Goal: Task Accomplishment & Management: Manage account settings

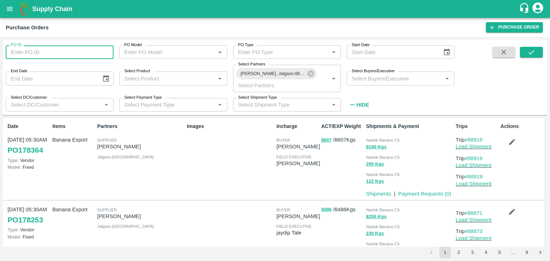
click at [57, 48] on input "PO ID" at bounding box center [60, 52] width 108 height 14
click at [311, 73] on icon at bounding box center [311, 74] width 6 height 6
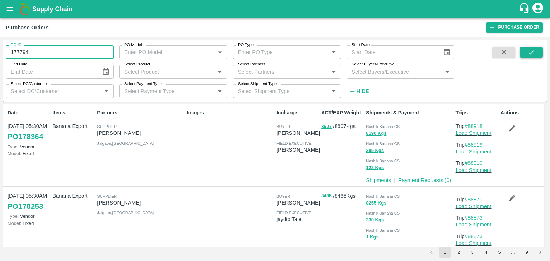
type input "177794"
click at [537, 55] on button "submit" at bounding box center [531, 52] width 23 height 11
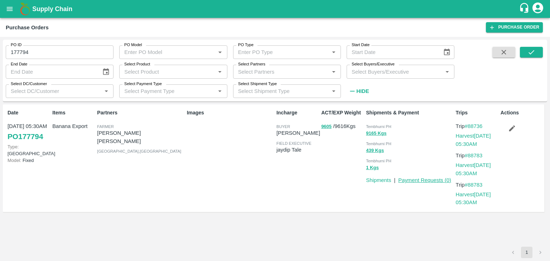
click at [417, 180] on link "Payment Requests ( 0 )" at bounding box center [424, 181] width 53 height 6
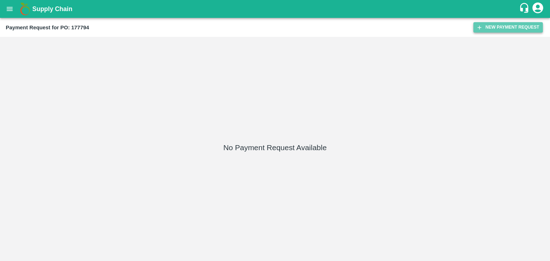
click at [489, 23] on button "New Payment Request" at bounding box center [507, 27] width 69 height 10
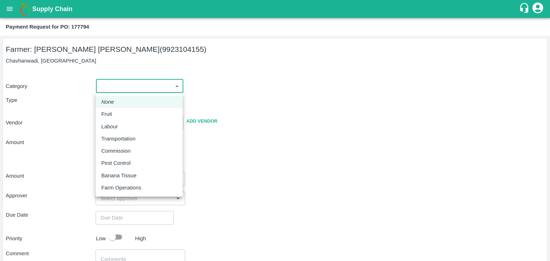
click at [123, 90] on body "Supply Chain Payment Request for PO: 177794 Farmer: Yogita Samadhan Indalkar (9…" at bounding box center [275, 130] width 550 height 261
click at [119, 116] on div "Fruit" at bounding box center [139, 114] width 76 height 8
type input "1"
type input "Yogita Samadhan Indalkar - 9923104155(Farmer)"
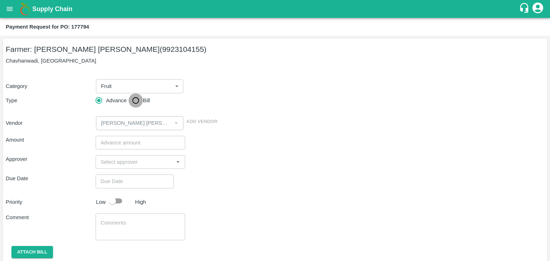
click at [136, 98] on input "Bill" at bounding box center [136, 100] width 14 height 14
radio input "true"
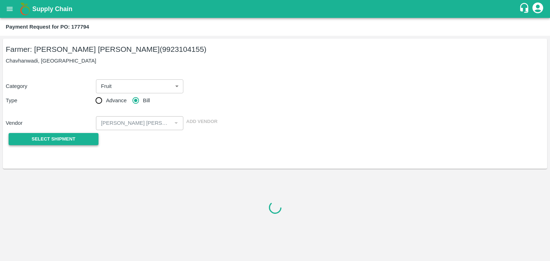
click at [66, 142] on span "Select Shipment" at bounding box center [54, 139] width 44 height 8
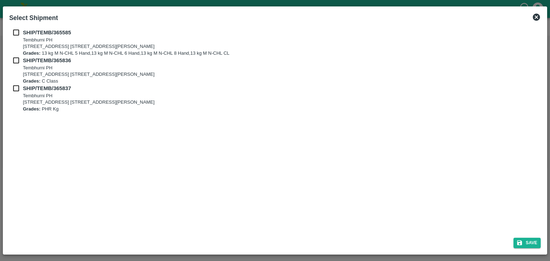
click at [16, 35] on input "checkbox" at bounding box center [16, 33] width 14 height 8
checkbox input "true"
click at [16, 63] on input "checkbox" at bounding box center [16, 61] width 14 height 8
checkbox input "true"
click at [14, 92] on input "checkbox" at bounding box center [16, 88] width 14 height 8
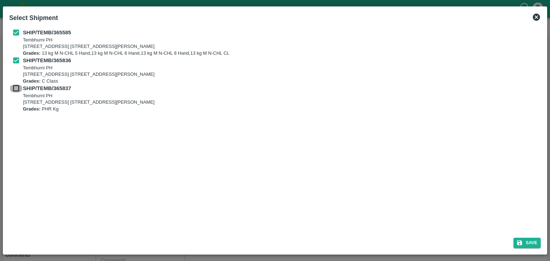
checkbox input "true"
click at [532, 241] on button "Save" at bounding box center [526, 243] width 27 height 10
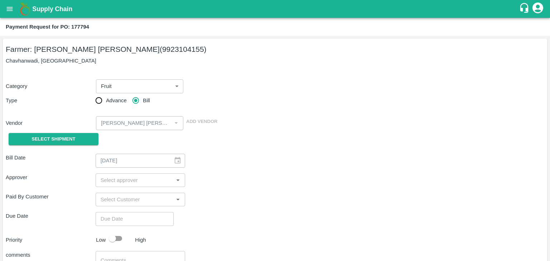
type input "[DATE]"
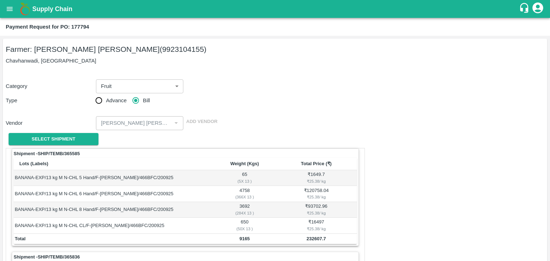
scroll to position [335, 0]
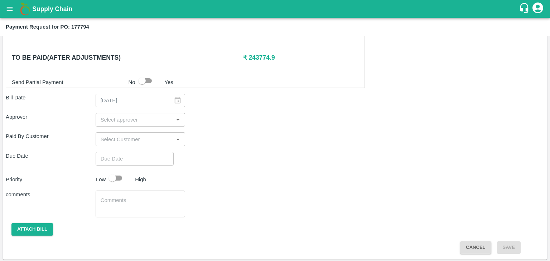
click at [145, 122] on input "input" at bounding box center [135, 119] width 74 height 9
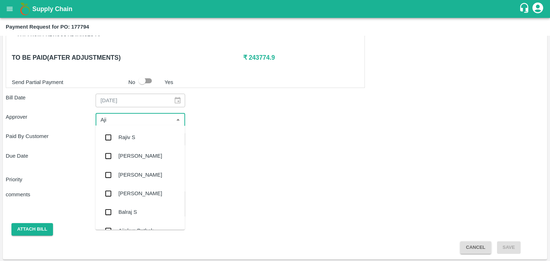
type input "Ajit"
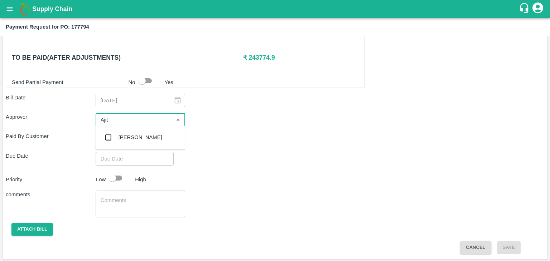
click at [140, 135] on div "[PERSON_NAME]" at bounding box center [140, 137] width 90 height 19
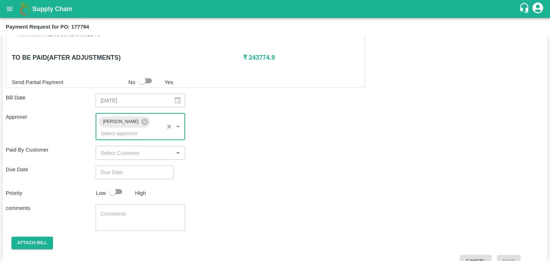
type input "DD/MM/YYYY hh:mm aa"
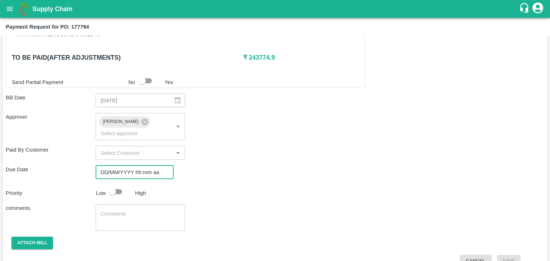
click at [148, 166] on input "DD/MM/YYYY hh:mm aa" at bounding box center [132, 173] width 73 height 14
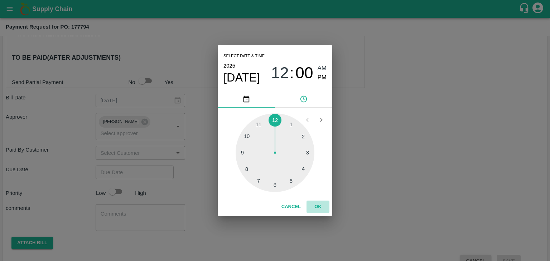
click at [316, 207] on button "OK" at bounding box center [317, 207] width 23 height 13
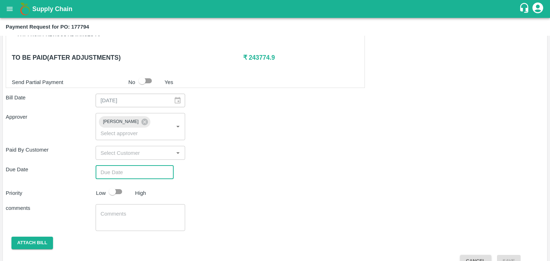
type input "[DATE] 12:00 AM"
click at [119, 185] on input "checkbox" at bounding box center [112, 192] width 41 height 14
checkbox input "true"
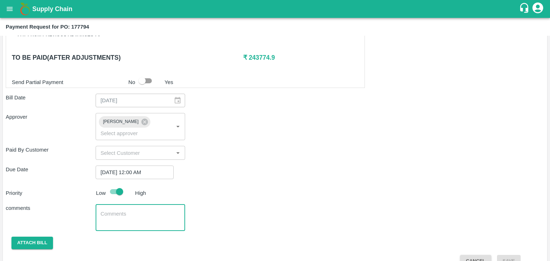
click at [138, 211] on textarea at bounding box center [141, 218] width 80 height 15
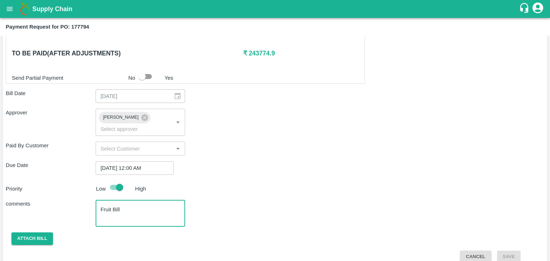
type textarea "Fruit Bill"
click at [39, 221] on div "Shipment - SHIP/TEMB/365585 Lots (Labels) Weight (Kgs) Total Price (₹) BANANA-E…" at bounding box center [275, 36] width 538 height 454
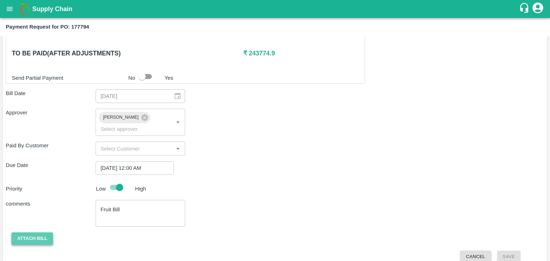
click at [36, 233] on button "Attach bill" at bounding box center [32, 239] width 42 height 13
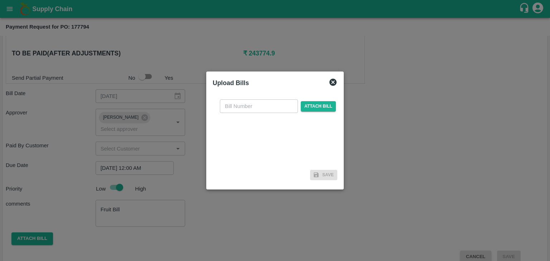
click at [244, 106] on input "text" at bounding box center [259, 107] width 78 height 14
click at [270, 102] on input "VG/25-26/129" at bounding box center [259, 107] width 78 height 14
type input "VG/25-26/152"
click at [325, 101] on span "Attach bill" at bounding box center [318, 106] width 35 height 10
click at [0, 0] on input "Attach bill" at bounding box center [0, 0] width 0 height 0
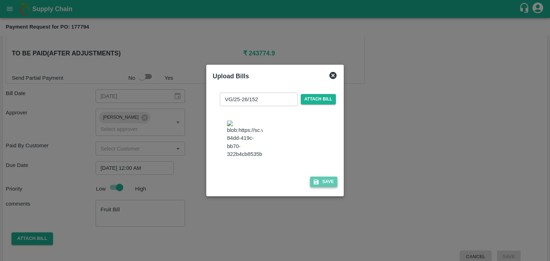
click at [322, 185] on button "Save" at bounding box center [323, 182] width 27 height 10
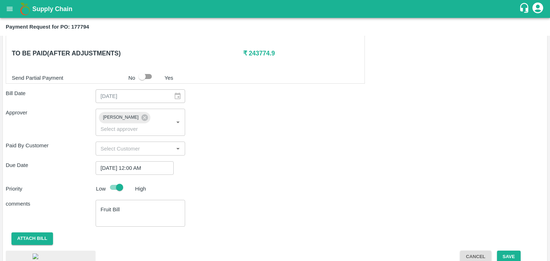
scroll to position [387, 0]
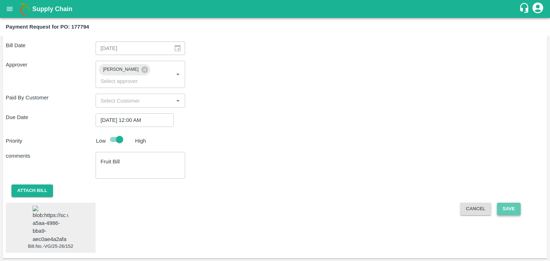
click at [519, 203] on button "Save" at bounding box center [509, 209] width 24 height 13
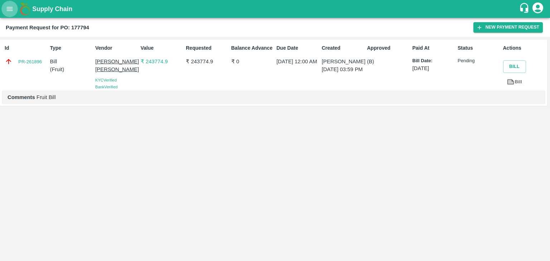
click at [9, 9] on icon "open drawer" at bounding box center [10, 9] width 6 height 4
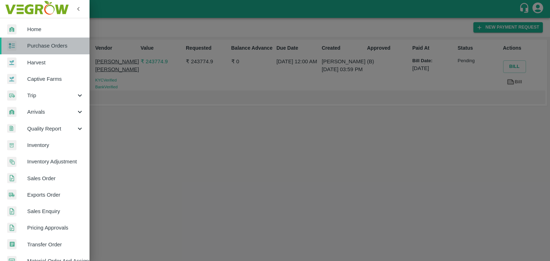
click at [54, 48] on span "Purchase Orders" at bounding box center [55, 46] width 57 height 8
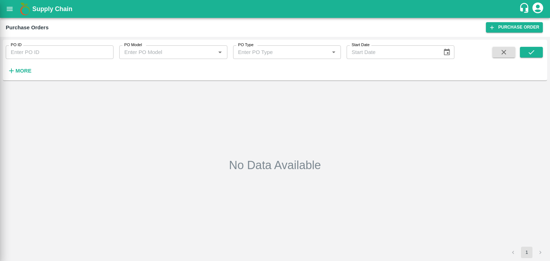
click at [107, 50] on div at bounding box center [275, 130] width 550 height 261
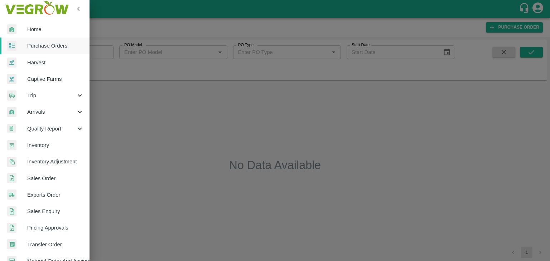
click at [107, 50] on div at bounding box center [275, 130] width 550 height 261
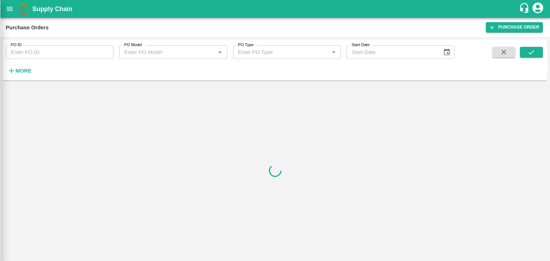
click at [107, 50] on div at bounding box center [275, 130] width 550 height 261
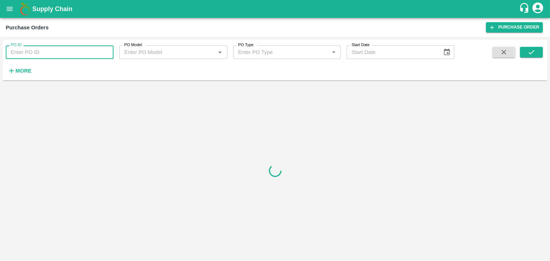
click at [107, 50] on input "PO ID" at bounding box center [60, 52] width 108 height 14
paste input "178121"
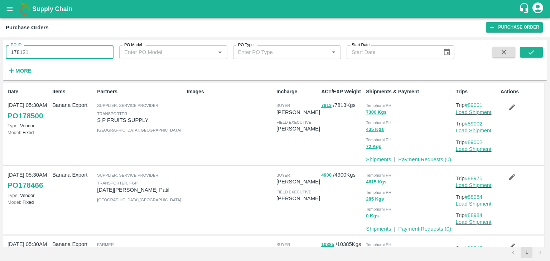
type input "178121"
click at [518, 49] on span at bounding box center [503, 61] width 29 height 29
click at [526, 50] on button "submit" at bounding box center [531, 52] width 23 height 11
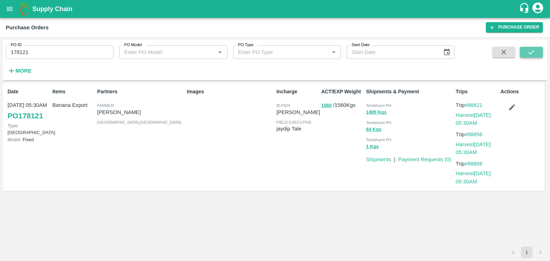
click at [526, 50] on button "submit" at bounding box center [531, 52] width 23 height 11
click at [414, 157] on link "Payment Requests ( 0 )" at bounding box center [424, 160] width 53 height 6
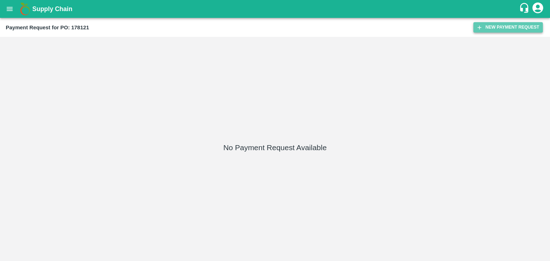
click at [489, 29] on button "New Payment Request" at bounding box center [507, 27] width 69 height 10
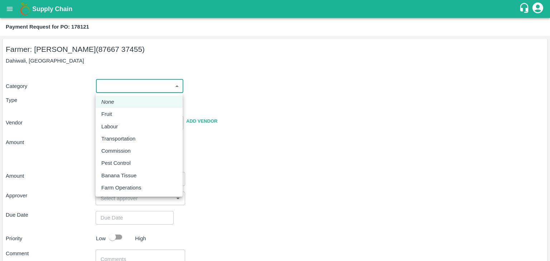
drag, startPoint x: 115, startPoint y: 87, endPoint x: 120, endPoint y: 109, distance: 22.5
click at [120, 109] on body "Supply Chain Payment Request for PO: 178121 Farmer: Prakash Subhash Jagatap (87…" at bounding box center [275, 130] width 550 height 261
click at [120, 109] on li "Fruit" at bounding box center [139, 114] width 87 height 12
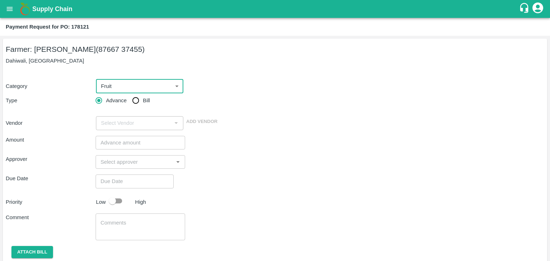
type input "1"
type input "Prakash Subhash Jagatap - 87667 37455(Farmer)"
click at [135, 101] on input "Bill" at bounding box center [136, 100] width 14 height 14
radio input "true"
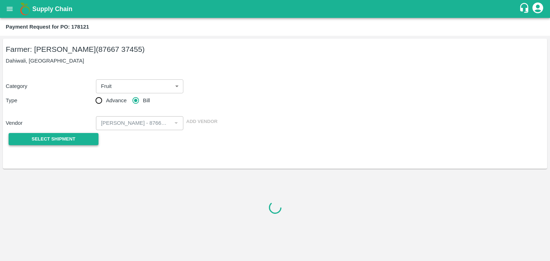
click at [52, 139] on span "Select Shipment" at bounding box center [54, 139] width 44 height 8
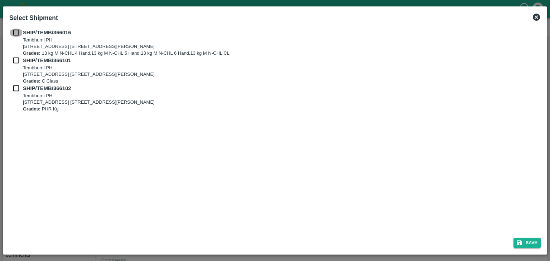
click at [16, 30] on input "checkbox" at bounding box center [16, 33] width 14 height 8
checkbox input "true"
drag, startPoint x: 16, startPoint y: 56, endPoint x: 15, endPoint y: 63, distance: 7.2
click at [15, 63] on div "SHIP/TEMB/366016 Tembhurni PH Tembhurni PH 205, PLOT NO. E-5, YASHSHREE INDUSTR…" at bounding box center [275, 71] width 532 height 84
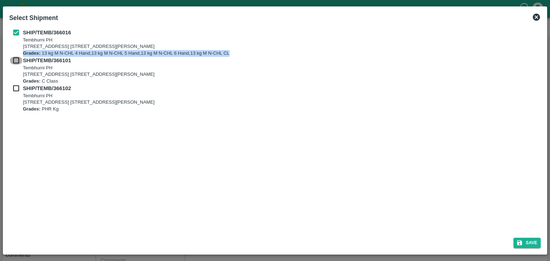
click at [15, 63] on input "checkbox" at bounding box center [16, 61] width 14 height 8
checkbox input "true"
click at [14, 91] on input "checkbox" at bounding box center [16, 88] width 14 height 8
checkbox input "true"
click at [525, 242] on button "Save" at bounding box center [526, 243] width 27 height 10
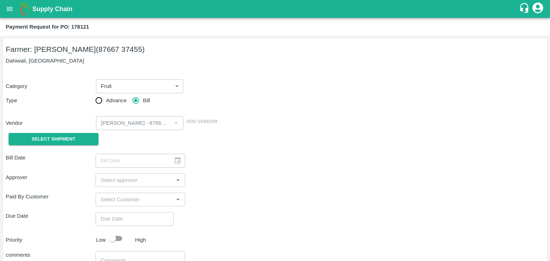
type input "[DATE]"
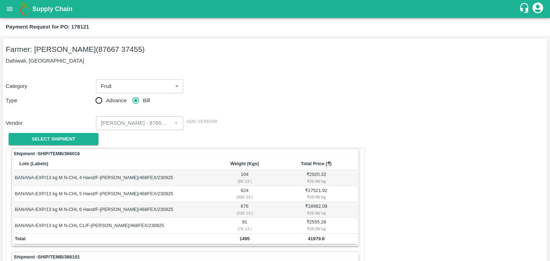
scroll to position [335, 0]
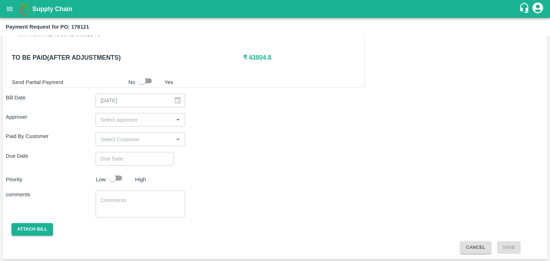
click at [151, 121] on input "input" at bounding box center [135, 119] width 74 height 9
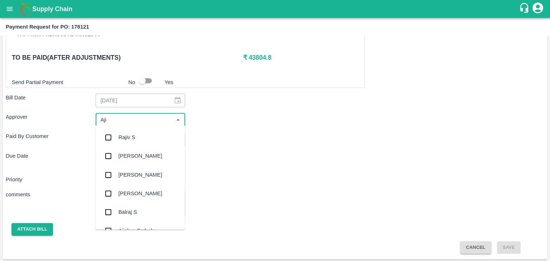
type input "Ajit"
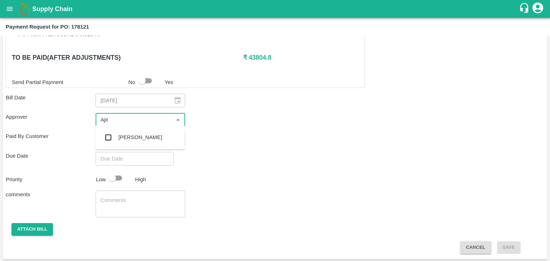
click at [144, 133] on div "[PERSON_NAME]" at bounding box center [140, 137] width 90 height 19
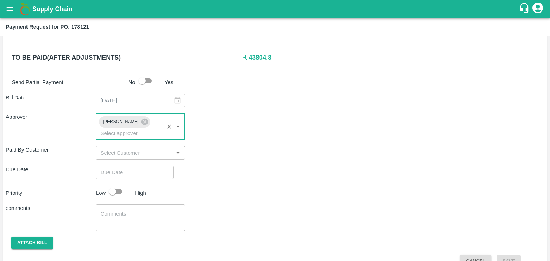
type input "DD/MM/YYYY hh:mm aa"
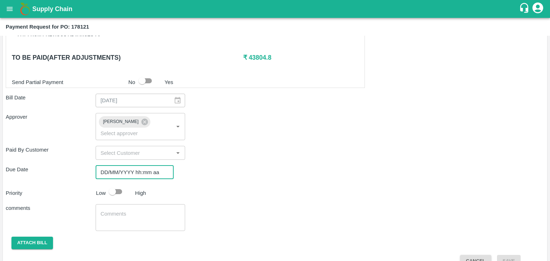
click at [156, 167] on input "DD/MM/YYYY hh:mm aa" at bounding box center [132, 173] width 73 height 14
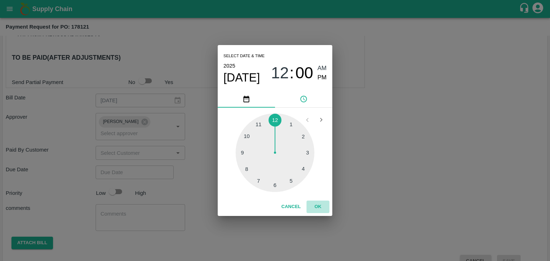
click at [318, 207] on button "OK" at bounding box center [317, 207] width 23 height 13
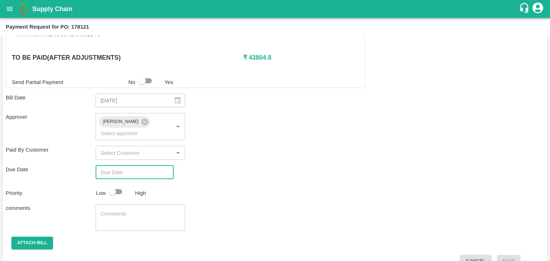
type input "[DATE] 12:00 AM"
click at [122, 185] on input "checkbox" at bounding box center [112, 192] width 41 height 14
checkbox input "true"
click at [143, 211] on textarea at bounding box center [141, 218] width 80 height 15
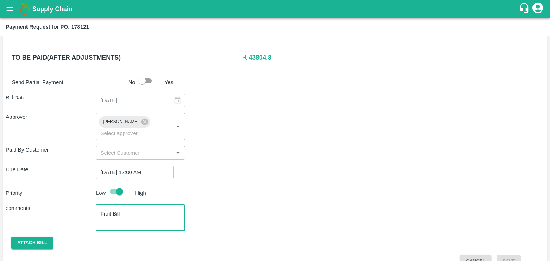
scroll to position [339, 0]
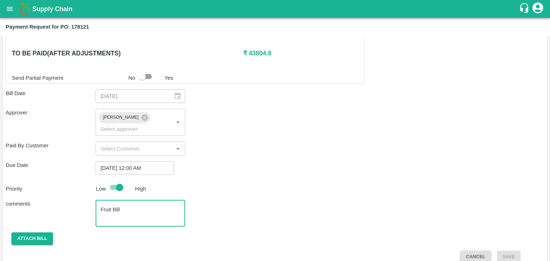
type textarea "Fruit Bill"
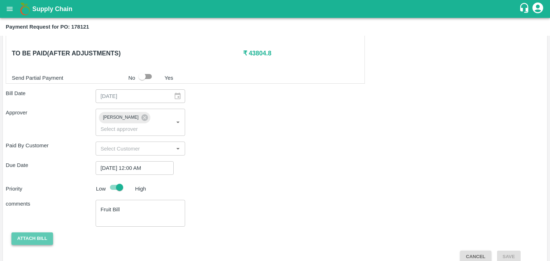
click at [43, 233] on button "Attach bill" at bounding box center [32, 239] width 42 height 13
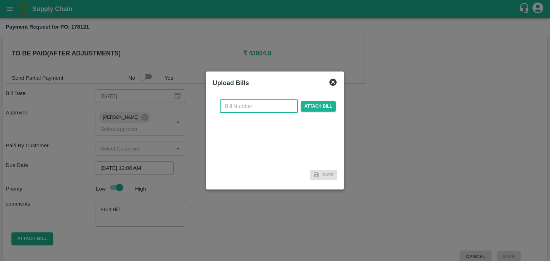
click at [262, 111] on input "text" at bounding box center [259, 107] width 78 height 14
click at [275, 108] on input "VG/25-26/129" at bounding box center [259, 107] width 78 height 14
type input "VG/25-26/153"
click at [330, 102] on span "Attach bill" at bounding box center [318, 106] width 35 height 10
click at [0, 0] on input "Attach bill" at bounding box center [0, 0] width 0 height 0
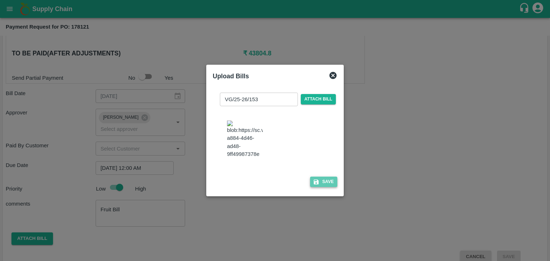
click at [331, 187] on button "Save" at bounding box center [323, 182] width 27 height 10
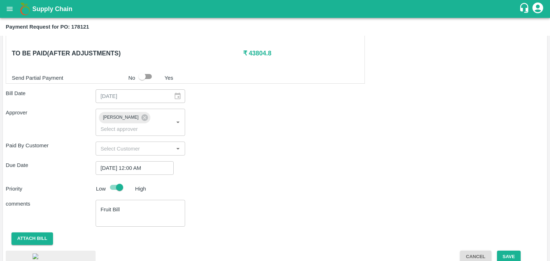
scroll to position [385, 0]
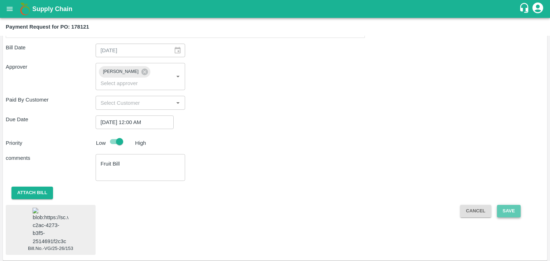
click at [508, 205] on button "Save" at bounding box center [509, 211] width 24 height 13
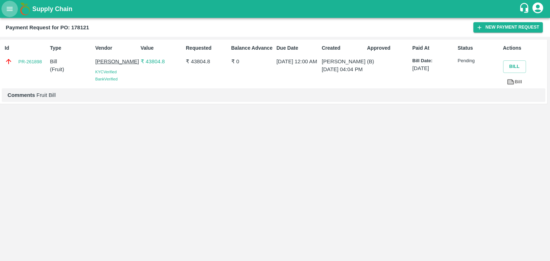
click at [9, 10] on icon "open drawer" at bounding box center [10, 9] width 8 height 8
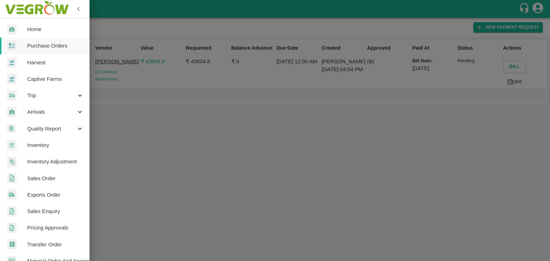
click at [49, 43] on span "Purchase Orders" at bounding box center [55, 46] width 57 height 8
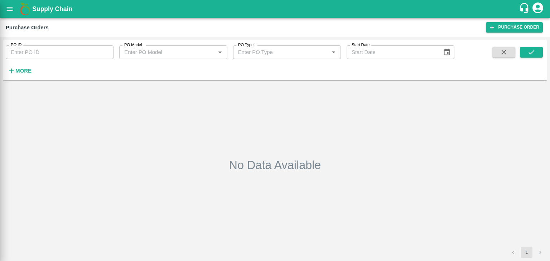
click at [100, 52] on div at bounding box center [275, 130] width 550 height 261
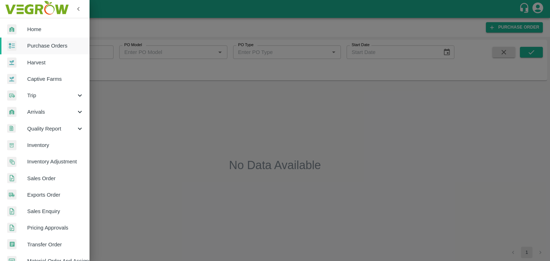
click at [104, 54] on div at bounding box center [275, 130] width 550 height 261
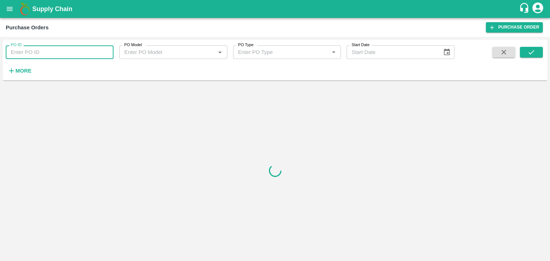
click at [104, 51] on input "PO ID" at bounding box center [60, 52] width 108 height 14
paste input "178136"
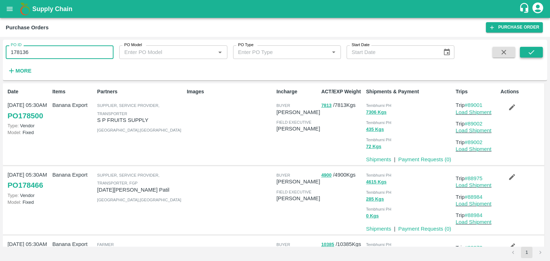
type input "178136"
click at [533, 53] on icon "submit" at bounding box center [531, 52] width 8 height 8
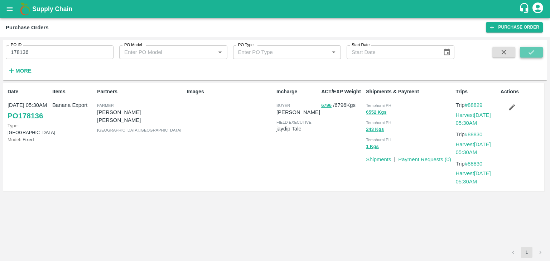
click at [533, 53] on icon "submit" at bounding box center [531, 52] width 8 height 8
click at [418, 159] on link "Payment Requests ( 0 )" at bounding box center [424, 160] width 53 height 6
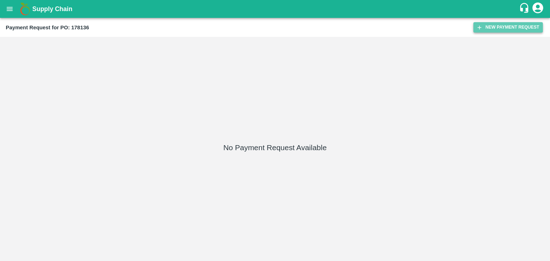
click at [509, 29] on button "New Payment Request" at bounding box center [507, 27] width 69 height 10
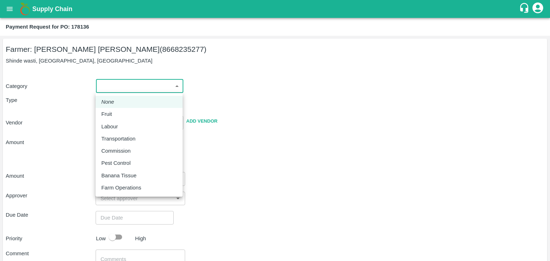
click at [115, 89] on body "Supply Chain Payment Request for PO: 178136 Farmer: [PERSON_NAME] [PERSON_NAME]…" at bounding box center [275, 130] width 550 height 261
click at [118, 109] on li "Fruit" at bounding box center [139, 114] width 87 height 12
type input "1"
type input "[PERSON_NAME] [PERSON_NAME] - 8668235277([PERSON_NAME])"
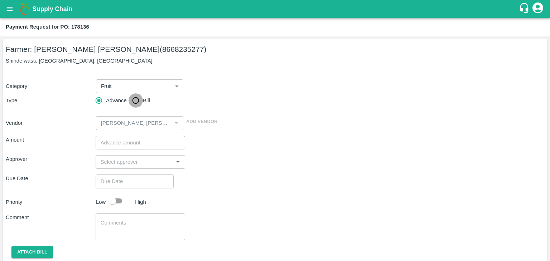
click at [140, 99] on input "Bill" at bounding box center [136, 100] width 14 height 14
radio input "true"
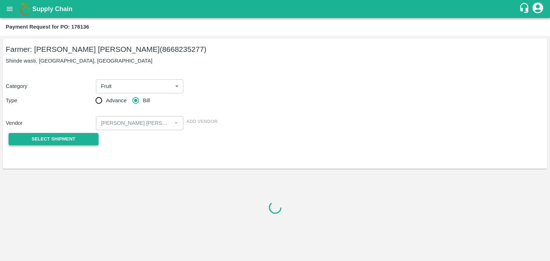
click at [44, 139] on span "Select Shipment" at bounding box center [54, 139] width 44 height 8
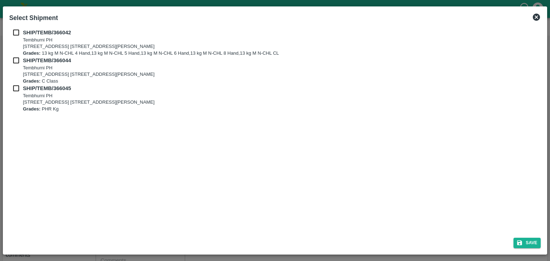
click at [13, 29] on input "checkbox" at bounding box center [16, 33] width 14 height 8
checkbox input "true"
click at [17, 58] on input "checkbox" at bounding box center [16, 61] width 14 height 8
checkbox input "true"
click at [14, 85] on input "checkbox" at bounding box center [16, 88] width 14 height 8
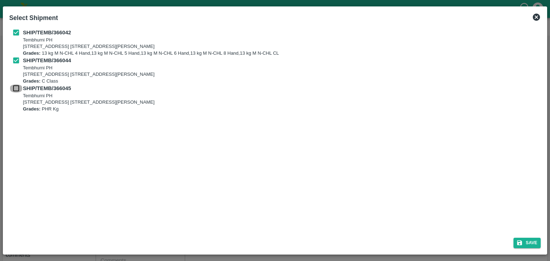
checkbox input "true"
click at [533, 242] on button "Save" at bounding box center [526, 243] width 27 height 10
type input "23/09/2025"
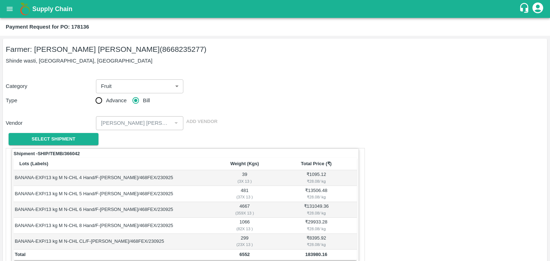
scroll to position [351, 0]
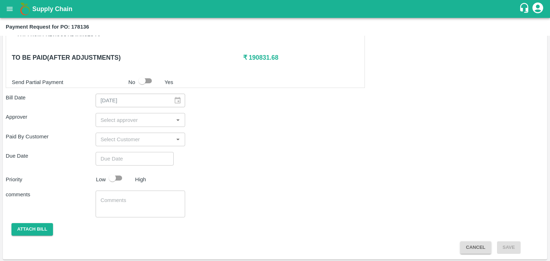
click at [126, 119] on input "input" at bounding box center [135, 119] width 74 height 9
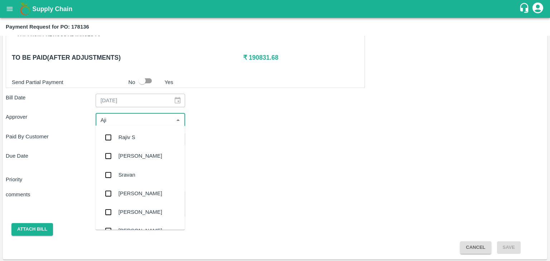
type input "Ajit"
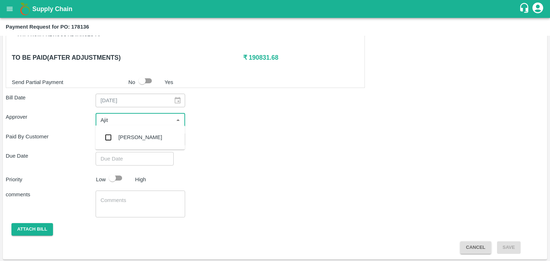
click at [139, 135] on div "[PERSON_NAME]" at bounding box center [140, 137] width 90 height 19
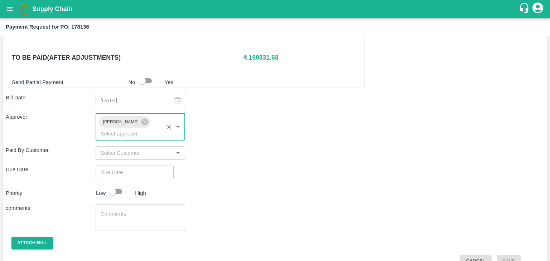
click at [165, 166] on div "​" at bounding box center [135, 173] width 78 height 14
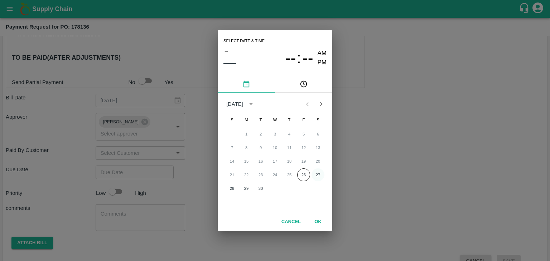
click at [322, 170] on button "27" at bounding box center [317, 175] width 13 height 13
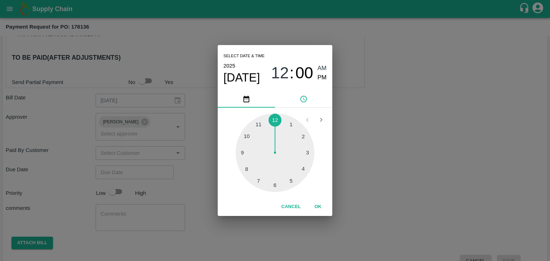
click at [324, 204] on button "OK" at bounding box center [317, 207] width 23 height 13
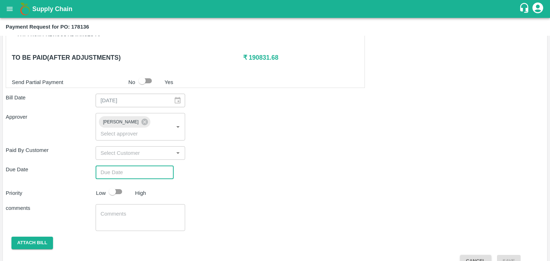
type input "[DATE] 12:00 AM"
click at [119, 185] on input "checkbox" at bounding box center [112, 192] width 41 height 14
checkbox input "true"
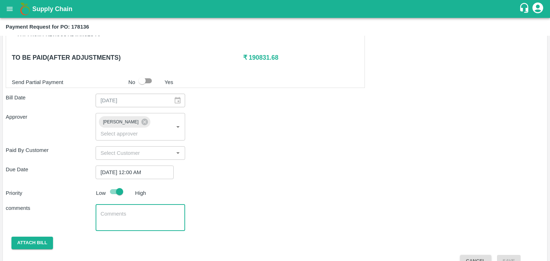
click at [140, 211] on textarea at bounding box center [141, 218] width 80 height 15
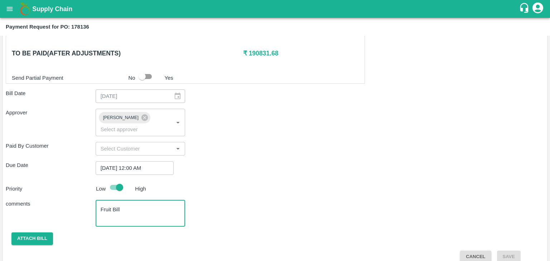
type textarea "Fruit Bill"
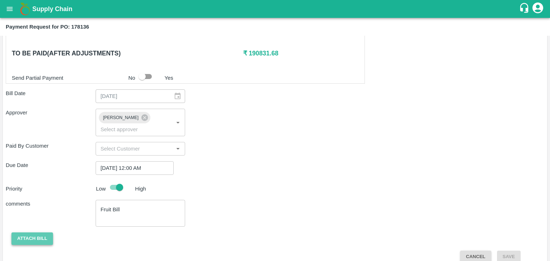
click at [48, 233] on button "Attach bill" at bounding box center [32, 239] width 42 height 13
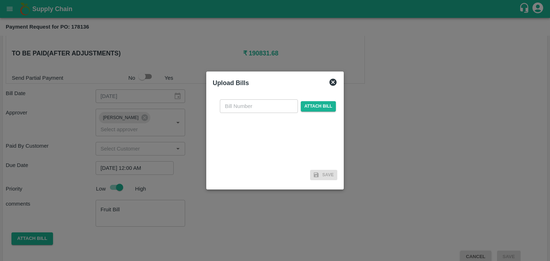
drag, startPoint x: 245, startPoint y: 115, endPoint x: 259, endPoint y: 104, distance: 17.8
click at [259, 104] on div "​ Attach bill" at bounding box center [275, 130] width 125 height 73
click at [259, 104] on input "text" at bounding box center [259, 107] width 78 height 14
click at [271, 104] on input "VG/25-26/129" at bounding box center [259, 107] width 78 height 14
type input "VG/25-26/154"
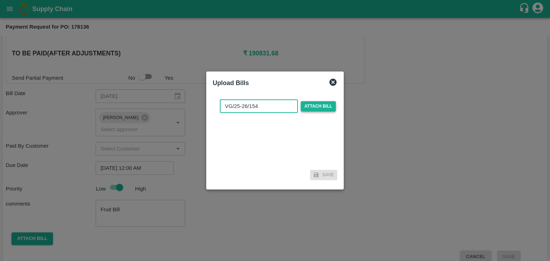
click at [306, 107] on span "Attach bill" at bounding box center [318, 106] width 35 height 10
click at [0, 0] on input "Attach bill" at bounding box center [0, 0] width 0 height 0
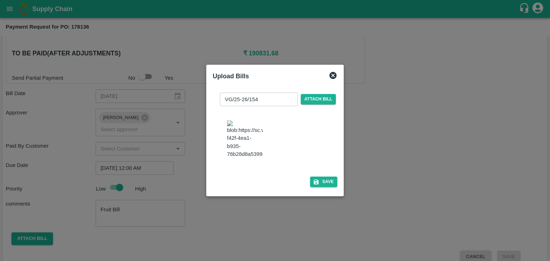
click at [256, 135] on img at bounding box center [245, 140] width 36 height 38
click at [319, 95] on span "Attach bill" at bounding box center [318, 99] width 35 height 10
click at [0, 0] on input "Attach bill" at bounding box center [0, 0] width 0 height 0
click at [325, 187] on button "Save" at bounding box center [323, 182] width 27 height 10
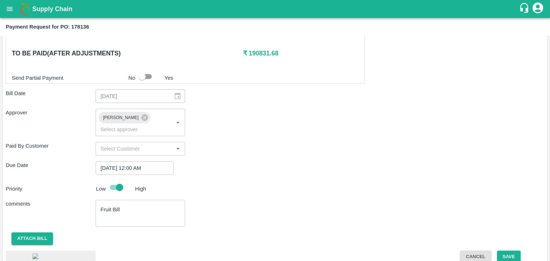
scroll to position [410, 0]
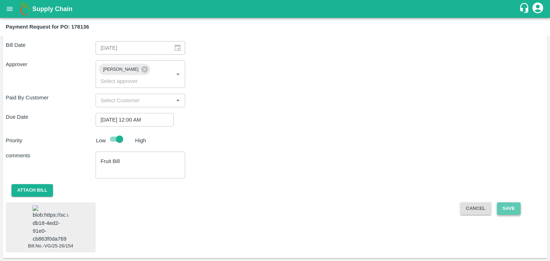
click at [506, 203] on button "Save" at bounding box center [509, 209] width 24 height 13
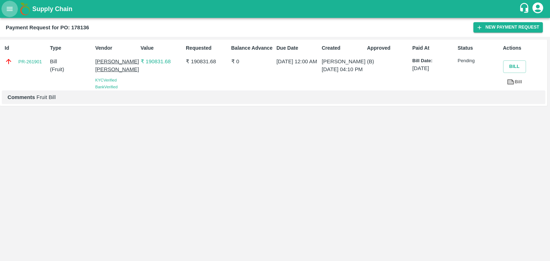
click at [4, 10] on button "open drawer" at bounding box center [9, 9] width 16 height 16
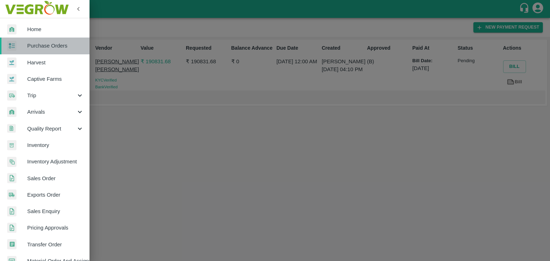
click at [47, 43] on span "Purchase Orders" at bounding box center [55, 46] width 57 height 8
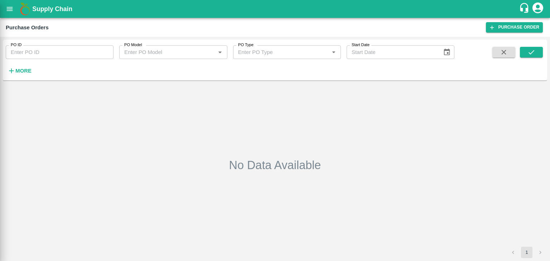
click at [101, 51] on div at bounding box center [275, 130] width 550 height 261
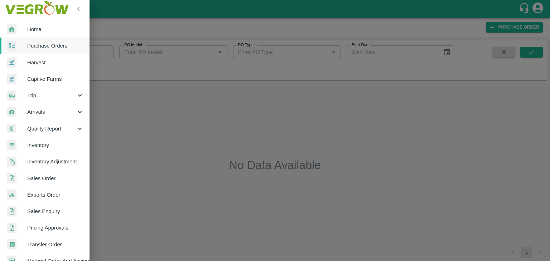
drag, startPoint x: 101, startPoint y: 51, endPoint x: 107, endPoint y: 53, distance: 6.1
click at [107, 55] on div at bounding box center [275, 130] width 550 height 261
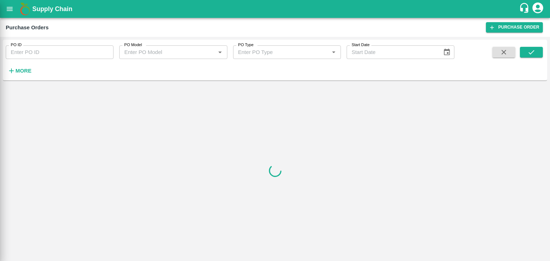
click at [107, 50] on div at bounding box center [275, 130] width 550 height 261
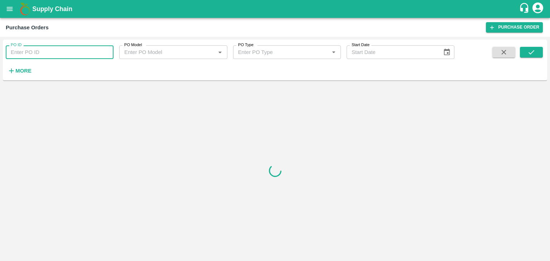
click at [108, 50] on input "PO ID" at bounding box center [60, 52] width 108 height 14
paste input "178150"
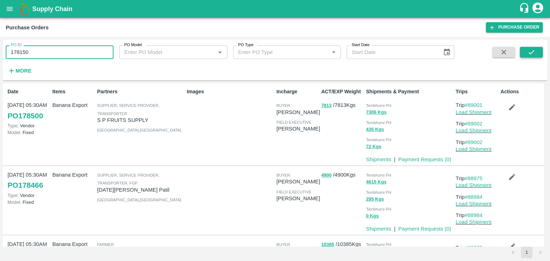
type input "178150"
click at [530, 53] on icon "submit" at bounding box center [531, 52] width 8 height 8
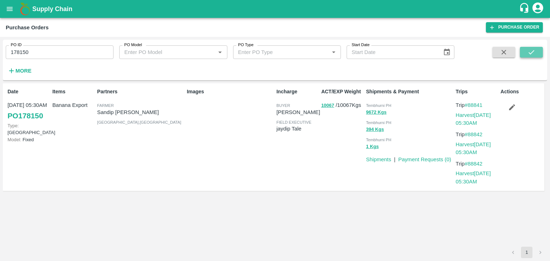
click at [530, 53] on icon "submit" at bounding box center [531, 52] width 8 height 8
click at [420, 157] on link "Payment Requests ( 0 )" at bounding box center [424, 160] width 53 height 6
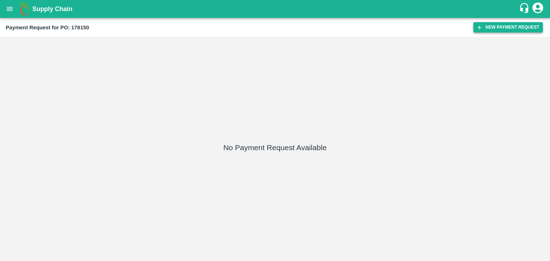
click at [498, 25] on button "New Payment Request" at bounding box center [507, 27] width 69 height 10
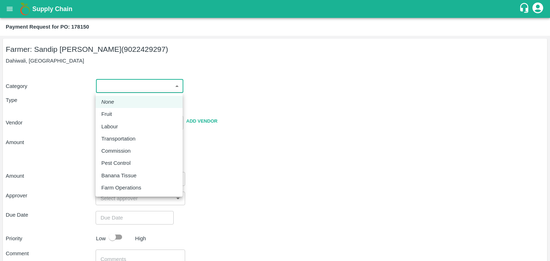
drag, startPoint x: 103, startPoint y: 91, endPoint x: 116, endPoint y: 108, distance: 20.8
click at [116, 108] on body "Supply Chain Payment Request for PO: 178150 Farmer: Sandip Naganath Jagtap (902…" at bounding box center [275, 130] width 550 height 261
click at [120, 113] on div "Fruit" at bounding box center [139, 114] width 76 height 8
type input "1"
type input "Sandip Naganath Jagtap - 9022429297(Farmer)"
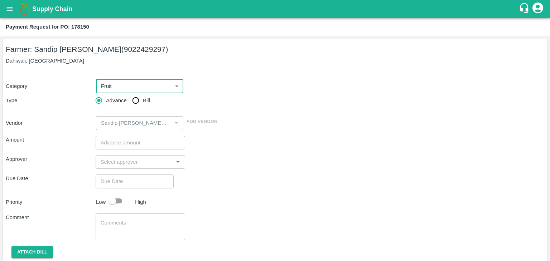
click at [144, 99] on span "Bill" at bounding box center [146, 101] width 7 height 8
click at [143, 99] on input "Bill" at bounding box center [136, 100] width 14 height 14
radio input "true"
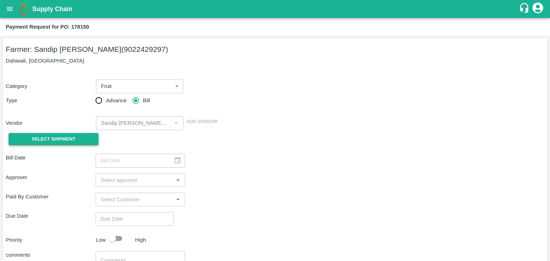
click at [41, 140] on span "Select Shipment" at bounding box center [54, 139] width 44 height 8
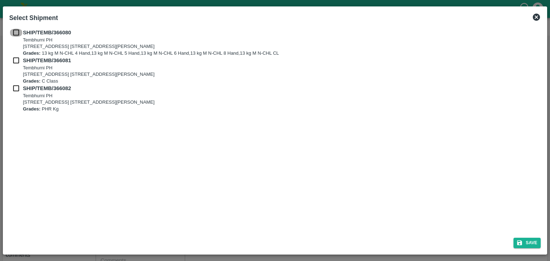
click at [12, 33] on input "checkbox" at bounding box center [16, 33] width 14 height 8
checkbox input "true"
click at [16, 62] on input "checkbox" at bounding box center [16, 61] width 14 height 8
checkbox input "true"
click at [14, 91] on input "checkbox" at bounding box center [16, 88] width 14 height 8
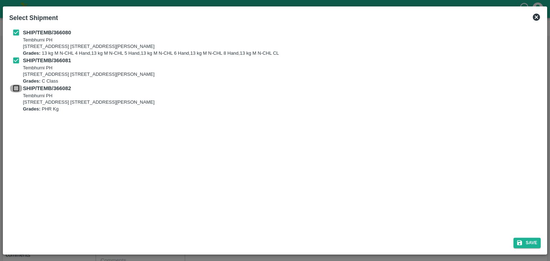
checkbox input "true"
click at [526, 242] on button "Save" at bounding box center [526, 243] width 27 height 10
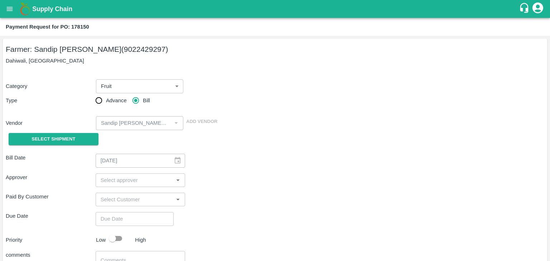
type input "24/09/2025"
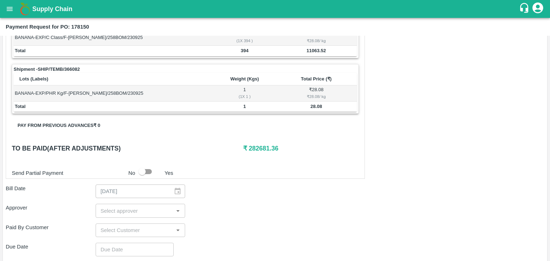
scroll to position [351, 0]
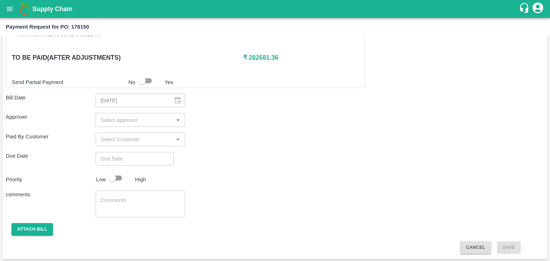
click at [137, 122] on input "input" at bounding box center [135, 119] width 74 height 9
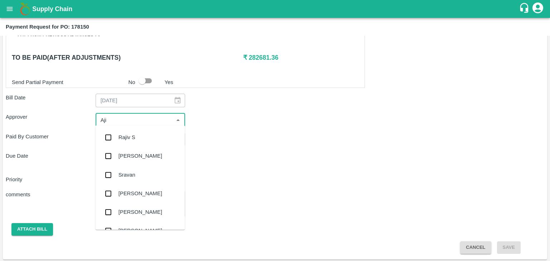
type input "Ajit"
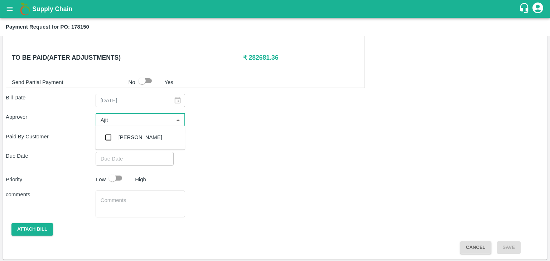
click at [136, 146] on div "Ajit Otari" at bounding box center [140, 137] width 90 height 19
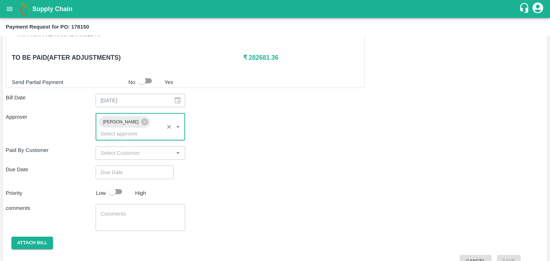
type input "DD/MM/YYYY hh:mm aa"
click at [150, 166] on input "DD/MM/YYYY hh:mm aa" at bounding box center [132, 173] width 73 height 14
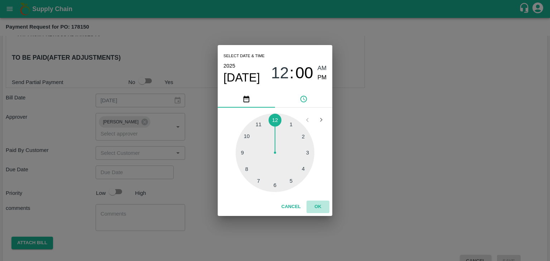
click at [322, 206] on button "OK" at bounding box center [317, 207] width 23 height 13
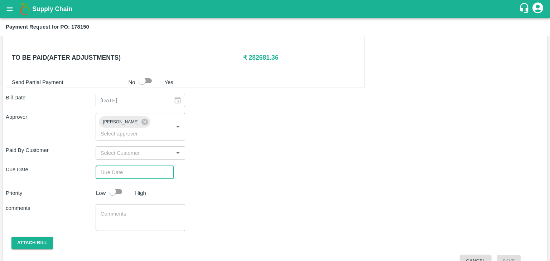
type input "27/09/2025 12:00 AM"
drag, startPoint x: 125, startPoint y: 182, endPoint x: 120, endPoint y: 182, distance: 5.0
click at [120, 185] on input "checkbox" at bounding box center [112, 192] width 41 height 14
checkbox input "true"
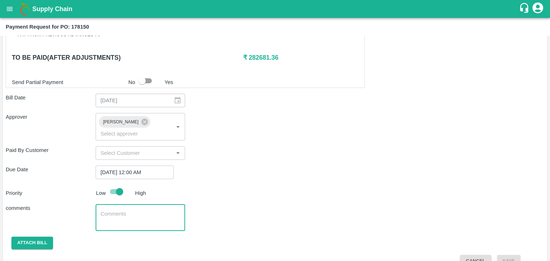
click at [139, 211] on textarea at bounding box center [141, 218] width 80 height 15
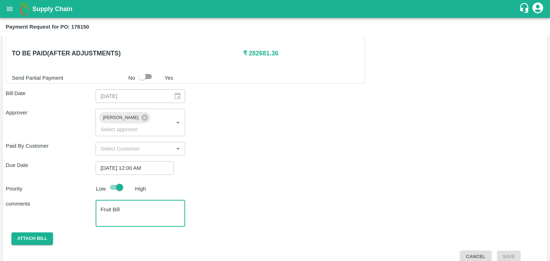
type textarea "Fruit Bill"
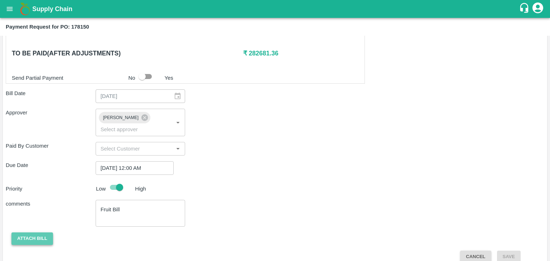
click at [47, 233] on button "Attach bill" at bounding box center [32, 239] width 42 height 13
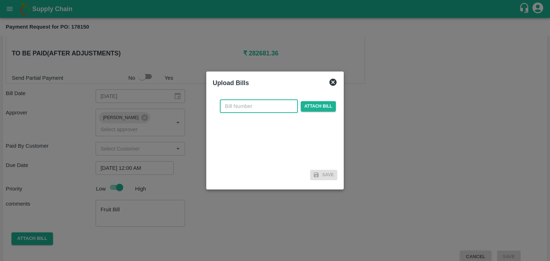
click at [256, 101] on input "text" at bounding box center [259, 107] width 78 height 14
click at [269, 105] on input "VG/25-26/129" at bounding box center [259, 107] width 78 height 14
type input "VG/25-26/155"
click at [307, 104] on span "Attach bill" at bounding box center [318, 106] width 35 height 10
click at [0, 0] on input "Attach bill" at bounding box center [0, 0] width 0 height 0
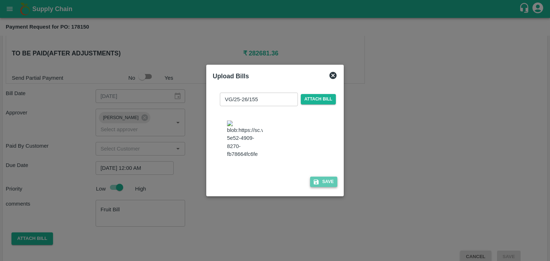
click at [322, 187] on button "Save" at bounding box center [323, 182] width 27 height 10
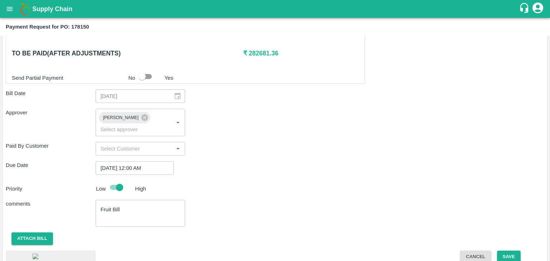
scroll to position [405, 0]
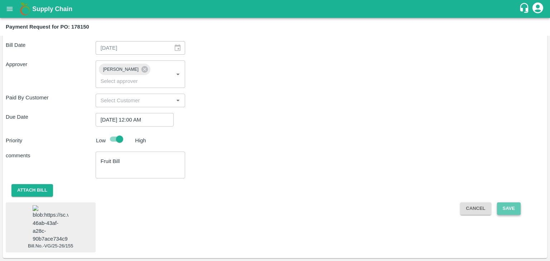
click at [512, 203] on button "Save" at bounding box center [509, 209] width 24 height 13
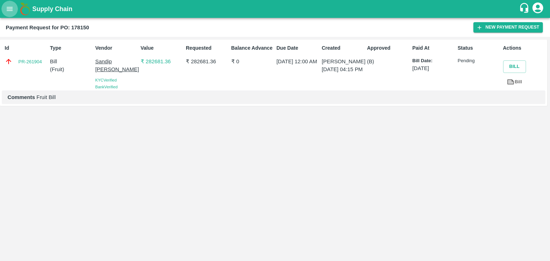
click at [10, 13] on button "open drawer" at bounding box center [9, 9] width 16 height 16
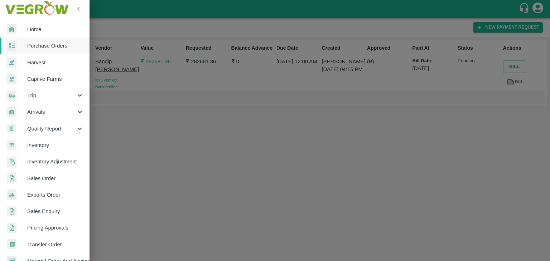
click at [40, 43] on span "Purchase Orders" at bounding box center [55, 46] width 57 height 8
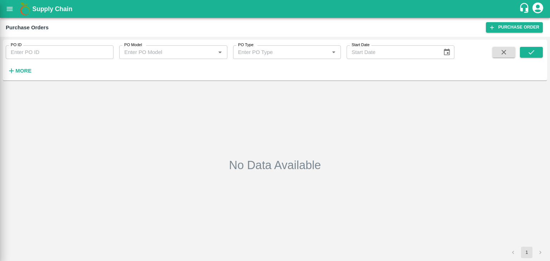
click at [93, 51] on div at bounding box center [275, 130] width 550 height 261
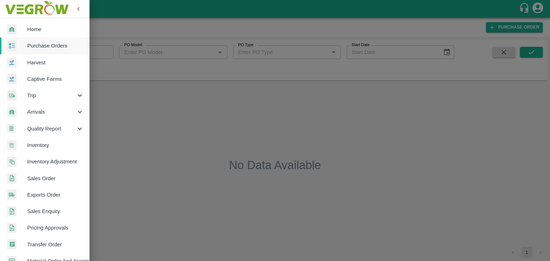
click at [109, 54] on div at bounding box center [275, 130] width 550 height 261
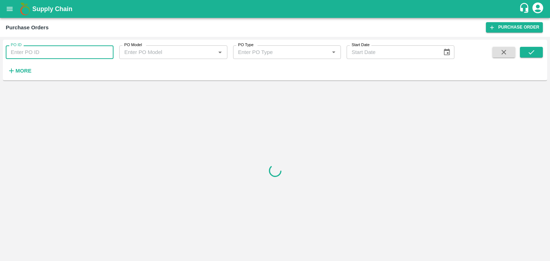
click at [109, 53] on input "PO ID" at bounding box center [60, 52] width 108 height 14
paste input "178145"
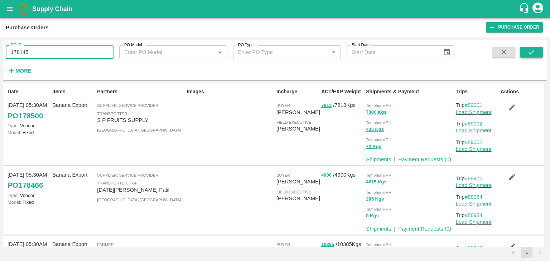
type input "178145"
click at [537, 50] on button "submit" at bounding box center [531, 52] width 23 height 11
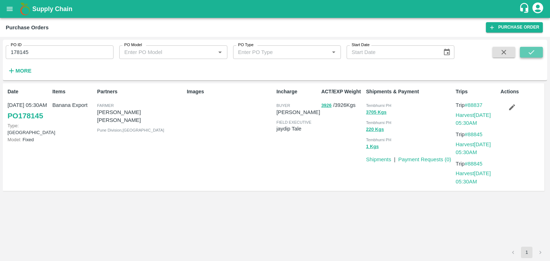
click at [537, 50] on button "submit" at bounding box center [531, 52] width 23 height 11
click at [418, 158] on link "Payment Requests ( 0 )" at bounding box center [424, 160] width 53 height 6
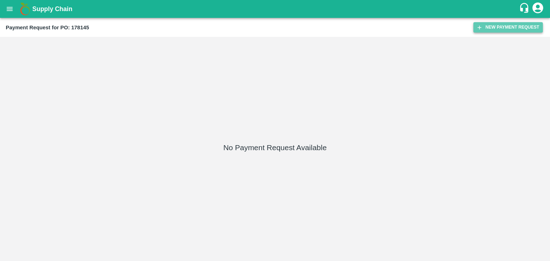
click at [501, 27] on button "New Payment Request" at bounding box center [507, 27] width 69 height 10
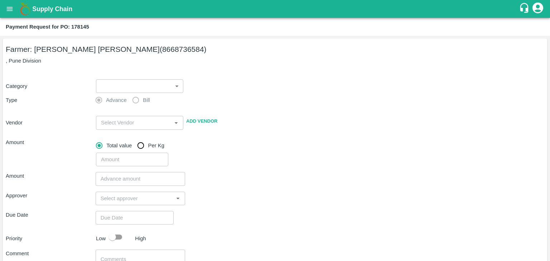
click at [120, 93] on label "Advance" at bounding box center [109, 100] width 35 height 14
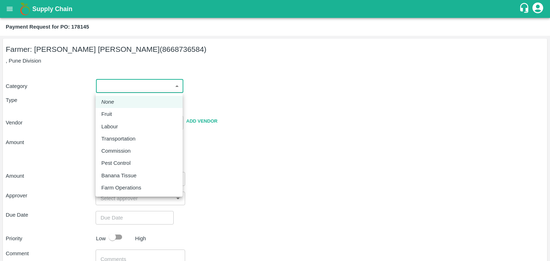
click at [127, 88] on body "Supply Chain Payment Request for PO: 178145 Farmer: [PERSON_NAME] [PERSON_NAME]…" at bounding box center [275, 130] width 550 height 261
click at [119, 110] on li "Fruit" at bounding box center [139, 114] width 87 height 12
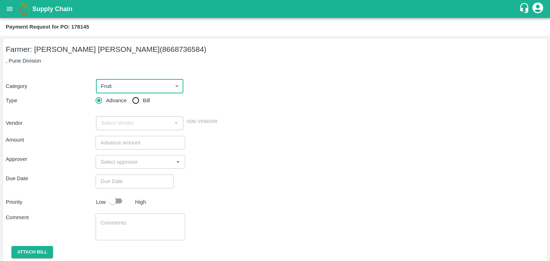
type input "1"
type input "[PERSON_NAME] [PERSON_NAME] - 8668736584([PERSON_NAME])"
click at [132, 101] on input "Bill" at bounding box center [136, 100] width 14 height 14
radio input "true"
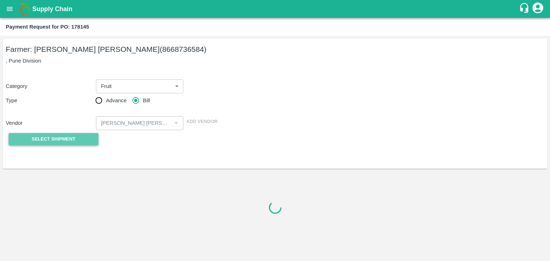
click at [77, 136] on button "Select Shipment" at bounding box center [54, 139] width 90 height 13
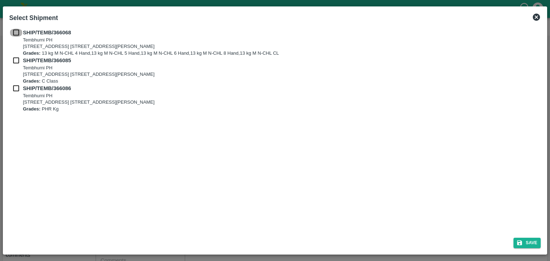
click at [14, 29] on input "checkbox" at bounding box center [16, 33] width 14 height 8
checkbox input "true"
click at [17, 57] on input "checkbox" at bounding box center [16, 61] width 14 height 8
checkbox input "true"
click at [14, 89] on input "checkbox" at bounding box center [16, 88] width 14 height 8
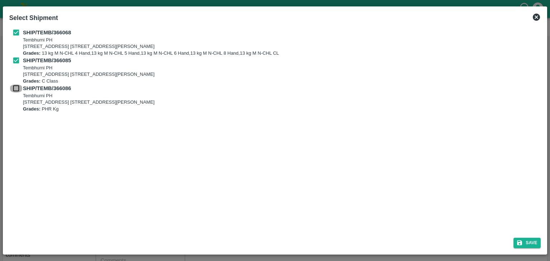
checkbox input "true"
click at [533, 244] on button "Save" at bounding box center [526, 243] width 27 height 10
type input "[DATE]"
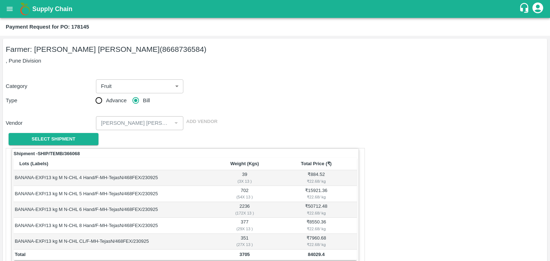
scroll to position [351, 0]
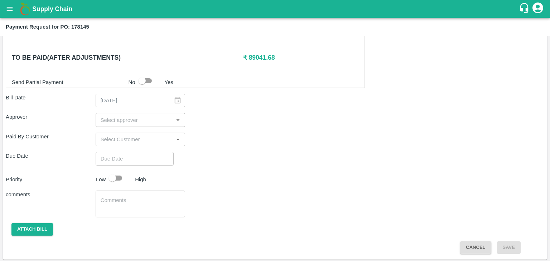
click at [128, 113] on div "​" at bounding box center [141, 120] width 90 height 14
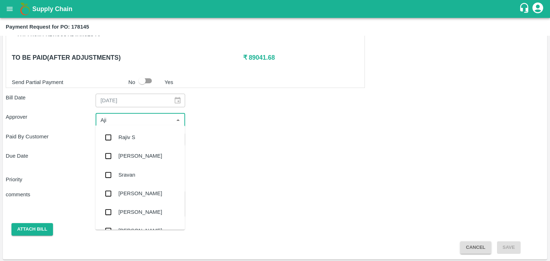
type input "Ajit"
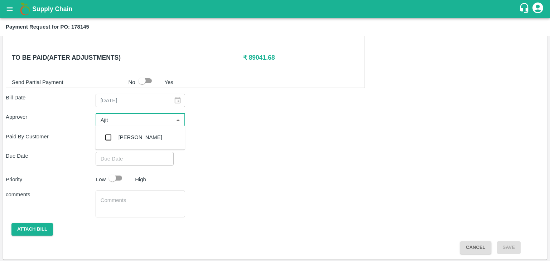
click at [136, 137] on div "[PERSON_NAME]" at bounding box center [141, 138] width 44 height 8
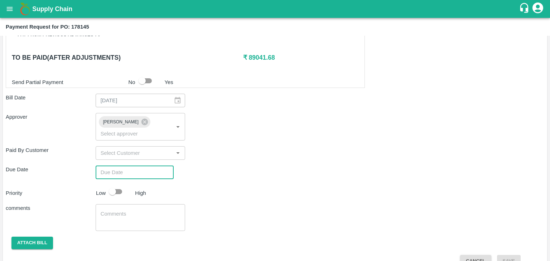
type input "DD/MM/YYYY hh:mm aa"
click at [146, 166] on input "DD/MM/YYYY hh:mm aa" at bounding box center [132, 173] width 73 height 14
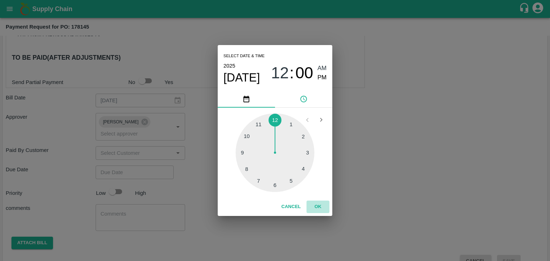
click at [317, 203] on button "OK" at bounding box center [317, 207] width 23 height 13
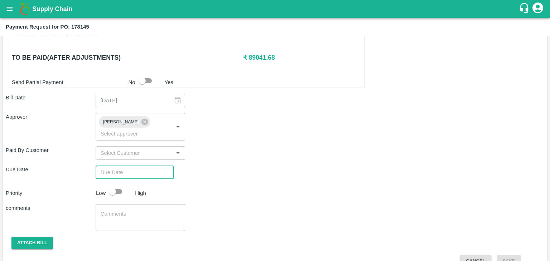
type input "[DATE] 12:00 AM"
click at [123, 185] on input "checkbox" at bounding box center [112, 192] width 41 height 14
checkbox input "true"
click at [135, 204] on div "x ​" at bounding box center [141, 217] width 90 height 27
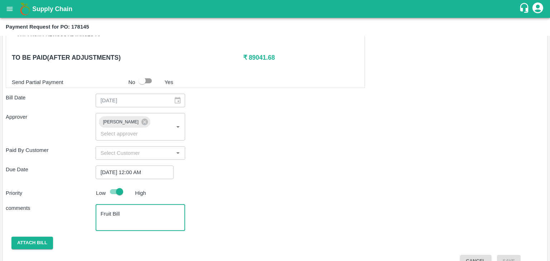
scroll to position [355, 0]
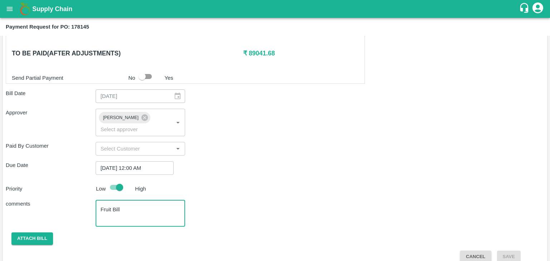
type textarea "Fruit Bill"
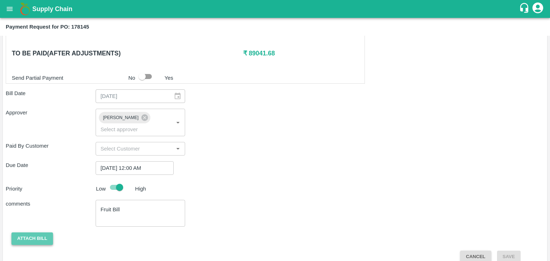
click at [21, 233] on button "Attach bill" at bounding box center [32, 239] width 42 height 13
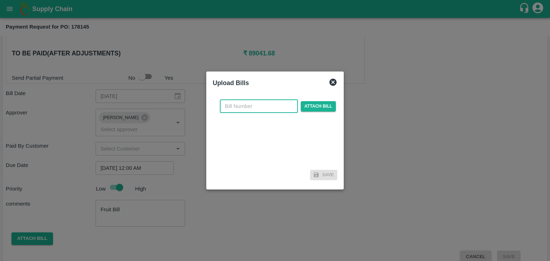
click at [255, 109] on input "text" at bounding box center [259, 107] width 78 height 14
click at [267, 104] on input "VG/25-26/129" at bounding box center [259, 107] width 78 height 14
type input "VG/25-26/156"
click at [321, 107] on span "Attach bill" at bounding box center [318, 106] width 35 height 10
click at [0, 0] on input "Attach bill" at bounding box center [0, 0] width 0 height 0
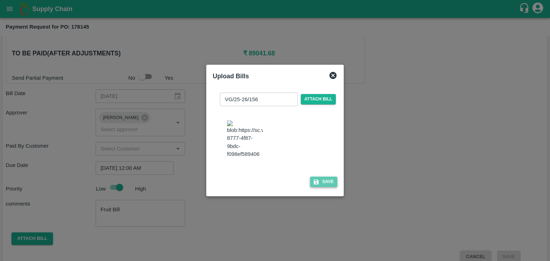
click at [331, 187] on button "Save" at bounding box center [323, 182] width 27 height 10
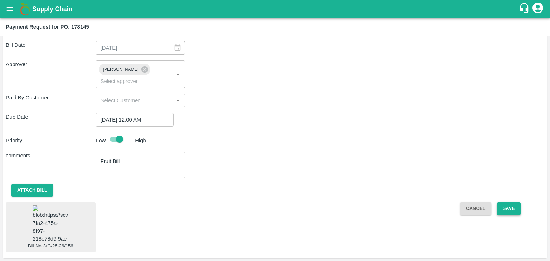
scroll to position [406, 0]
click at [501, 203] on button "Save" at bounding box center [509, 209] width 24 height 13
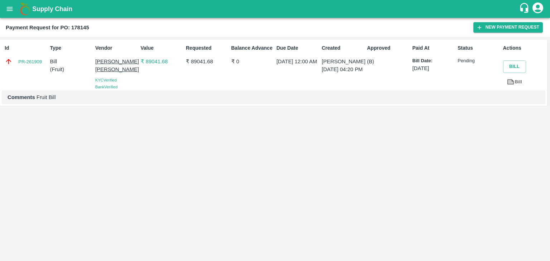
click at [12, 13] on button "open drawer" at bounding box center [9, 9] width 16 height 16
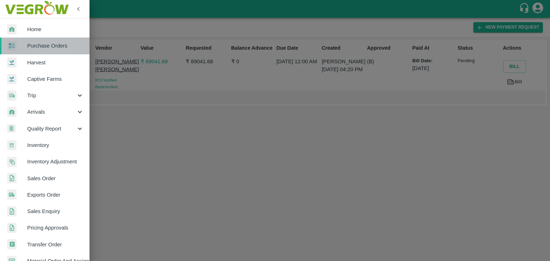
click at [55, 50] on link "Purchase Orders" at bounding box center [45, 46] width 90 height 16
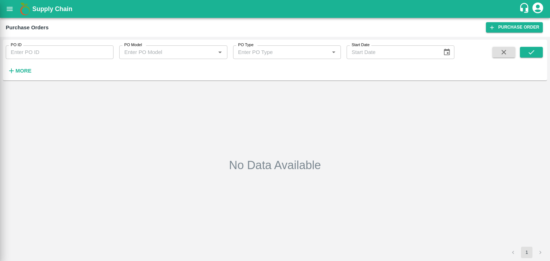
click at [85, 49] on div at bounding box center [275, 130] width 550 height 261
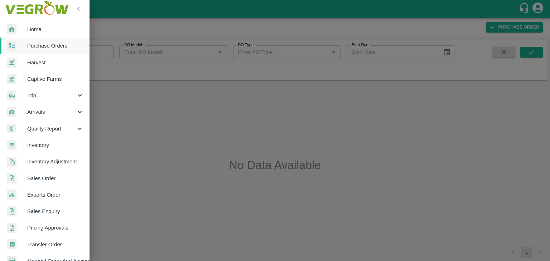
click at [107, 53] on div at bounding box center [275, 130] width 550 height 261
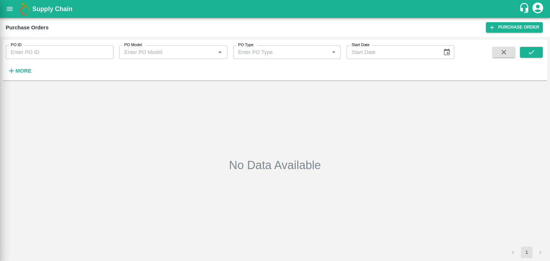
click at [107, 52] on div at bounding box center [275, 130] width 550 height 261
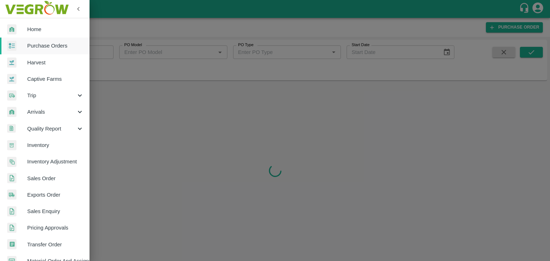
click at [109, 53] on div at bounding box center [275, 130] width 550 height 261
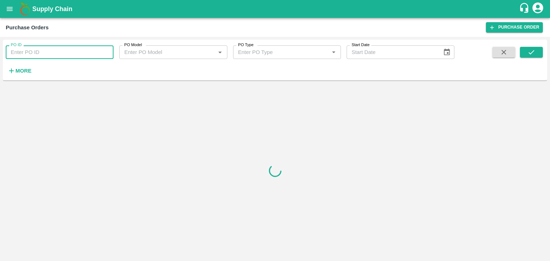
click at [109, 52] on input "PO ID" at bounding box center [60, 52] width 108 height 14
paste input "178156"
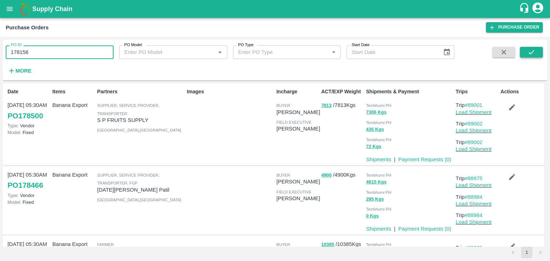
type input "178156"
click at [526, 49] on button "submit" at bounding box center [531, 52] width 23 height 11
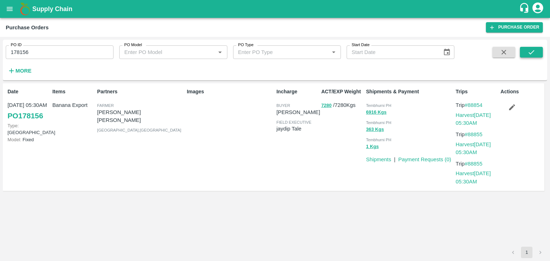
click at [526, 49] on button "submit" at bounding box center [531, 52] width 23 height 11
click at [436, 159] on link "Payment Requests ( 0 )" at bounding box center [424, 160] width 53 height 6
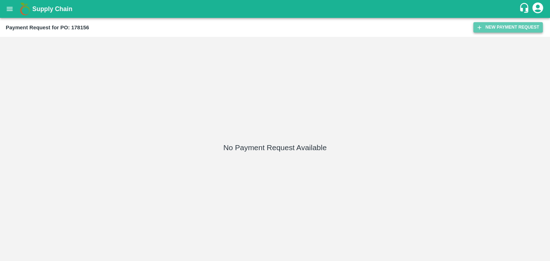
click at [505, 26] on button "New Payment Request" at bounding box center [507, 27] width 69 height 10
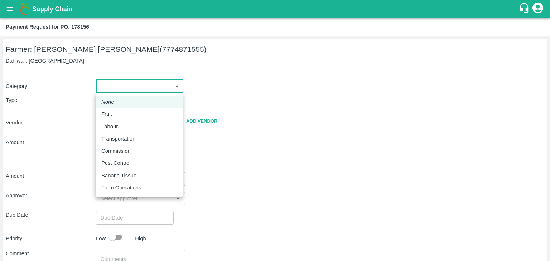
click at [138, 83] on body "Supply Chain Payment Request for PO: 178156 Farmer: [PERSON_NAME] [PERSON_NAME]…" at bounding box center [275, 130] width 550 height 261
click at [108, 114] on p "Fruit" at bounding box center [106, 114] width 11 height 8
type input "1"
type input "Navanath Bankat Khochare - 7774871555(Farmer)"
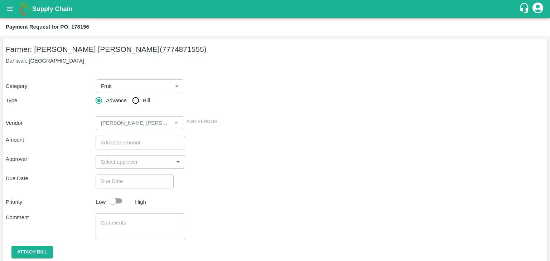
click at [143, 99] on span "Bill" at bounding box center [146, 101] width 7 height 8
click at [143, 99] on input "Bill" at bounding box center [136, 100] width 14 height 14
radio input "true"
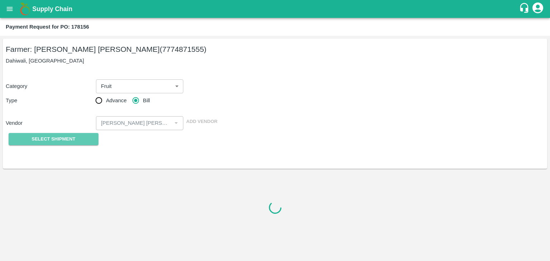
click at [57, 142] on span "Select Shipment" at bounding box center [54, 139] width 44 height 8
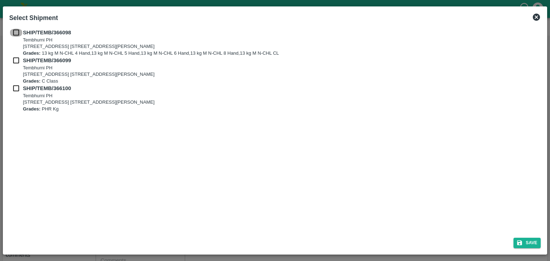
click at [12, 30] on input "checkbox" at bounding box center [16, 33] width 14 height 8
checkbox input "true"
click at [12, 63] on input "checkbox" at bounding box center [16, 61] width 14 height 8
checkbox input "true"
drag, startPoint x: 14, startPoint y: 96, endPoint x: 15, endPoint y: 90, distance: 5.7
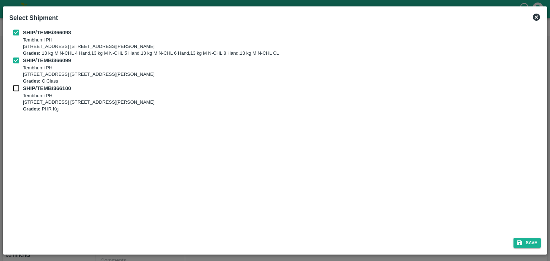
click at [15, 90] on div "SHIP/TEMB/366100 Tembhurni PH Tembhurni PH 205, PLOT NO. E-5, YASHSHREE INDUSTR…" at bounding box center [275, 98] width 532 height 28
click at [15, 90] on input "checkbox" at bounding box center [16, 88] width 14 height 8
checkbox input "true"
click at [533, 241] on button "Save" at bounding box center [526, 243] width 27 height 10
type input "24/09/2025"
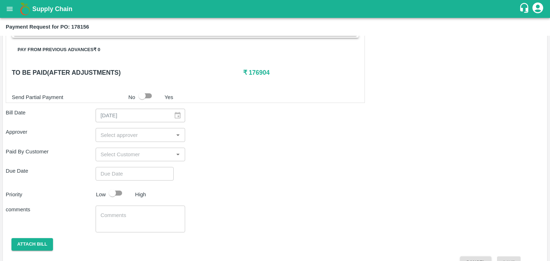
scroll to position [351, 0]
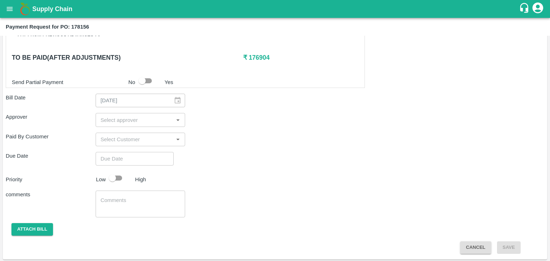
click at [132, 115] on input "input" at bounding box center [135, 119] width 74 height 9
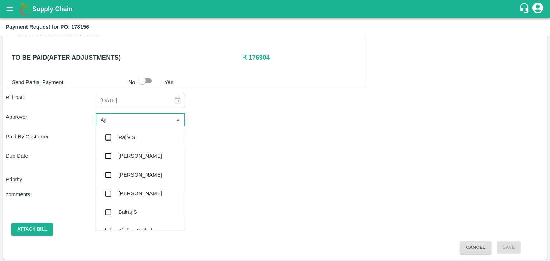
type input "Ajit"
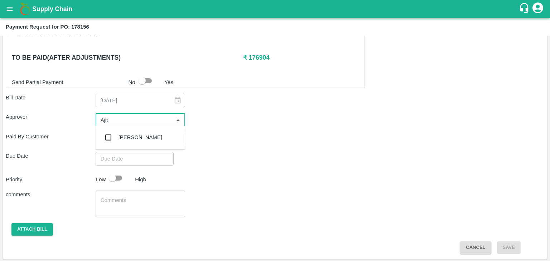
click at [135, 132] on div "[PERSON_NAME]" at bounding box center [140, 137] width 90 height 19
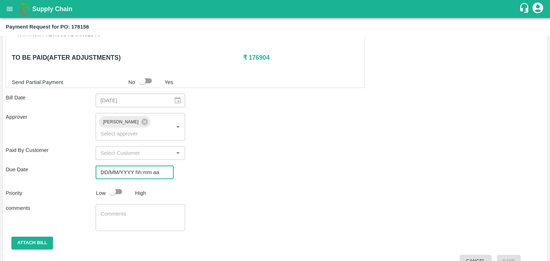
type input "DD/MM/YYYY hh:mm aa"
click at [148, 167] on input "DD/MM/YYYY hh:mm aa" at bounding box center [132, 173] width 73 height 14
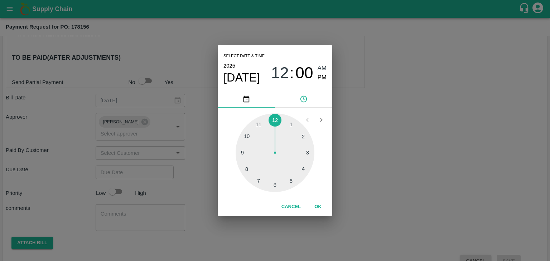
click at [319, 213] on button "OK" at bounding box center [317, 207] width 23 height 13
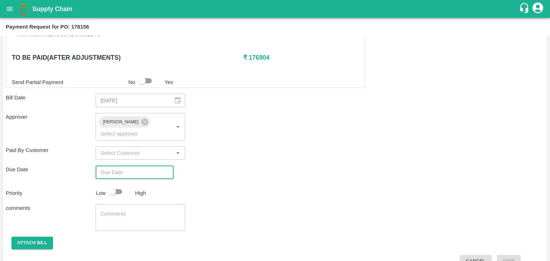
type input "[DATE] 12:00 AM"
click at [122, 185] on input "checkbox" at bounding box center [112, 192] width 41 height 14
checkbox input "true"
drag, startPoint x: 129, startPoint y: 188, endPoint x: 140, endPoint y: 199, distance: 15.5
click at [140, 199] on div "Shipment - SHIP/TEMB/366098 Lots (Labels) Weight (Kgs) Total Price (₹) BANANA-E…" at bounding box center [275, 32] width 538 height 470
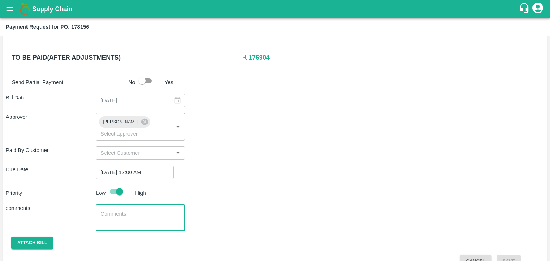
click at [140, 211] on textarea at bounding box center [141, 218] width 80 height 15
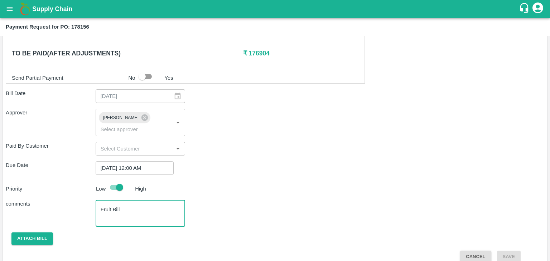
scroll to position [355, 0]
type textarea "Fruit Bill"
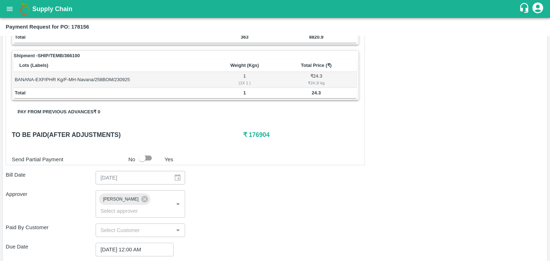
scroll to position [355, 0]
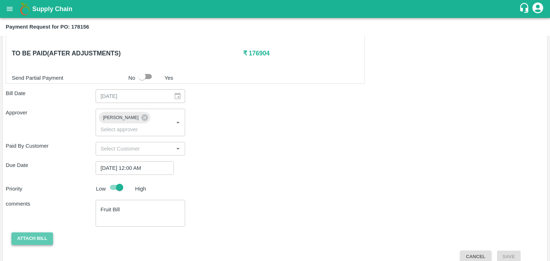
click at [27, 233] on button "Attach bill" at bounding box center [32, 239] width 42 height 13
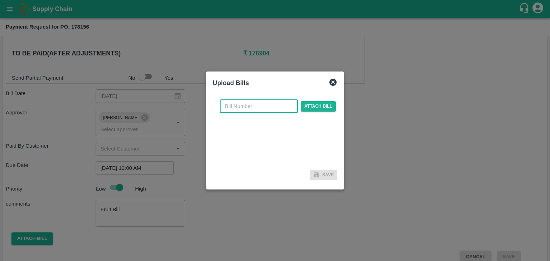
click at [238, 107] on input "text" at bounding box center [259, 107] width 78 height 14
click at [268, 105] on input "VG/25-26/129" at bounding box center [259, 107] width 78 height 14
type input "VG/25-26/157"
click at [311, 105] on span "Attach bill" at bounding box center [318, 106] width 35 height 10
click at [0, 0] on input "Attach bill" at bounding box center [0, 0] width 0 height 0
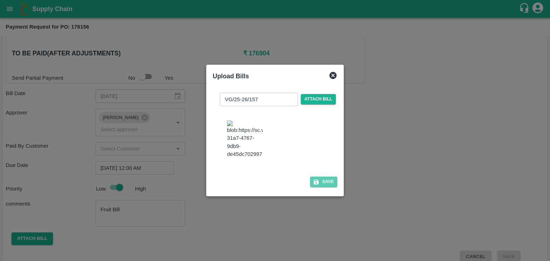
click at [329, 187] on button "Save" at bounding box center [323, 182] width 27 height 10
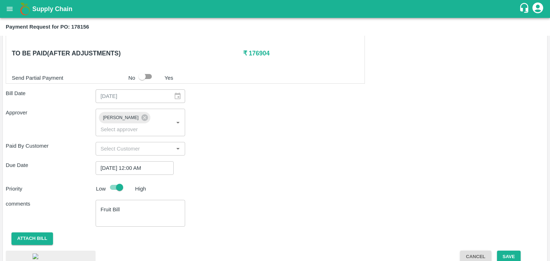
scroll to position [406, 0]
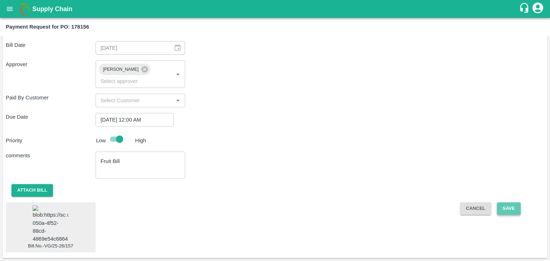
click at [512, 203] on button "Save" at bounding box center [509, 209] width 24 height 13
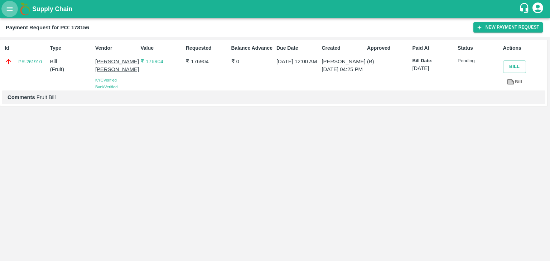
click at [9, 8] on icon "open drawer" at bounding box center [10, 9] width 6 height 4
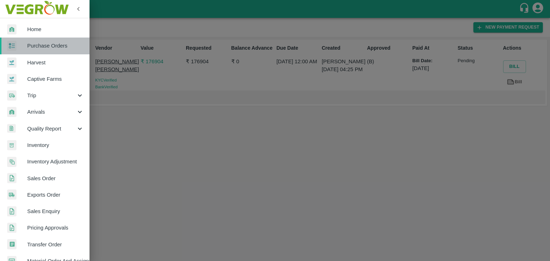
click at [63, 49] on span "Purchase Orders" at bounding box center [55, 46] width 57 height 8
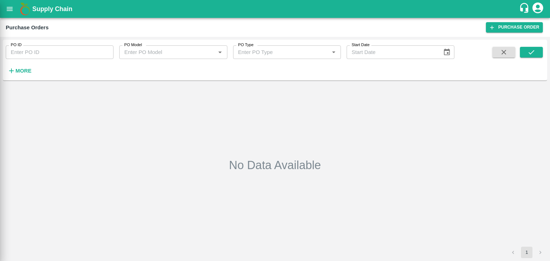
drag, startPoint x: 101, startPoint y: 45, endPoint x: 107, endPoint y: 53, distance: 10.2
click at [107, 54] on div at bounding box center [275, 130] width 550 height 261
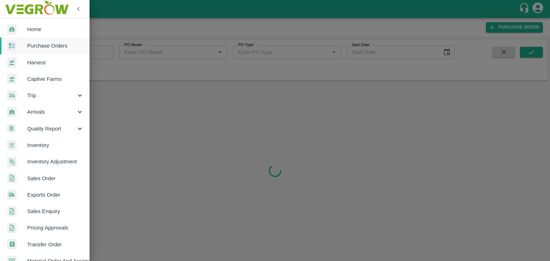
click at [107, 52] on div at bounding box center [275, 130] width 550 height 261
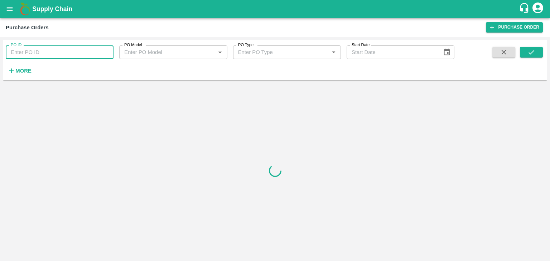
click at [107, 52] on input "PO ID" at bounding box center [60, 52] width 108 height 14
paste input "178363"
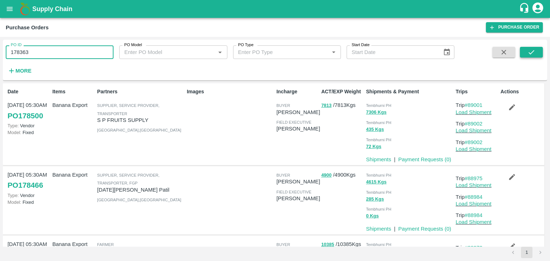
type input "178363"
click at [535, 49] on button "submit" at bounding box center [531, 52] width 23 height 11
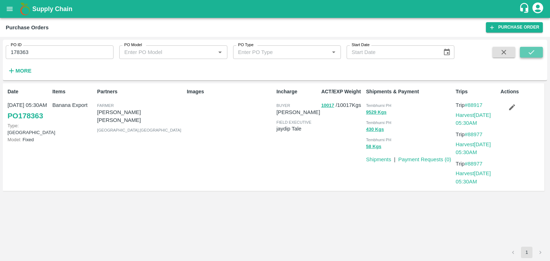
click at [535, 49] on button "submit" at bounding box center [531, 52] width 23 height 11
click at [421, 159] on link "Payment Requests ( 0 )" at bounding box center [424, 160] width 53 height 6
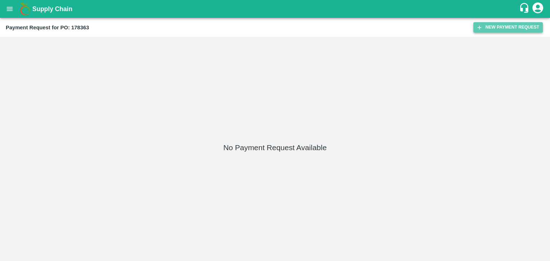
click at [511, 26] on button "New Payment Request" at bounding box center [507, 27] width 69 height 10
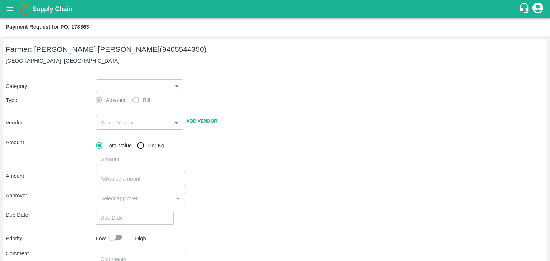
click at [118, 87] on body "Supply Chain Payment Request for PO: 178363 Farmer: [PERSON_NAME] [PERSON_NAME]…" at bounding box center [275, 130] width 550 height 261
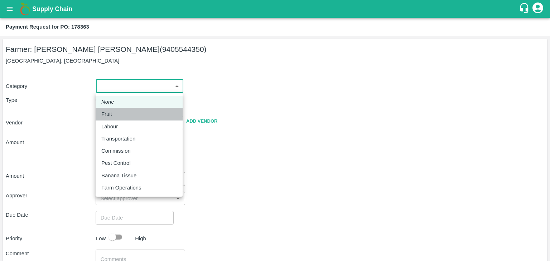
click at [125, 111] on div "Fruit" at bounding box center [139, 114] width 76 height 8
type input "1"
type input "[PERSON_NAME] [PERSON_NAME] - 9405544350(Farmer)"
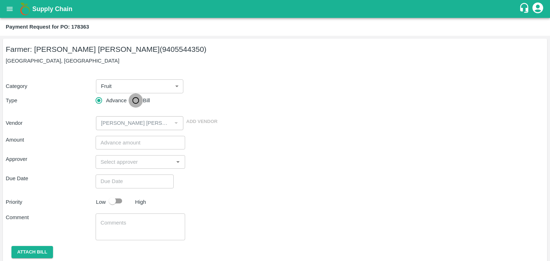
click at [133, 102] on input "Bill" at bounding box center [136, 100] width 14 height 14
radio input "true"
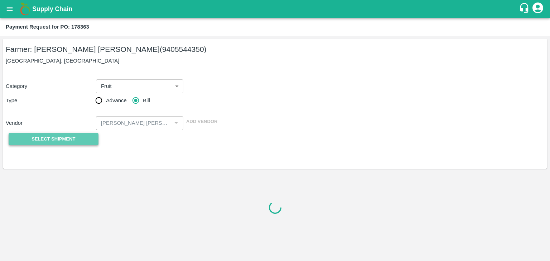
click at [63, 136] on span "Select Shipment" at bounding box center [54, 139] width 44 height 8
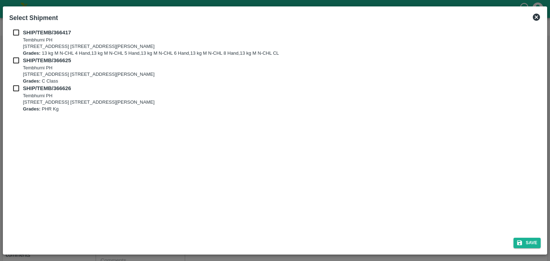
click at [14, 30] on input "checkbox" at bounding box center [16, 33] width 14 height 8
checkbox input "true"
click at [15, 59] on input "checkbox" at bounding box center [16, 61] width 14 height 8
checkbox input "true"
click at [13, 87] on input "checkbox" at bounding box center [16, 88] width 14 height 8
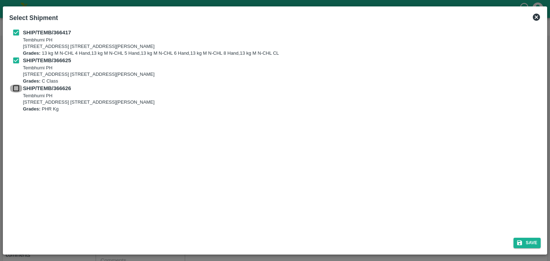
checkbox input "true"
click at [536, 245] on button "Save" at bounding box center [526, 243] width 27 height 10
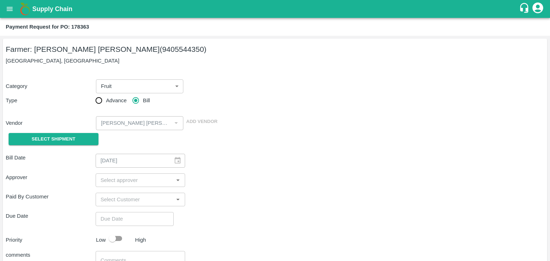
type input "[DATE]"
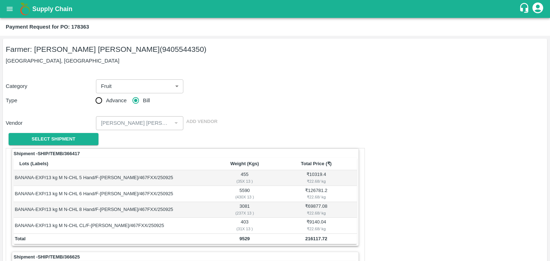
scroll to position [335, 0]
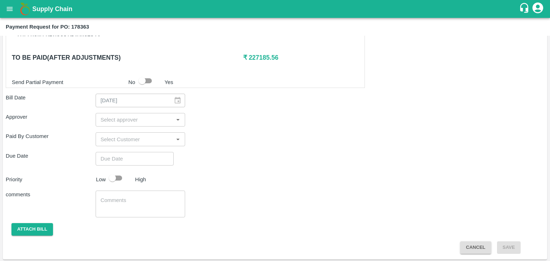
click at [127, 119] on input "input" at bounding box center [135, 119] width 74 height 9
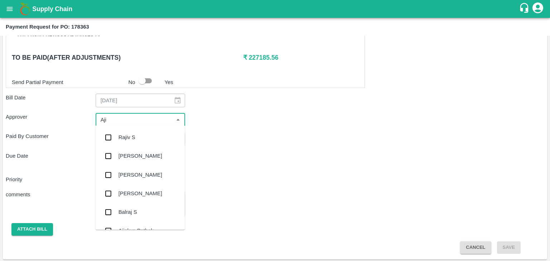
type input "Ajit"
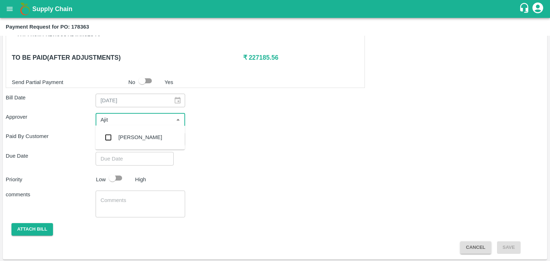
click at [135, 135] on div "[PERSON_NAME]" at bounding box center [141, 138] width 44 height 8
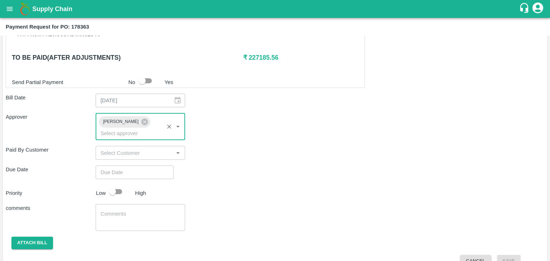
type input "DD/MM/YYYY hh:mm aa"
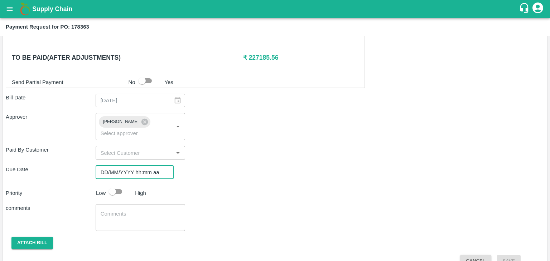
click at [152, 166] on input "DD/MM/YYYY hh:mm aa" at bounding box center [132, 173] width 73 height 14
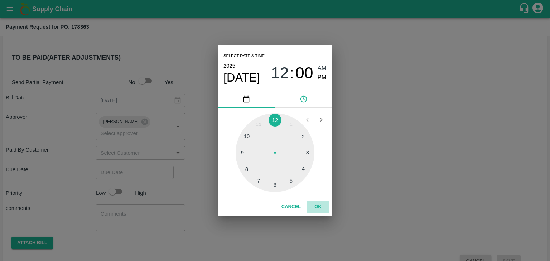
click at [319, 206] on button "OK" at bounding box center [317, 207] width 23 height 13
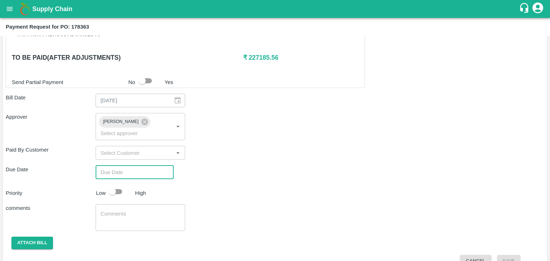
click at [117, 182] on div "Select date & time [DATE] 12 : 00 AM PM 1 2 3 4 5 6 7 8 9 10 11 12 Cancel OK" at bounding box center [275, 130] width 550 height 261
type input "[DATE] 12:00 AM"
click at [122, 185] on input "checkbox" at bounding box center [112, 192] width 41 height 14
checkbox input "true"
click at [137, 211] on textarea at bounding box center [141, 218] width 80 height 15
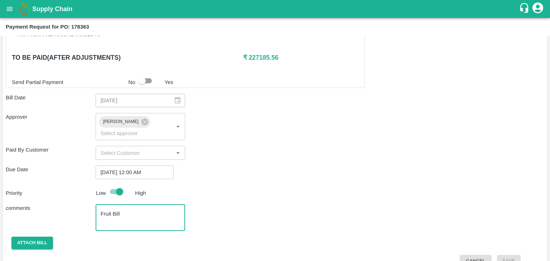
scroll to position [339, 0]
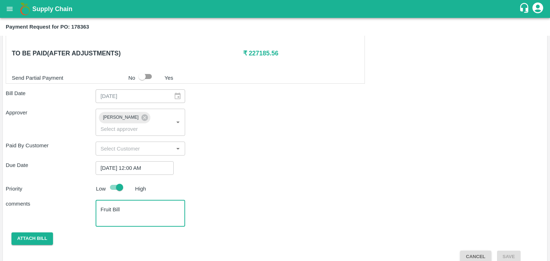
type textarea "Fruit Bill"
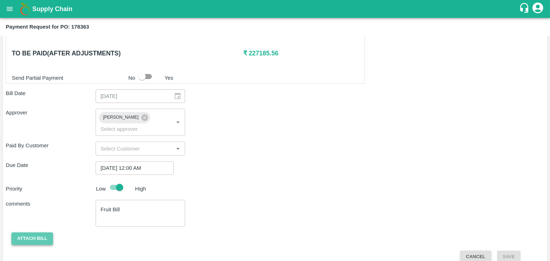
click at [26, 233] on button "Attach bill" at bounding box center [32, 239] width 42 height 13
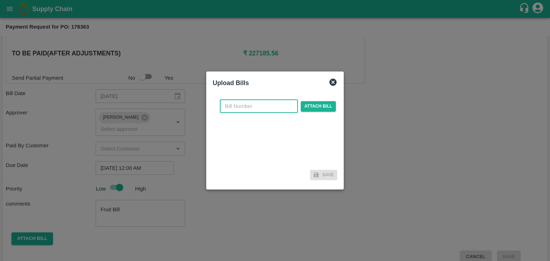
click at [248, 106] on input "text" at bounding box center [259, 107] width 78 height 14
click at [269, 105] on input "VG/25-26/129" at bounding box center [259, 107] width 78 height 14
type input "VG/25-26/158"
click at [319, 103] on span "Attach bill" at bounding box center [318, 106] width 35 height 10
click at [0, 0] on input "Attach bill" at bounding box center [0, 0] width 0 height 0
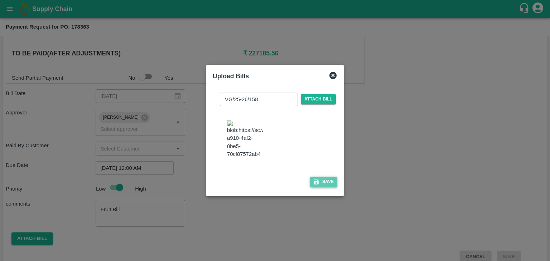
click at [320, 187] on button "Save" at bounding box center [323, 182] width 27 height 10
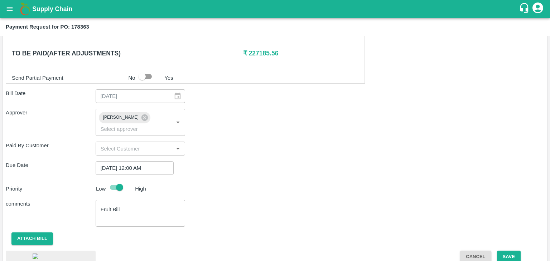
scroll to position [390, 0]
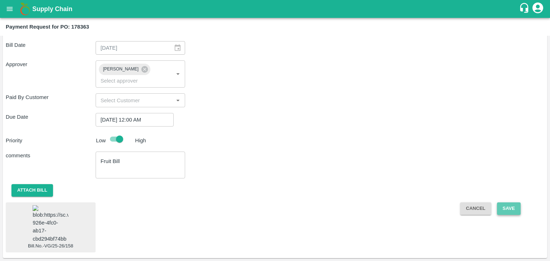
click at [506, 203] on button "Save" at bounding box center [509, 209] width 24 height 13
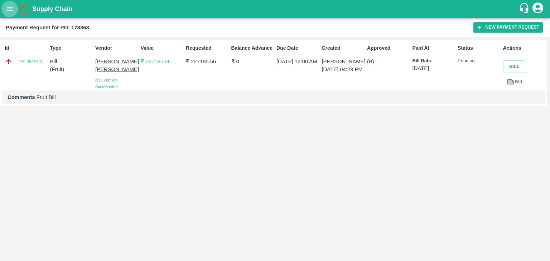
click at [6, 6] on icon "open drawer" at bounding box center [10, 9] width 8 height 8
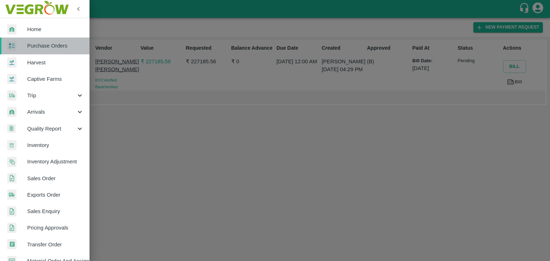
click at [64, 43] on span "Purchase Orders" at bounding box center [55, 46] width 57 height 8
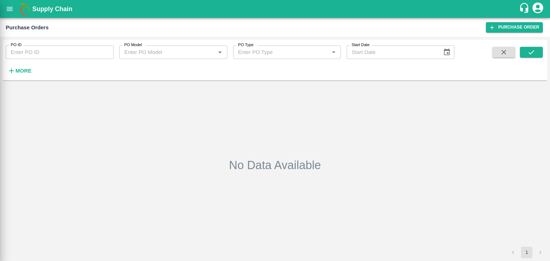
click at [103, 50] on div at bounding box center [275, 130] width 550 height 261
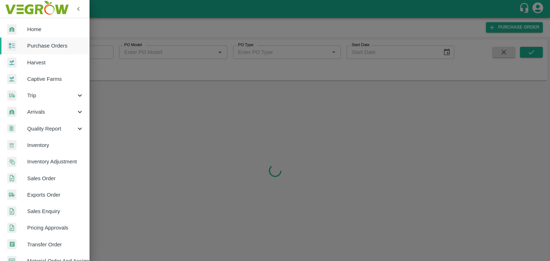
click at [103, 50] on div at bounding box center [275, 130] width 550 height 261
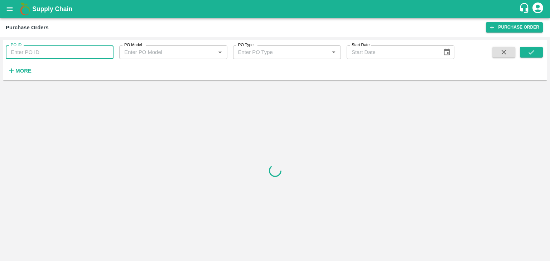
click at [103, 50] on input "PO ID" at bounding box center [60, 52] width 108 height 14
paste input "178367"
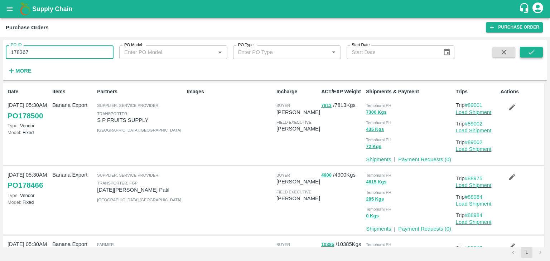
type input "178367"
click at [540, 53] on button "submit" at bounding box center [531, 52] width 23 height 11
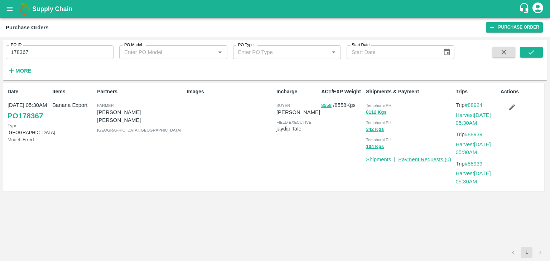
click at [440, 159] on link "Payment Requests ( 0 )" at bounding box center [424, 160] width 53 height 6
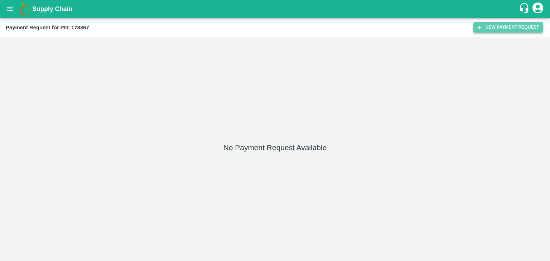
click at [490, 31] on button "New Payment Request" at bounding box center [507, 27] width 69 height 10
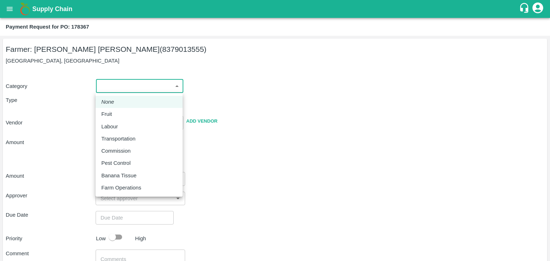
click at [129, 80] on body "Supply Chain Payment Request for PO: 178367 Farmer: [PERSON_NAME] [PERSON_NAME]…" at bounding box center [275, 130] width 550 height 261
click at [120, 108] on li "Fruit" at bounding box center [139, 114] width 87 height 12
type input "1"
type input "Avinash Narayan Pawar - 8379013555(Farmer)"
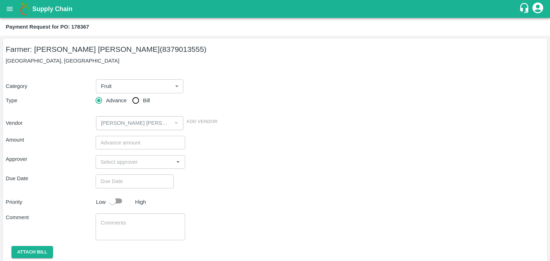
click at [145, 97] on span "Bill" at bounding box center [146, 101] width 7 height 8
click at [143, 97] on input "Bill" at bounding box center [136, 100] width 14 height 14
radio input "true"
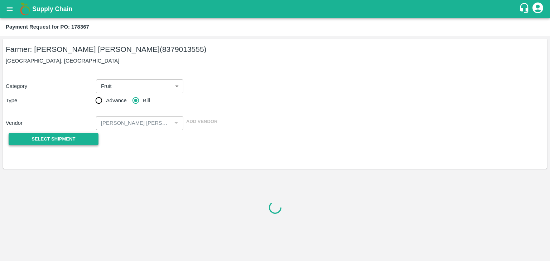
click at [57, 134] on button "Select Shipment" at bounding box center [54, 139] width 90 height 13
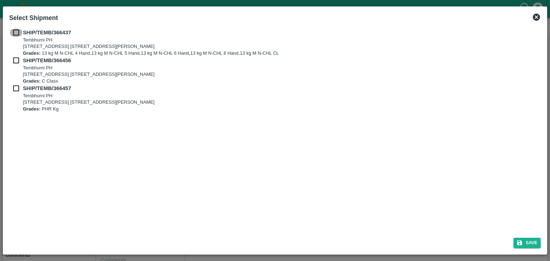
click at [13, 35] on input "checkbox" at bounding box center [16, 33] width 14 height 8
checkbox input "true"
click at [13, 58] on input "checkbox" at bounding box center [16, 61] width 14 height 8
checkbox input "true"
click at [14, 88] on input "checkbox" at bounding box center [16, 88] width 14 height 8
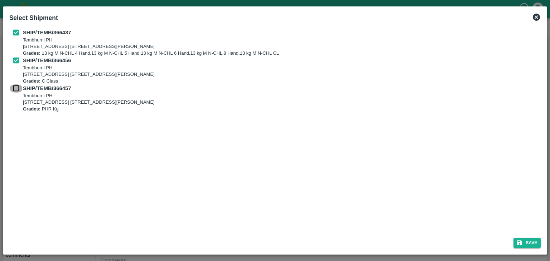
checkbox input "true"
click at [526, 243] on button "Save" at bounding box center [526, 243] width 27 height 10
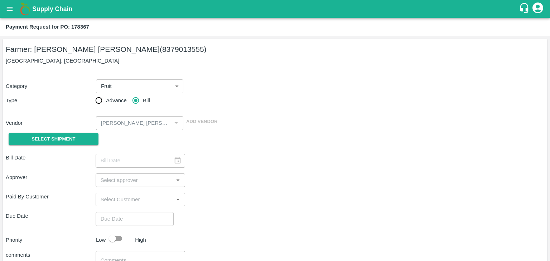
type input "[DATE]"
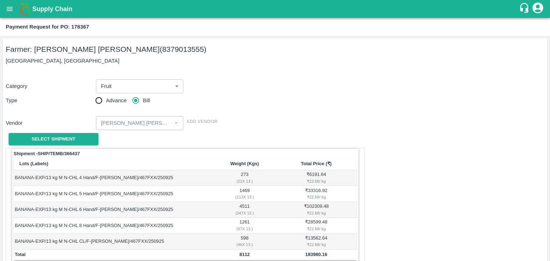
scroll to position [351, 0]
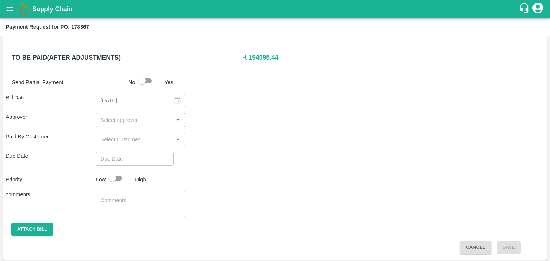
click at [125, 122] on input "input" at bounding box center [135, 119] width 74 height 9
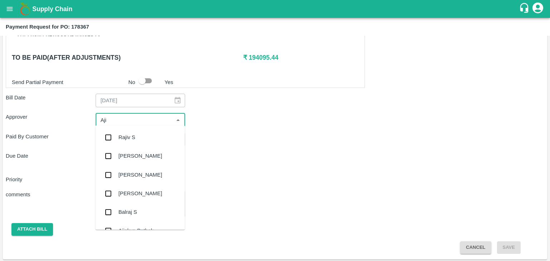
type input "Ajit"
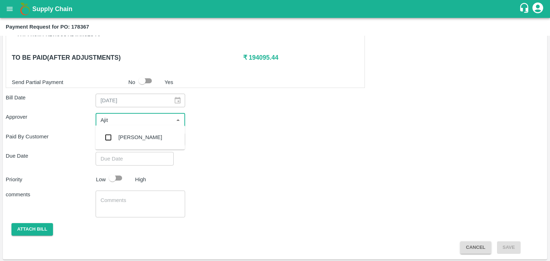
click at [132, 131] on div "[PERSON_NAME]" at bounding box center [140, 137] width 90 height 19
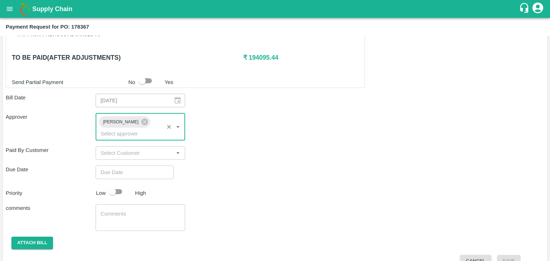
type input "DD/MM/YYYY hh:mm aa"
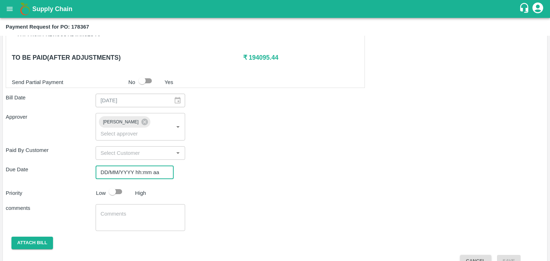
click at [148, 166] on input "DD/MM/YYYY hh:mm aa" at bounding box center [132, 173] width 73 height 14
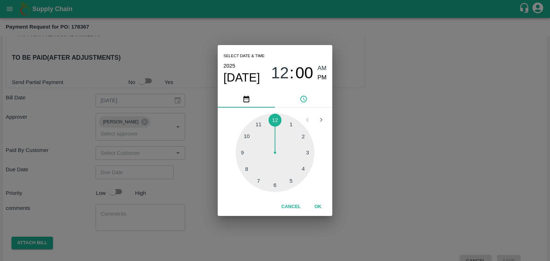
click at [318, 207] on button "OK" at bounding box center [317, 207] width 23 height 13
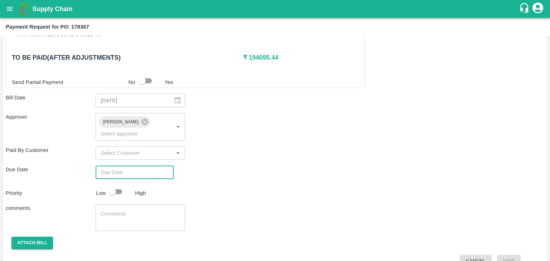
type input "27/09/2025 12:00 AM"
drag, startPoint x: 112, startPoint y: 182, endPoint x: 120, endPoint y: 182, distance: 8.3
click at [120, 185] on input "checkbox" at bounding box center [112, 192] width 41 height 14
click at [120, 185] on input "checkbox" at bounding box center [119, 192] width 41 height 14
click at [120, 185] on input "checkbox" at bounding box center [112, 192] width 41 height 14
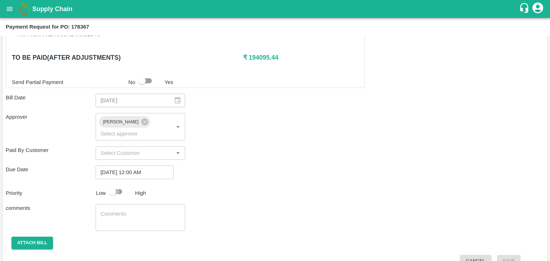
checkbox input "true"
click at [149, 211] on textarea at bounding box center [141, 218] width 80 height 15
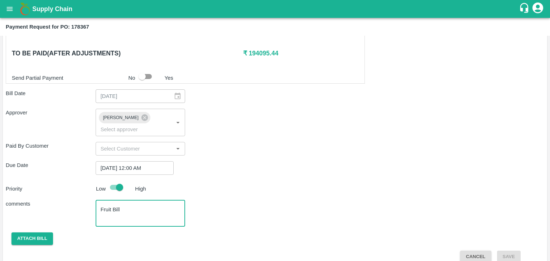
type textarea "Fruit Bill"
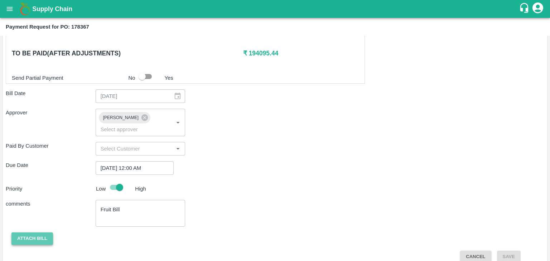
click at [21, 233] on button "Attach bill" at bounding box center [32, 239] width 42 height 13
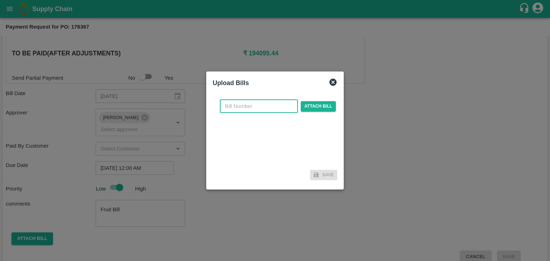
click at [250, 112] on input "text" at bounding box center [259, 107] width 78 height 14
click at [270, 109] on input "VG/25-26/129" at bounding box center [259, 107] width 78 height 14
type input "VG/25-26/159"
click at [322, 111] on span "Attach bill" at bounding box center [318, 106] width 35 height 10
click at [0, 0] on input "Attach bill" at bounding box center [0, 0] width 0 height 0
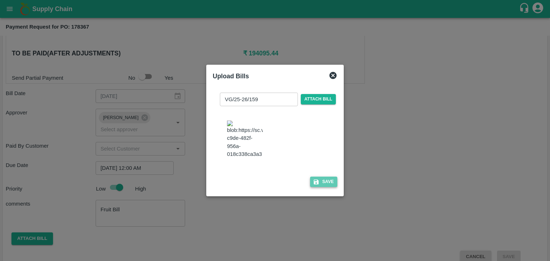
click at [320, 187] on button "Save" at bounding box center [323, 182] width 27 height 10
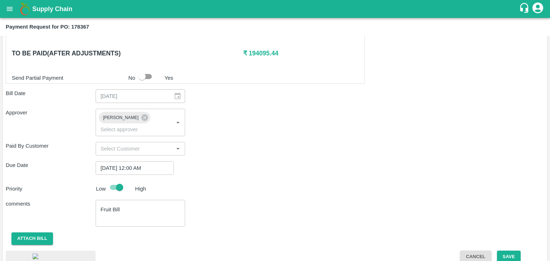
scroll to position [407, 0]
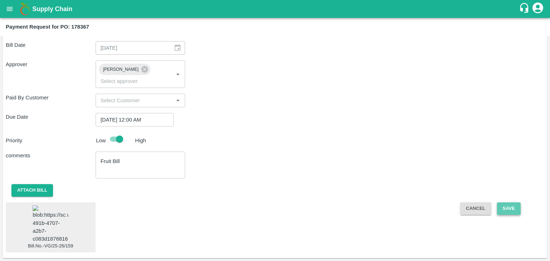
click at [510, 203] on button "Save" at bounding box center [509, 209] width 24 height 13
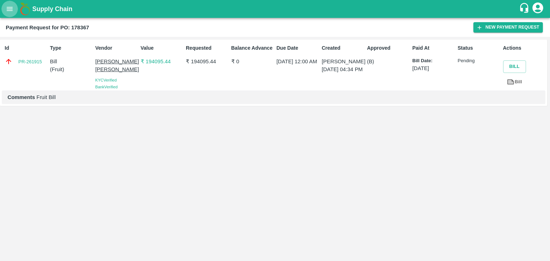
click at [7, 12] on icon "open drawer" at bounding box center [10, 9] width 8 height 8
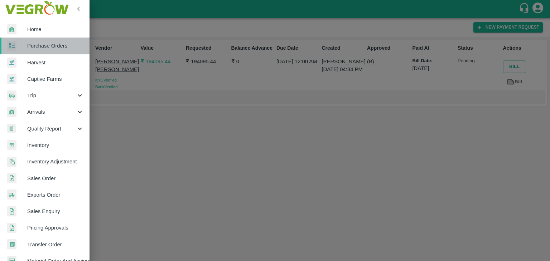
click at [57, 43] on span "Purchase Orders" at bounding box center [55, 46] width 57 height 8
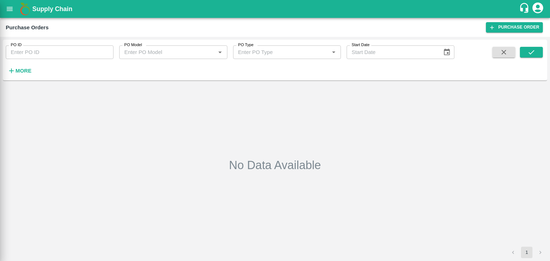
click at [105, 50] on div at bounding box center [275, 130] width 550 height 261
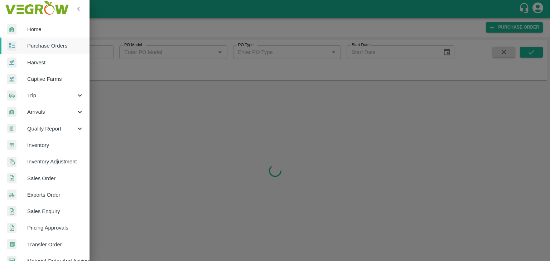
click at [104, 48] on div at bounding box center [275, 130] width 550 height 261
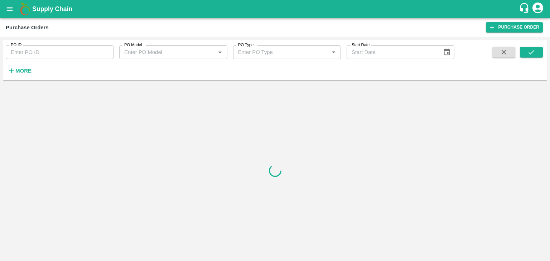
click at [105, 52] on input "PO ID" at bounding box center [60, 52] width 108 height 14
paste input "178464"
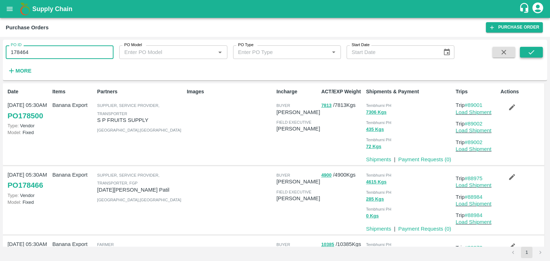
type input "178464"
click at [526, 52] on button "submit" at bounding box center [531, 52] width 23 height 11
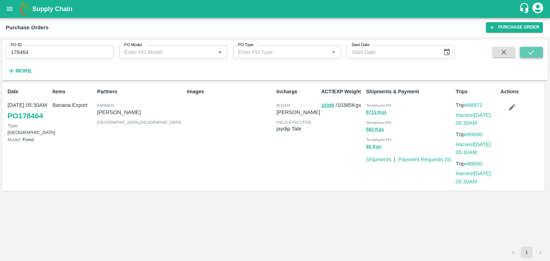
click at [526, 52] on button "submit" at bounding box center [531, 52] width 23 height 11
click at [419, 157] on link "Payment Requests ( 0 )" at bounding box center [424, 160] width 53 height 6
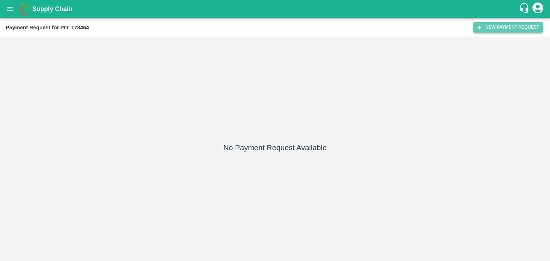
click at [498, 31] on button "New Payment Request" at bounding box center [507, 27] width 69 height 10
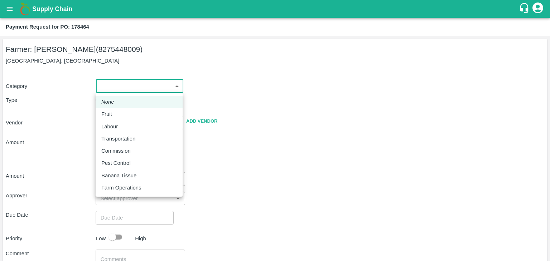
drag, startPoint x: 102, startPoint y: 87, endPoint x: 116, endPoint y: 114, distance: 30.1
click at [116, 114] on body "Supply Chain Payment Request for PO: 178464 Farmer: [PERSON_NAME] (8275448009) …" at bounding box center [275, 130] width 550 height 261
click at [116, 114] on div "Fruit" at bounding box center [139, 114] width 76 height 8
type input "1"
type input "[PERSON_NAME] - 8275448009(Farmer)"
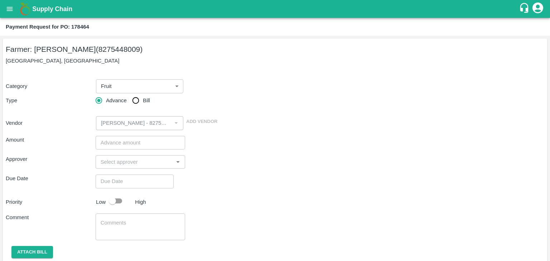
click at [127, 102] on div "Advance Bill" at bounding box center [141, 100] width 90 height 14
click at [133, 99] on input "Bill" at bounding box center [136, 100] width 14 height 14
radio input "true"
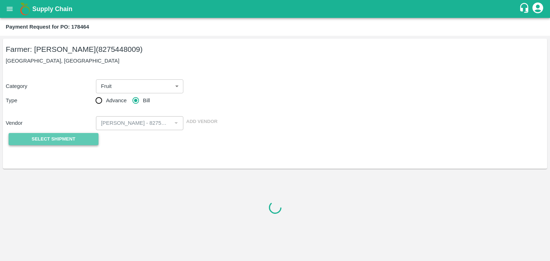
click at [57, 140] on span "Select Shipment" at bounding box center [54, 139] width 44 height 8
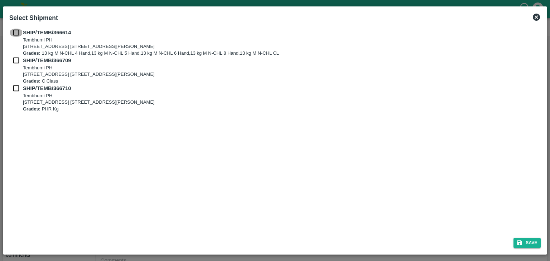
click at [17, 32] on input "checkbox" at bounding box center [16, 33] width 14 height 8
checkbox input "true"
click at [15, 63] on input "checkbox" at bounding box center [16, 61] width 14 height 8
checkbox input "true"
click at [14, 86] on input "checkbox" at bounding box center [16, 88] width 14 height 8
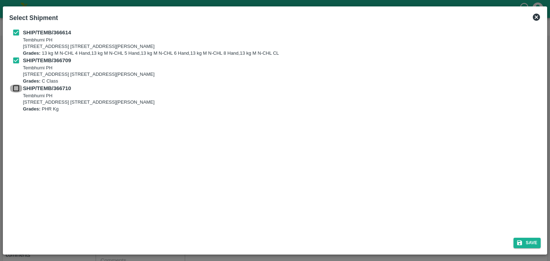
checkbox input "true"
click at [534, 248] on button "Save" at bounding box center [526, 243] width 27 height 10
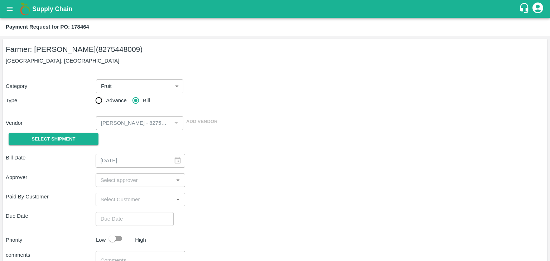
type input "[DATE]"
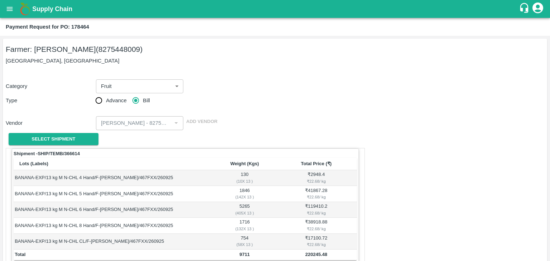
scroll to position [351, 0]
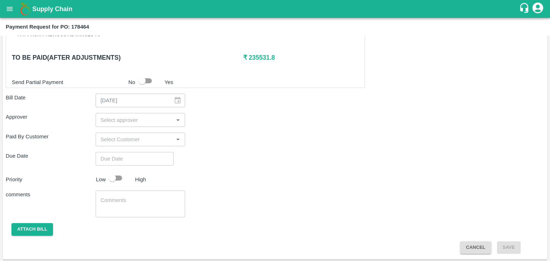
click at [151, 120] on input "input" at bounding box center [135, 119] width 74 height 9
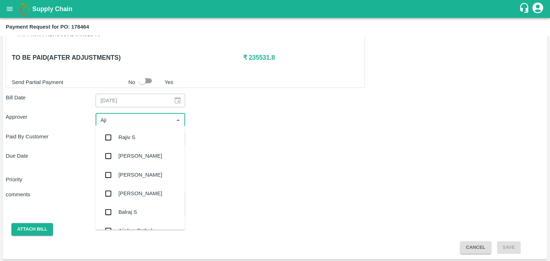
type input "Ajit"
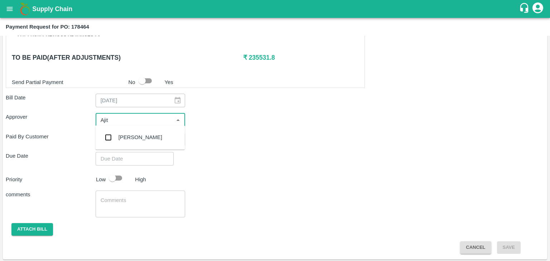
click at [144, 143] on div "[PERSON_NAME]" at bounding box center [140, 137] width 90 height 19
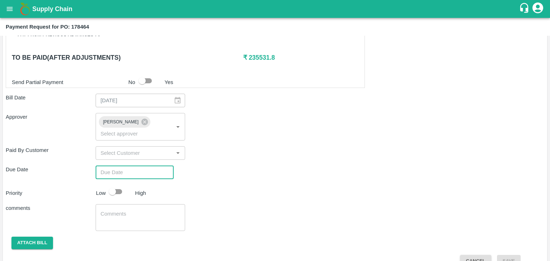
type input "DD/MM/YYYY hh:mm aa"
click at [151, 166] on input "DD/MM/YYYY hh:mm aa" at bounding box center [132, 173] width 73 height 14
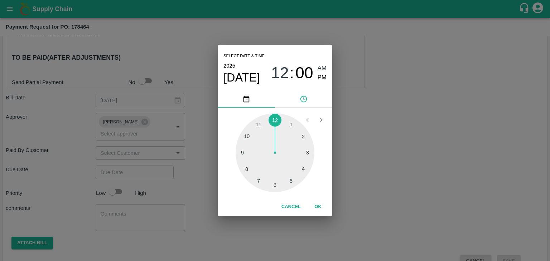
click at [318, 202] on button "OK" at bounding box center [317, 207] width 23 height 13
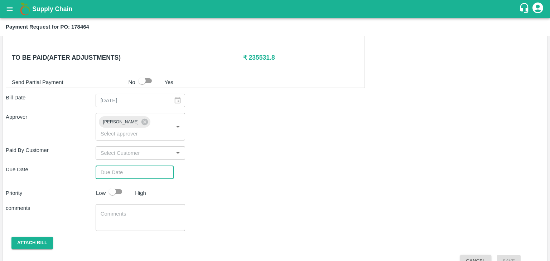
type input "[DATE] 12:00 AM"
click at [121, 185] on input "checkbox" at bounding box center [112, 192] width 41 height 14
checkbox input "true"
click at [139, 211] on textarea at bounding box center [141, 218] width 80 height 15
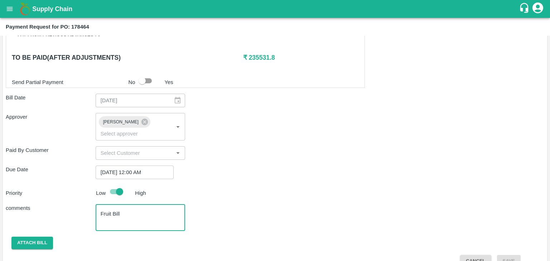
scroll to position [355, 0]
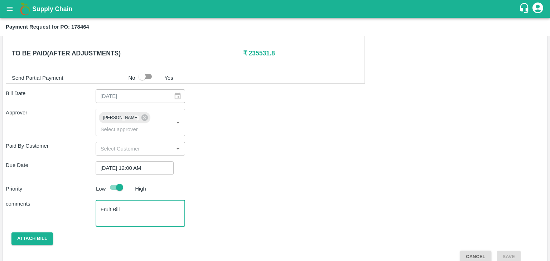
type textarea "Fruit Bill"
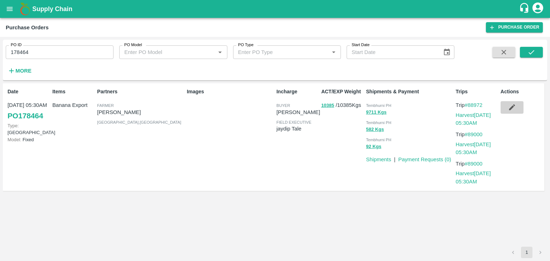
click at [514, 107] on icon "button" at bounding box center [512, 107] width 8 height 8
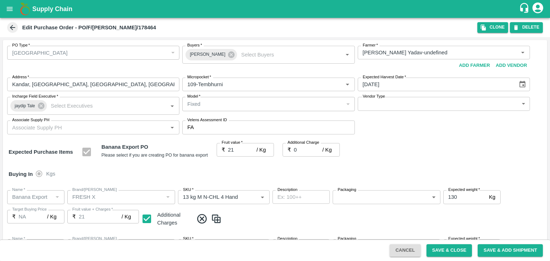
type input "8"
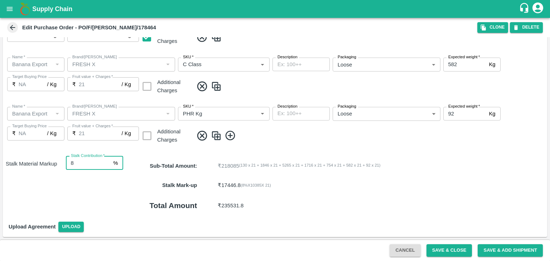
click at [83, 160] on input "8" at bounding box center [88, 163] width 45 height 14
type input "8"
click at [449, 251] on button "Save & Close" at bounding box center [449, 251] width 46 height 13
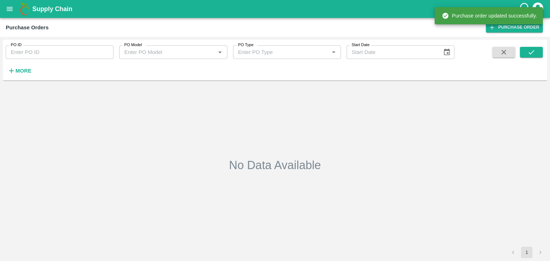
type input "178464"
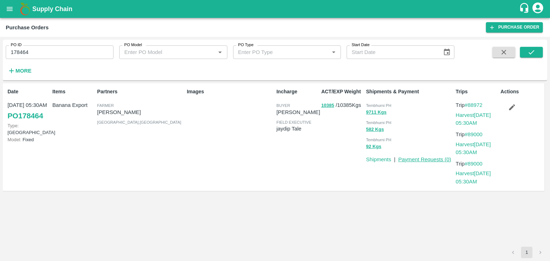
click at [418, 159] on link "Payment Requests ( 0 )" at bounding box center [424, 160] width 53 height 6
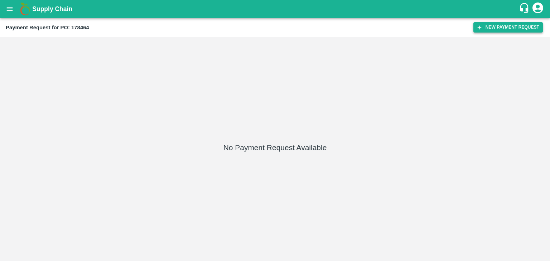
drag, startPoint x: 519, startPoint y: 6, endPoint x: 507, endPoint y: 27, distance: 24.4
click at [507, 27] on div "Supply Chain Payment Request for PO: 178464 New Payment Request No Payment Requ…" at bounding box center [275, 130] width 550 height 261
click at [507, 27] on button "New Payment Request" at bounding box center [507, 27] width 69 height 10
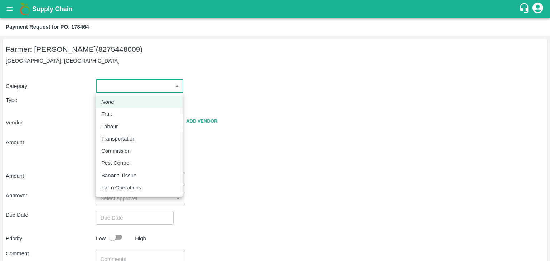
drag, startPoint x: 114, startPoint y: 90, endPoint x: 115, endPoint y: 111, distance: 21.5
click at [115, 111] on body "Supply Chain Payment Request for PO: 178464 Farmer: [PERSON_NAME] (8275448009) …" at bounding box center [275, 130] width 550 height 261
click at [115, 111] on div "Fruit" at bounding box center [108, 114] width 14 height 8
type input "1"
type input "[PERSON_NAME] - 8275448009(Farmer)"
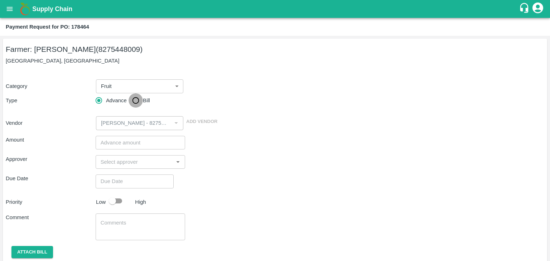
click at [132, 99] on input "Bill" at bounding box center [136, 100] width 14 height 14
radio input "true"
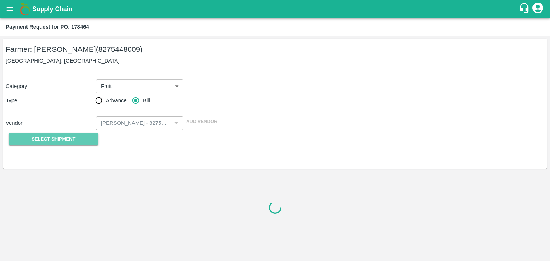
click at [59, 145] on button "Select Shipment" at bounding box center [54, 139] width 90 height 13
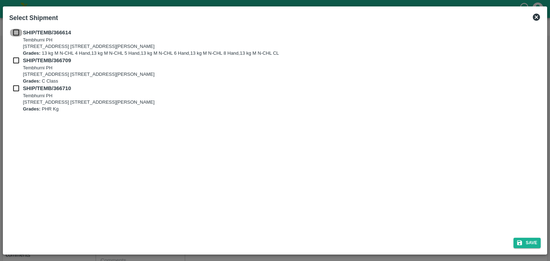
drag, startPoint x: 15, startPoint y: 38, endPoint x: 15, endPoint y: 58, distance: 19.3
click at [15, 58] on div "SHIP/TEMB/366614 Tembhurni PH Tembhurni PH 205, PLOT NO. E-5, YASHSHREE INDUSTR…" at bounding box center [275, 71] width 532 height 84
click at [15, 58] on input "checkbox" at bounding box center [16, 61] width 14 height 8
checkbox input "true"
click at [16, 33] on input "checkbox" at bounding box center [16, 33] width 14 height 8
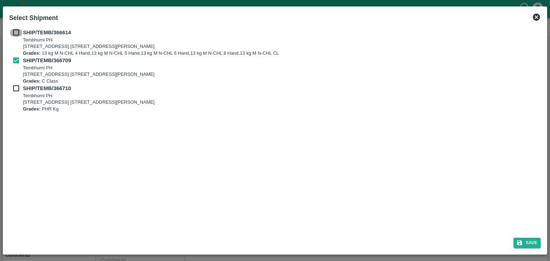
checkbox input "true"
click at [16, 87] on input "checkbox" at bounding box center [16, 88] width 14 height 8
checkbox input "true"
drag, startPoint x: 526, startPoint y: 236, endPoint x: 532, endPoint y: 241, distance: 8.4
click at [532, 241] on div "Save" at bounding box center [274, 241] width 537 height 19
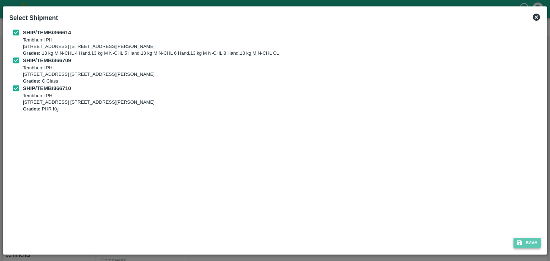
click at [532, 241] on button "Save" at bounding box center [526, 243] width 27 height 10
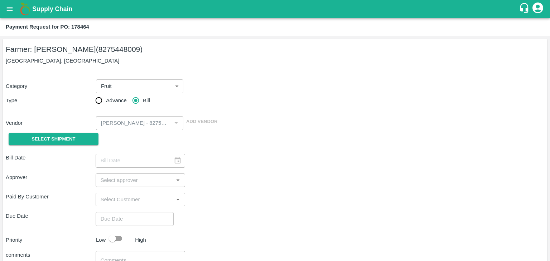
type input "26/09/2025"
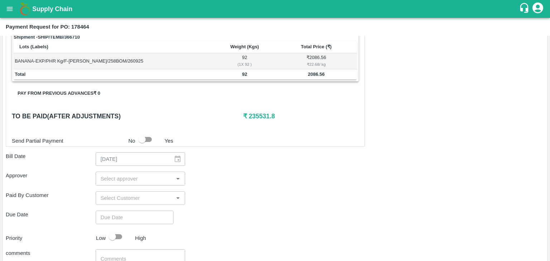
scroll to position [292, 0]
click at [130, 179] on input "input" at bounding box center [135, 178] width 74 height 9
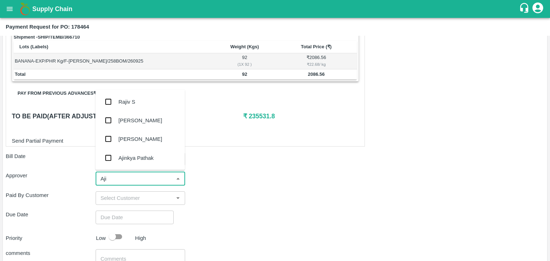
type input "Ajit"
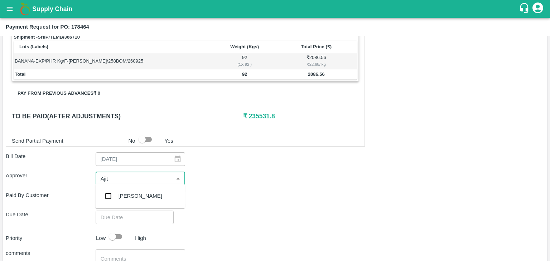
click at [136, 196] on div "[PERSON_NAME]" at bounding box center [141, 196] width 44 height 8
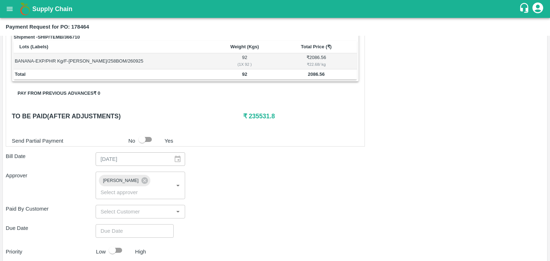
click at [145, 211] on div "Shipment - SHIP/TEMB/366614 Lots (Labels) Weight (Kgs) Total Price (₹) BANANA-E…" at bounding box center [275, 91] width 538 height 470
type input "DD/MM/YYYY hh:mm aa"
click at [151, 224] on input "DD/MM/YYYY hh:mm aa" at bounding box center [132, 231] width 73 height 14
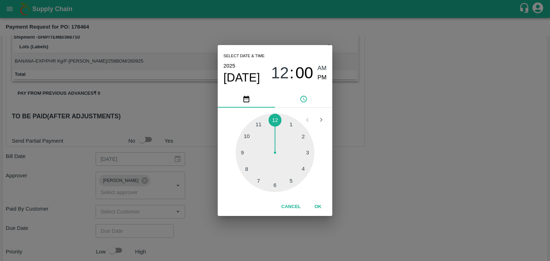
click at [317, 208] on button "OK" at bounding box center [317, 207] width 23 height 13
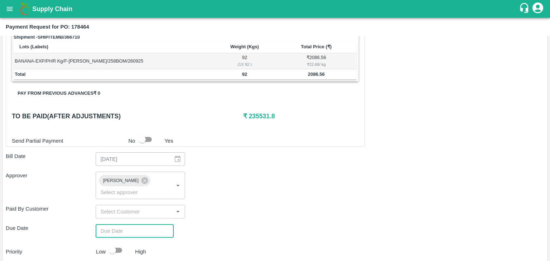
click at [115, 241] on div "Select date & time 2025 Sep 27 12 : 00 AM PM 1 2 3 4 5 6 7 8 9 10 11 12 Cancel …" at bounding box center [275, 130] width 550 height 261
type input "27/09/2025 12:00 AM"
click at [120, 244] on input "checkbox" at bounding box center [112, 251] width 41 height 14
checkbox input "true"
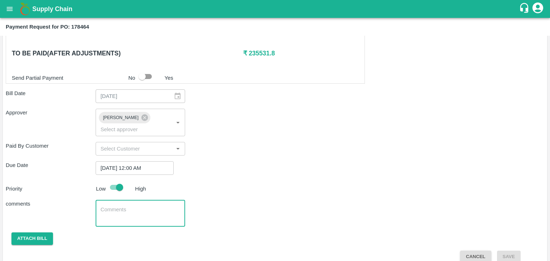
click at [118, 206] on textarea at bounding box center [141, 213] width 80 height 15
type textarea "Fruit Bill"
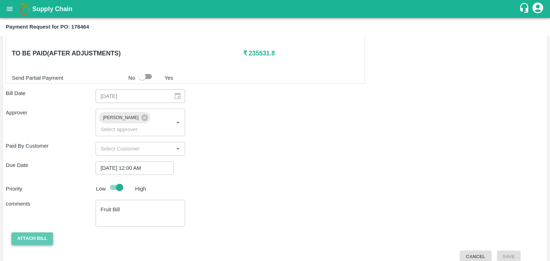
click at [39, 233] on button "Attach bill" at bounding box center [32, 239] width 42 height 13
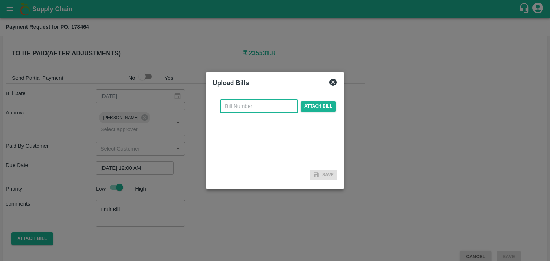
click at [253, 106] on input "text" at bounding box center [259, 107] width 78 height 14
click at [270, 105] on input "VG/25-26/129" at bounding box center [259, 107] width 78 height 14
type input "VG/25-26/160"
click at [315, 105] on span "Attach bill" at bounding box center [318, 106] width 35 height 10
click at [0, 0] on input "Attach bill" at bounding box center [0, 0] width 0 height 0
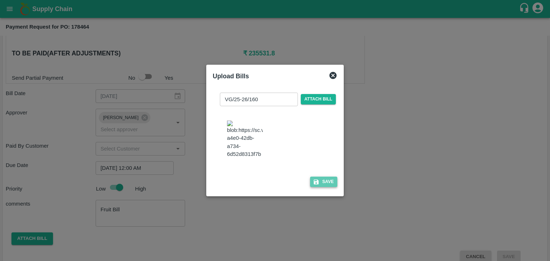
click at [327, 187] on button "Save" at bounding box center [323, 182] width 27 height 10
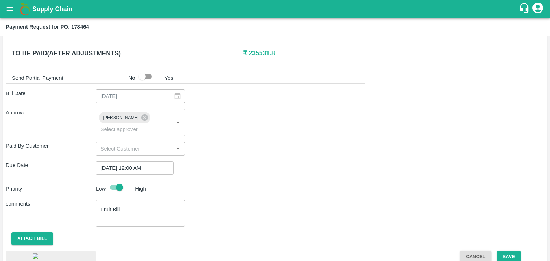
scroll to position [406, 0]
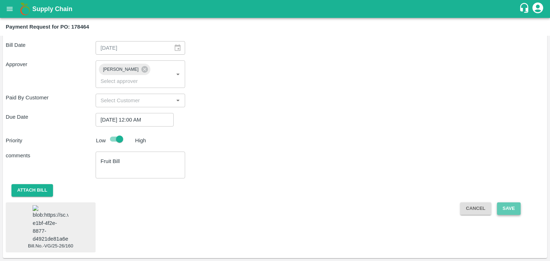
click at [508, 203] on button "Save" at bounding box center [509, 209] width 24 height 13
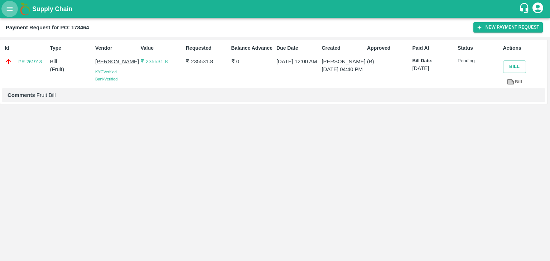
click at [16, 10] on button "open drawer" at bounding box center [9, 9] width 16 height 16
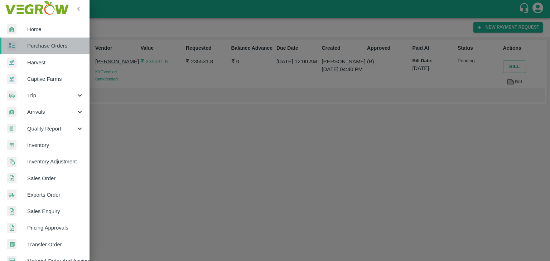
click at [56, 45] on span "Purchase Orders" at bounding box center [55, 46] width 57 height 8
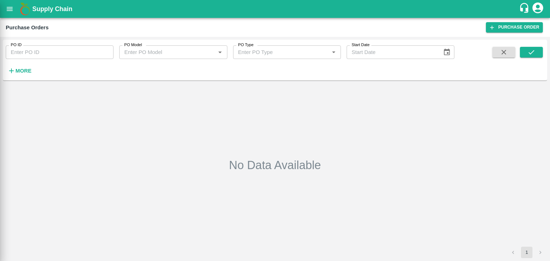
click at [102, 47] on div at bounding box center [275, 130] width 550 height 261
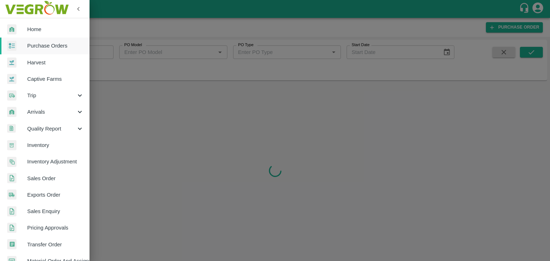
click at [103, 51] on div at bounding box center [275, 130] width 550 height 261
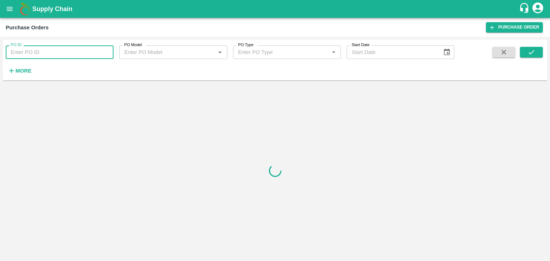
click at [106, 51] on input "PO ID" at bounding box center [60, 52] width 108 height 14
paste input "177799"
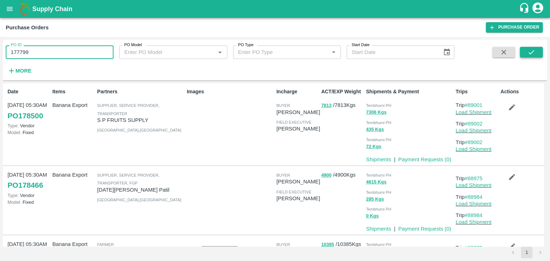
type input "177799"
click at [534, 55] on icon "submit" at bounding box center [531, 52] width 8 height 8
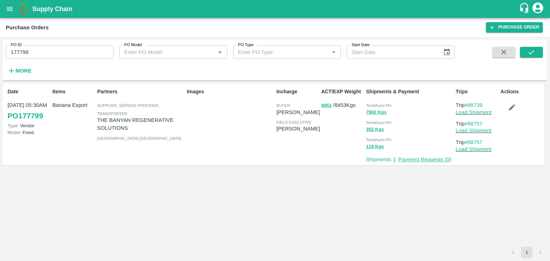
click at [416, 158] on link "Payment Requests ( 0 )" at bounding box center [424, 160] width 53 height 6
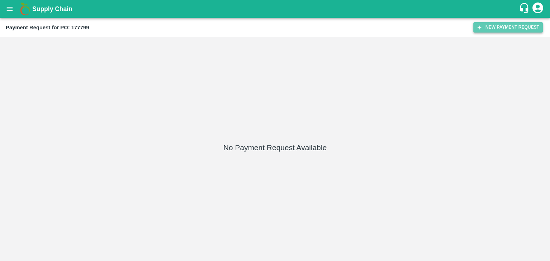
click at [496, 24] on button "New Payment Request" at bounding box center [507, 27] width 69 height 10
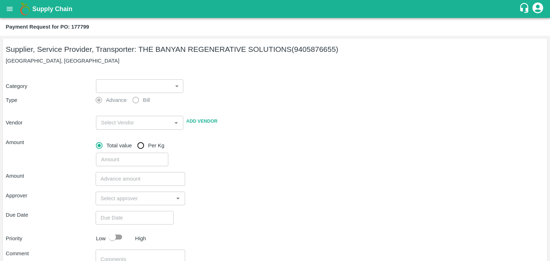
click at [125, 85] on body "Supply Chain Payment Request for PO: 177799 Supplier, Service Provider, Transpo…" at bounding box center [275, 130] width 550 height 261
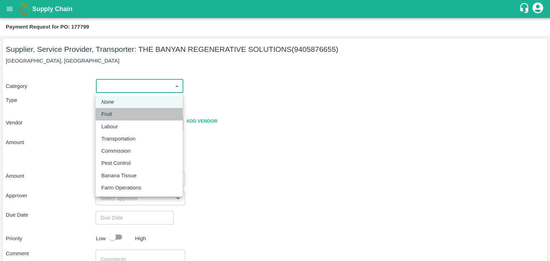
click at [127, 111] on div "Fruit" at bounding box center [139, 114] width 76 height 8
type input "1"
type input "THE BANYAN REGENERATIVE SOLUTIONS - 9405876655(Supplier, Service Provider, Tran…"
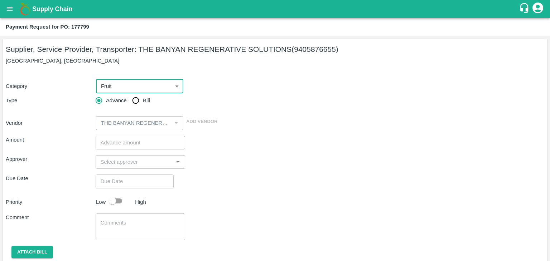
click at [141, 102] on input "Bill" at bounding box center [136, 100] width 14 height 14
radio input "true"
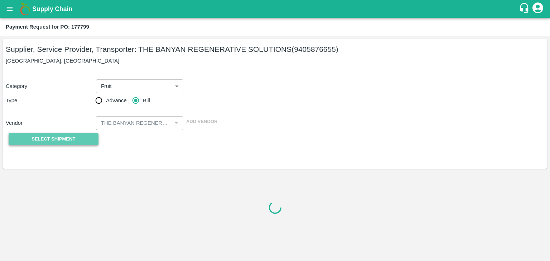
click at [63, 138] on span "Select Shipment" at bounding box center [54, 139] width 44 height 8
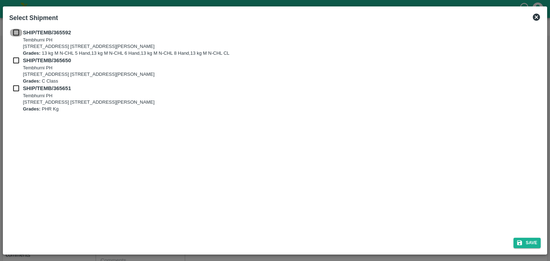
click at [13, 29] on input "checkbox" at bounding box center [16, 33] width 14 height 8
checkbox input "true"
click at [18, 59] on input "checkbox" at bounding box center [16, 61] width 14 height 8
checkbox input "true"
click at [16, 86] on input "checkbox" at bounding box center [16, 88] width 14 height 8
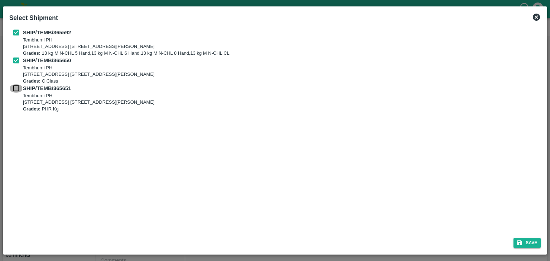
checkbox input "true"
click at [527, 243] on button "Save" at bounding box center [526, 243] width 27 height 10
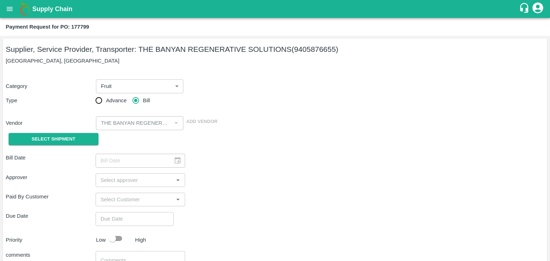
type input "[DATE]"
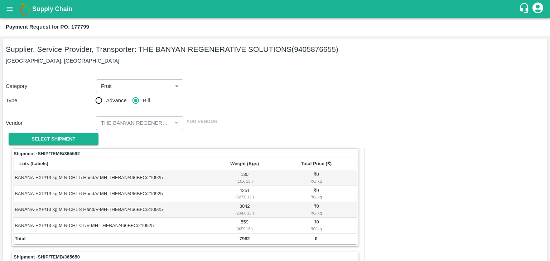
scroll to position [335, 0]
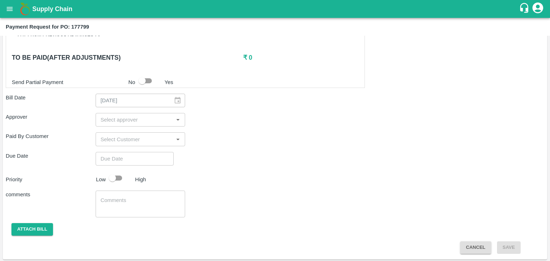
click at [127, 115] on input "input" at bounding box center [135, 119] width 74 height 9
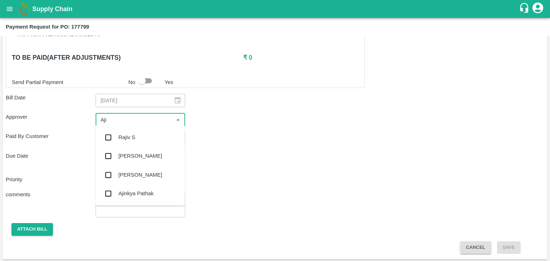
type input "Ajit"
click at [134, 132] on div "[PERSON_NAME]" at bounding box center [140, 137] width 90 height 19
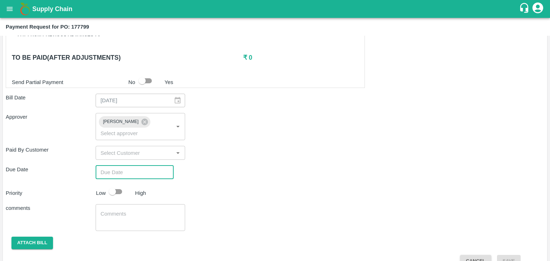
type input "DD/MM/YYYY hh:mm aa"
click at [142, 166] on input "DD/MM/YYYY hh:mm aa" at bounding box center [132, 173] width 73 height 14
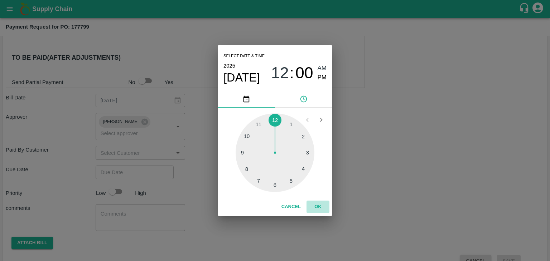
click at [323, 209] on button "OK" at bounding box center [317, 207] width 23 height 13
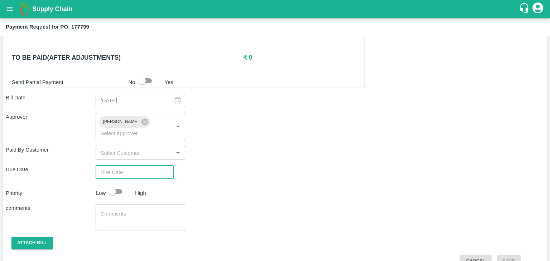
type input "[DATE] 12:00 AM"
click at [120, 185] on input "checkbox" at bounding box center [112, 192] width 41 height 14
checkbox input "true"
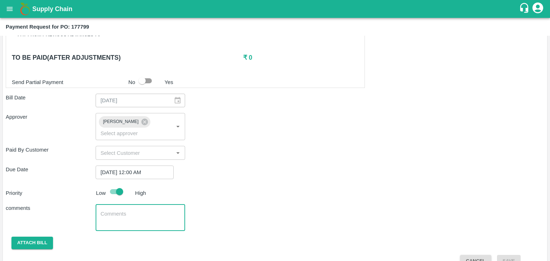
click at [137, 211] on textarea at bounding box center [141, 218] width 80 height 15
type textarea "Fruit Bill"
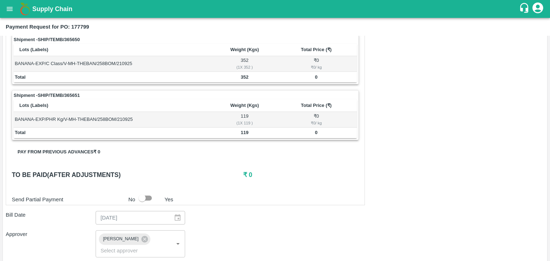
scroll to position [0, 0]
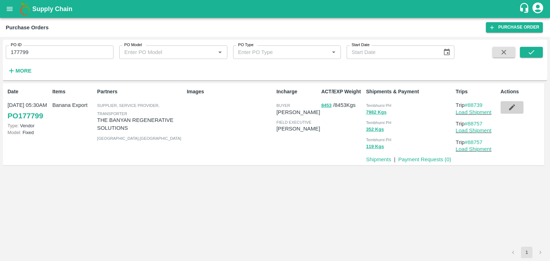
click at [512, 107] on icon "button" at bounding box center [512, 108] width 6 height 6
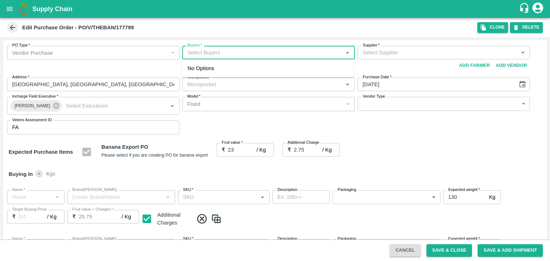
click at [226, 55] on input "Buyers   *" at bounding box center [262, 52] width 156 height 9
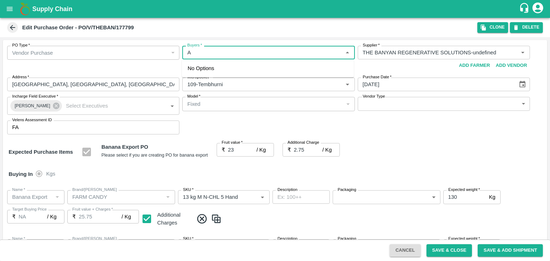
type input "Aj"
type input "THE BANYAN REGENERATIVE SOLUTIONS-undefined"
type input "109-Tembhurni"
type input "Banana Export"
type input "FARM CANDY"
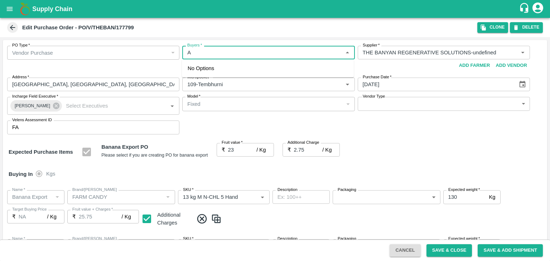
type input "13 kg M N-CHL 5 Hand"
type input "NA"
type input "Banana Export"
type input "FARM CANDY"
type input "13 kg M N-CHL 6 Hand"
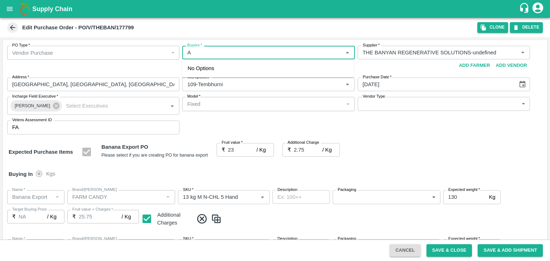
type input "NA"
type input "Banana Export"
type input "FARM CANDY"
type input "13 kg M N-CHL 8 Hand"
type input "NA"
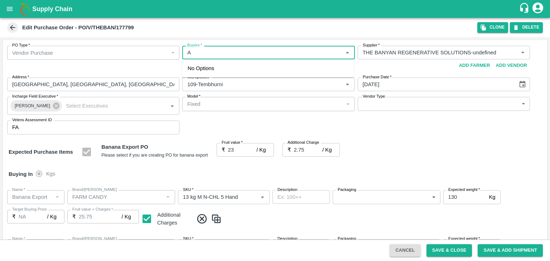
type input "Banana Export"
type input "FARM CANDY"
type input "13 kg M N-CHL CL"
type input "NA"
type input "Banana Export"
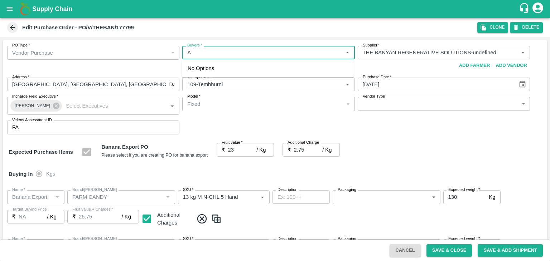
type input "FARM CANDY"
type input "C Class"
type input "NA"
type input "Banana Export"
type input "FARM CANDY"
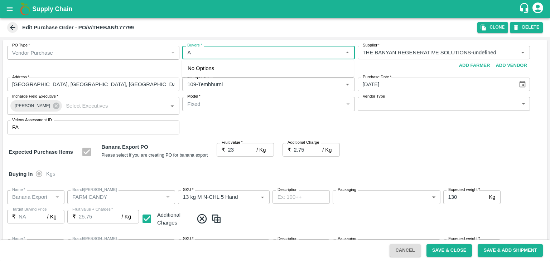
type input "PHR Kg"
type input "NA"
type input "Ajit"
click at [223, 68] on div "[PERSON_NAME]" at bounding box center [227, 72] width 44 height 8
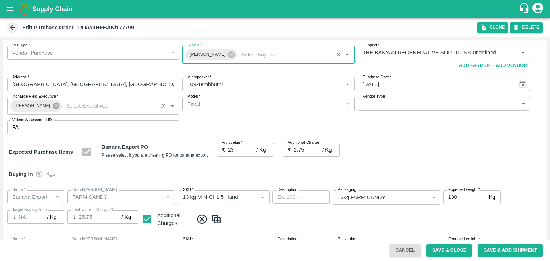
click at [54, 103] on icon at bounding box center [56, 106] width 8 height 8
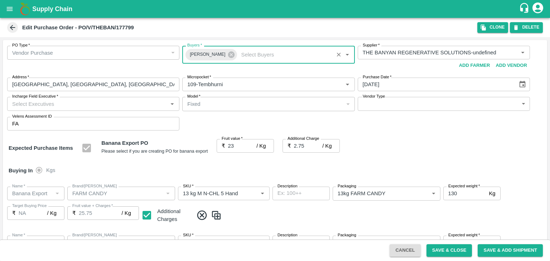
click at [77, 104] on input "Incharge Field Executive   *" at bounding box center [87, 103] width 156 height 9
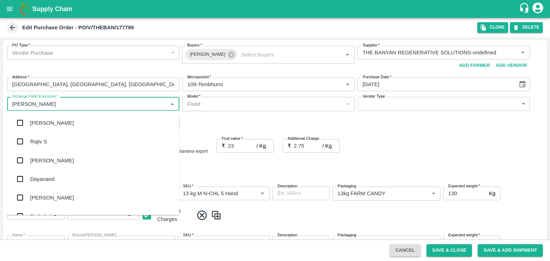
type input "Jay"
click at [66, 164] on div "jaydip Tale" at bounding box center [93, 160] width 172 height 19
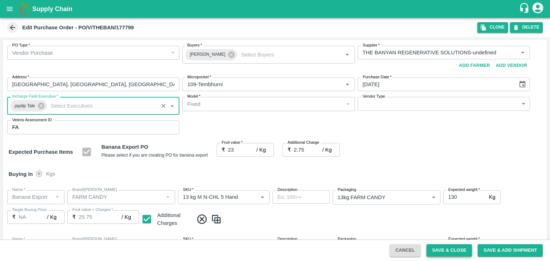
click at [452, 251] on button "Save & Close" at bounding box center [449, 251] width 46 height 13
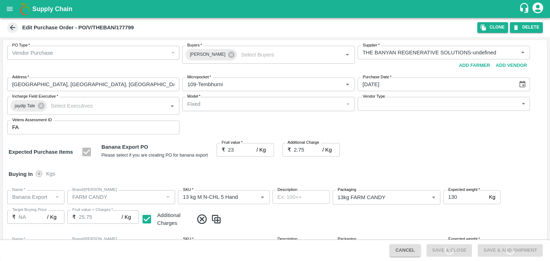
scroll to position [330, 0]
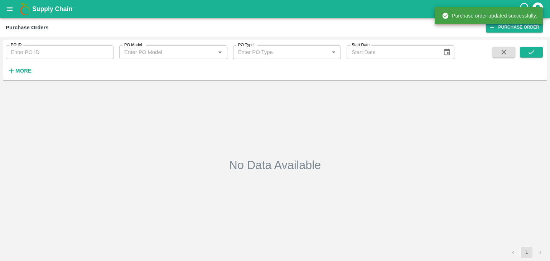
type input "177799"
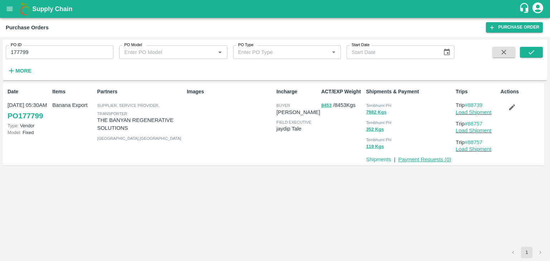
click at [427, 162] on link "Payment Requests ( 0 )" at bounding box center [424, 160] width 53 height 6
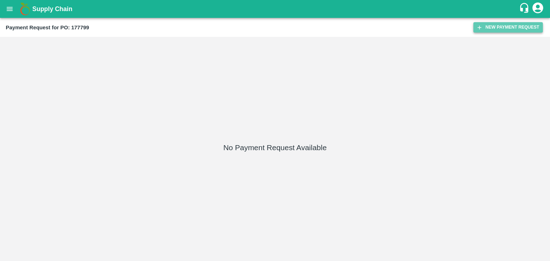
click at [488, 27] on button "New Payment Request" at bounding box center [507, 27] width 69 height 10
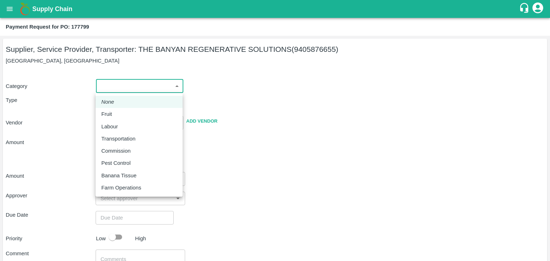
drag, startPoint x: 109, startPoint y: 89, endPoint x: 125, endPoint y: 110, distance: 26.4
click at [125, 110] on body "Supply Chain Payment Request for PO: 177799 Supplier, Service Provider, Transpo…" at bounding box center [275, 130] width 550 height 261
click at [125, 110] on li "Fruit" at bounding box center [139, 114] width 87 height 12
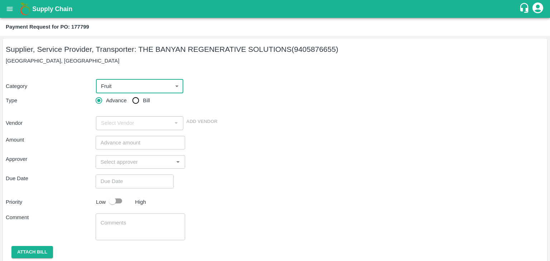
type input "1"
type input "THE BANYAN REGENERATIVE SOLUTIONS - 9405876655(Supplier, Service Provider, Tran…"
click at [146, 96] on label "Bill" at bounding box center [139, 100] width 21 height 14
click at [143, 96] on input "Bill" at bounding box center [136, 100] width 14 height 14
radio input "true"
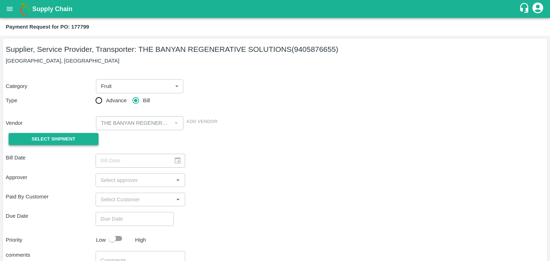
click at [40, 140] on span "Select Shipment" at bounding box center [54, 139] width 44 height 8
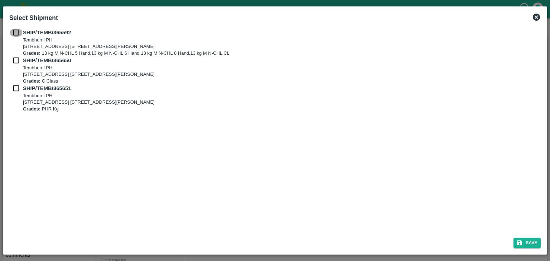
click at [13, 30] on input "checkbox" at bounding box center [16, 33] width 14 height 8
checkbox input "true"
click at [13, 61] on input "checkbox" at bounding box center [16, 61] width 14 height 8
checkbox input "true"
drag, startPoint x: 12, startPoint y: 95, endPoint x: 14, endPoint y: 86, distance: 8.7
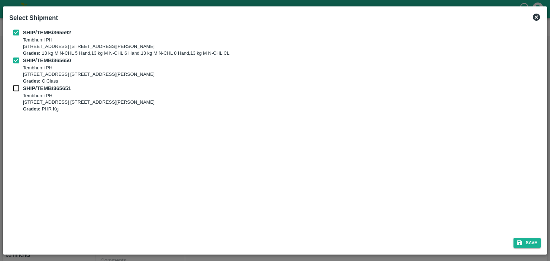
click at [14, 86] on div "SHIP/TEMB/365651 [STREET_ADDRESS] [STREET_ADDRESS][PERSON_NAME] Grades: PHR Kg" at bounding box center [275, 98] width 532 height 28
click at [14, 86] on input "checkbox" at bounding box center [16, 88] width 14 height 8
checkbox input "true"
click at [537, 248] on button "Save" at bounding box center [526, 243] width 27 height 10
type input "22/09/2025"
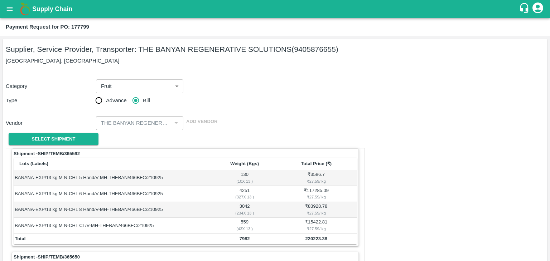
scroll to position [335, 0]
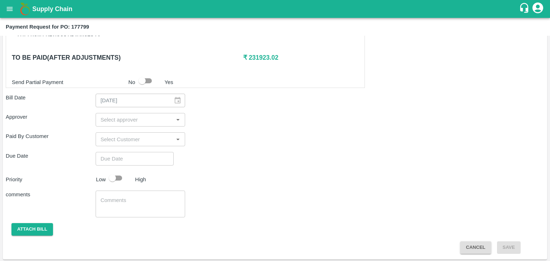
click at [132, 118] on input "input" at bounding box center [135, 119] width 74 height 9
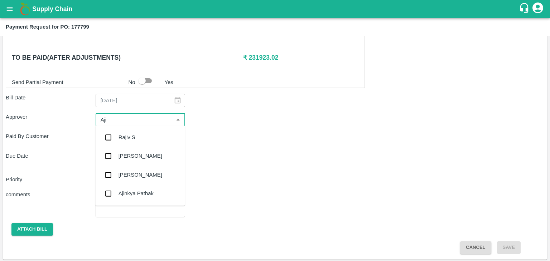
type input "Ajit"
click at [136, 135] on div "[PERSON_NAME]" at bounding box center [141, 138] width 44 height 8
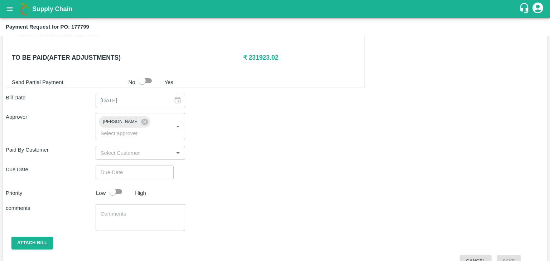
click at [150, 154] on div "Shipment - SHIP/TEMB/365592 Lots (Labels) Weight (Kgs) Total Price (₹) BANANA-E…" at bounding box center [275, 40] width 538 height 454
type input "DD/MM/YYYY hh:mm aa"
click at [154, 166] on input "DD/MM/YYYY hh:mm aa" at bounding box center [132, 173] width 73 height 14
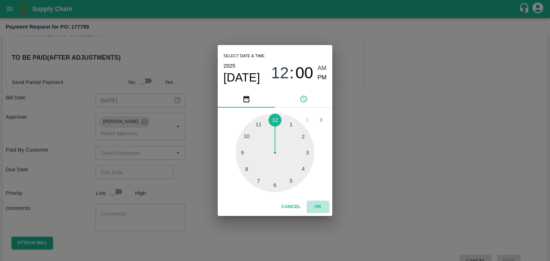
click at [315, 207] on button "OK" at bounding box center [317, 207] width 23 height 13
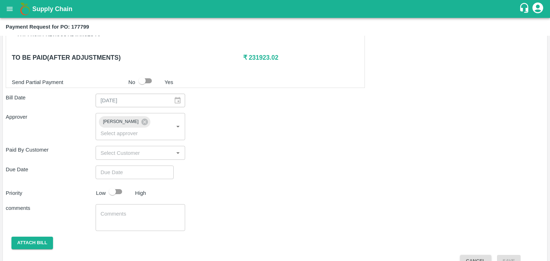
click at [117, 182] on div "Select date & time [DATE] 12 : 00 AM PM 1 2 3 4 5 6 7 8 9 10 11 12 Cancel OK" at bounding box center [275, 130] width 550 height 261
type input "[DATE] 12:00 AM"
click at [120, 185] on input "checkbox" at bounding box center [112, 192] width 41 height 14
checkbox input "true"
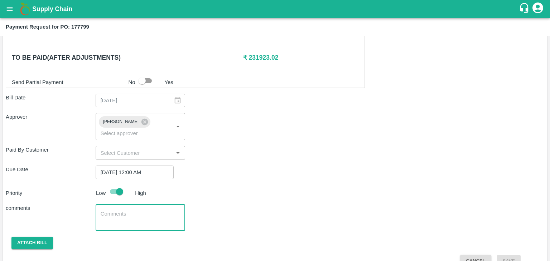
click at [136, 211] on textarea at bounding box center [141, 218] width 80 height 15
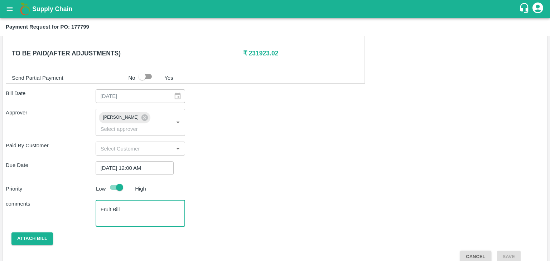
type textarea "Fruit Bill"
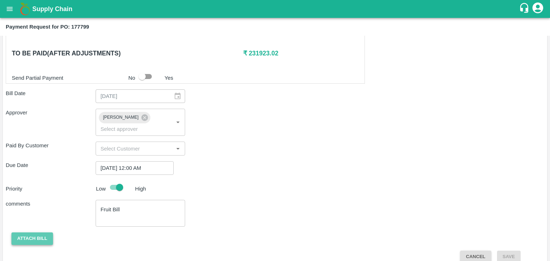
click at [41, 233] on button "Attach bill" at bounding box center [32, 239] width 42 height 13
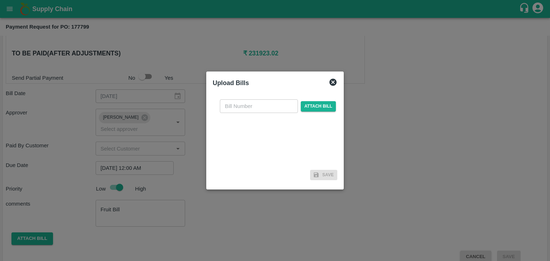
click at [259, 111] on input "text" at bounding box center [259, 107] width 78 height 14
type input "252"
click at [310, 102] on span "Attach bill" at bounding box center [318, 106] width 35 height 10
click at [0, 0] on input "Attach bill" at bounding box center [0, 0] width 0 height 0
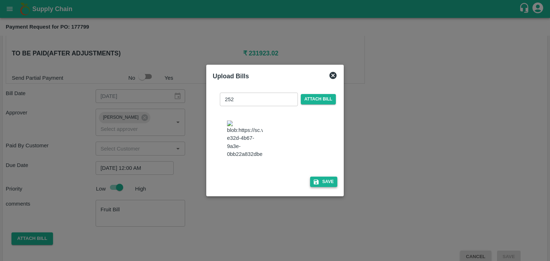
click at [327, 185] on button "Save" at bounding box center [323, 182] width 27 height 10
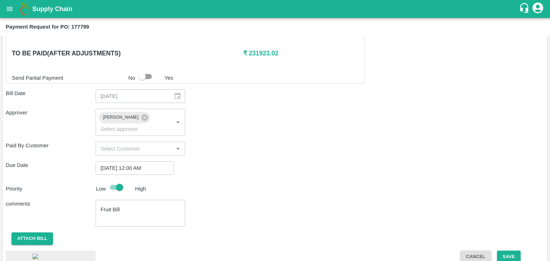
scroll to position [380, 0]
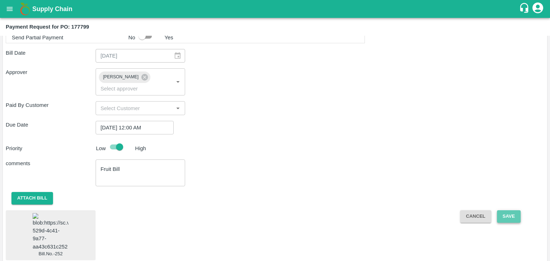
click at [498, 211] on button "Save" at bounding box center [509, 217] width 24 height 13
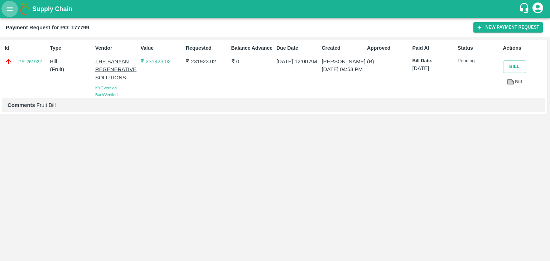
click at [14, 5] on button "open drawer" at bounding box center [9, 9] width 16 height 16
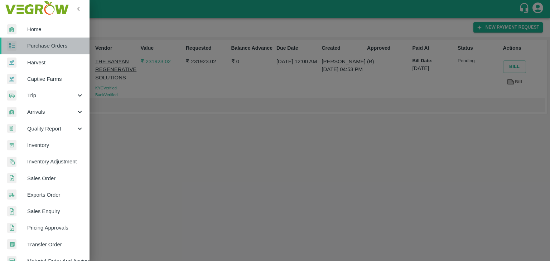
click at [49, 47] on span "Purchase Orders" at bounding box center [55, 46] width 57 height 8
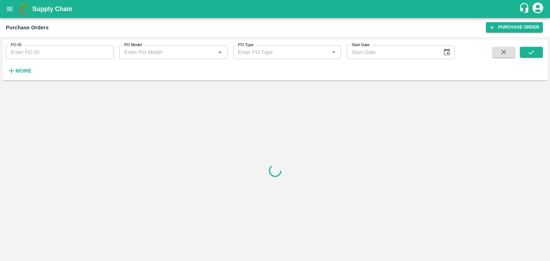
click at [101, 48] on input "PO ID" at bounding box center [60, 52] width 108 height 14
paste input "177187"
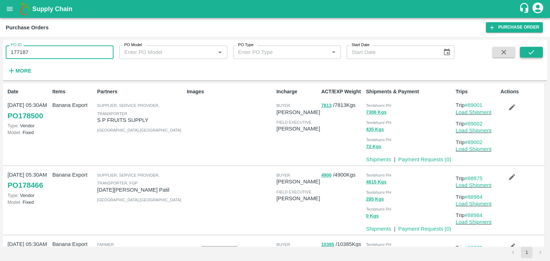
type input "177187"
click at [535, 53] on button "submit" at bounding box center [531, 52] width 23 height 11
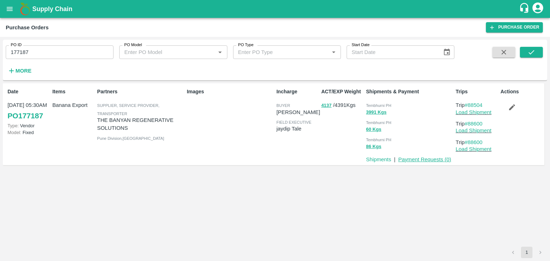
click at [417, 159] on link "Payment Requests ( 0 )" at bounding box center [424, 160] width 53 height 6
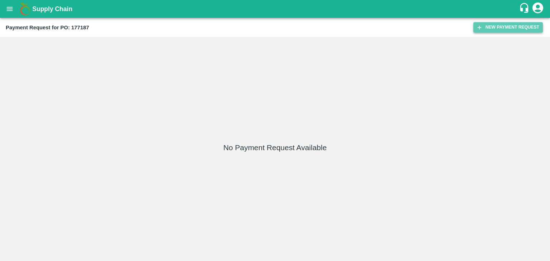
click at [528, 25] on button "New Payment Request" at bounding box center [507, 27] width 69 height 10
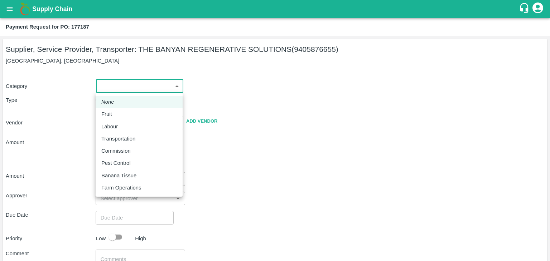
drag, startPoint x: 103, startPoint y: 82, endPoint x: 119, endPoint y: 111, distance: 32.4
click at [119, 111] on body "Supply Chain Payment Request for PO: 177187 Supplier, Service Provider, Transpo…" at bounding box center [275, 130] width 550 height 261
click at [119, 111] on div "Fruit" at bounding box center [139, 114] width 76 height 8
type input "1"
type input "THE BANYAN REGENERATIVE SOLUTIONS - 9405876655(Supplier, Service Provider, Tran…"
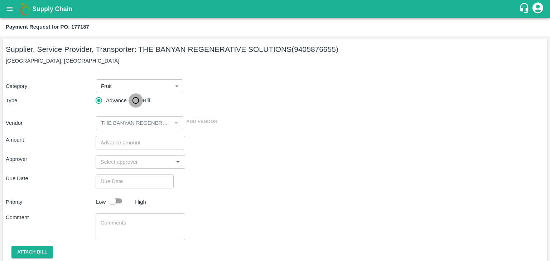
click at [139, 100] on input "Bill" at bounding box center [136, 100] width 14 height 14
radio input "true"
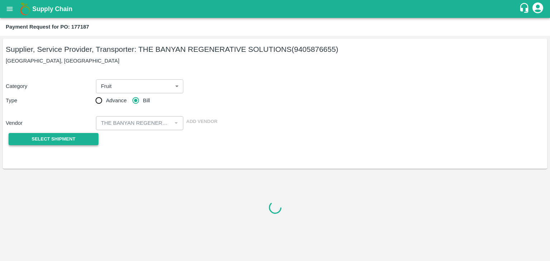
click at [56, 143] on span "Select Shipment" at bounding box center [54, 139] width 44 height 8
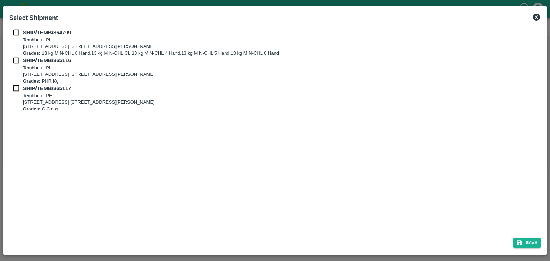
click at [15, 28] on div "SHIP/TEMB/[STREET_ADDRESS] E-5, YASHSHREE INDUSTRIES, M.I.D.C., A/P TEMBHURANI …" at bounding box center [274, 129] width 537 height 206
click at [15, 34] on input "checkbox" at bounding box center [16, 33] width 14 height 8
checkbox input "true"
click at [14, 60] on input "checkbox" at bounding box center [16, 61] width 14 height 8
checkbox input "true"
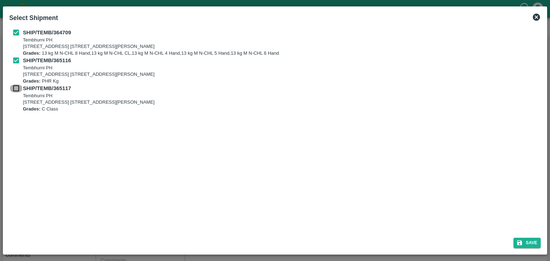
click at [14, 90] on input "checkbox" at bounding box center [16, 88] width 14 height 8
checkbox input "true"
click at [530, 241] on button "Save" at bounding box center [526, 243] width 27 height 10
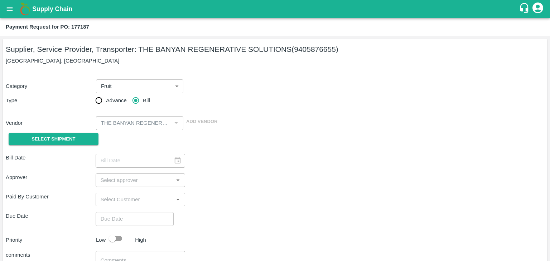
type input "[DATE]"
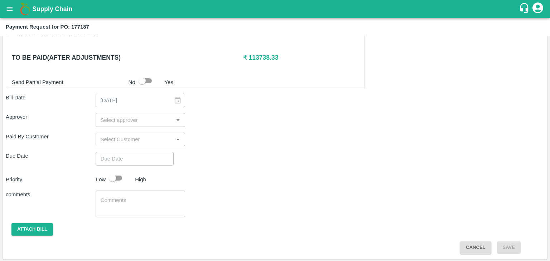
scroll to position [351, 0]
click at [129, 119] on input "input" at bounding box center [135, 119] width 74 height 9
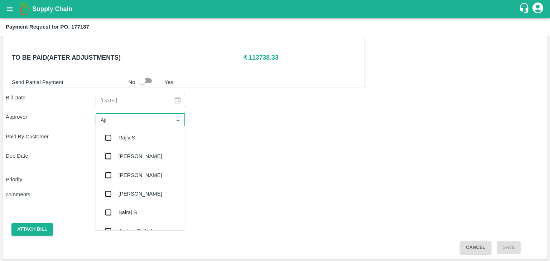
type input "Ajit"
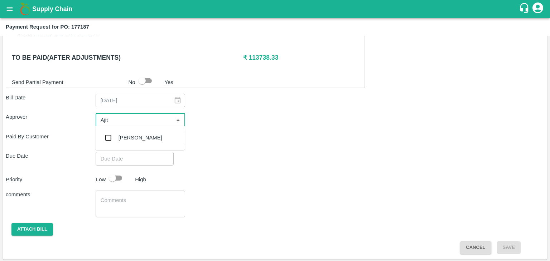
click at [136, 140] on div "[PERSON_NAME]" at bounding box center [141, 138] width 44 height 8
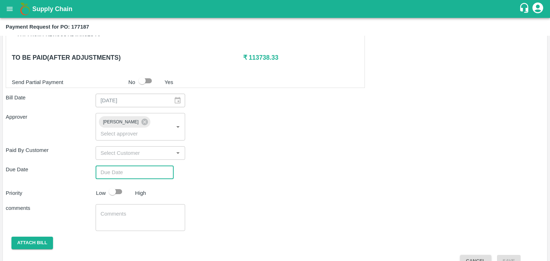
type input "DD/MM/YYYY hh:mm aa"
click at [146, 166] on input "DD/MM/YYYY hh:mm aa" at bounding box center [132, 173] width 73 height 14
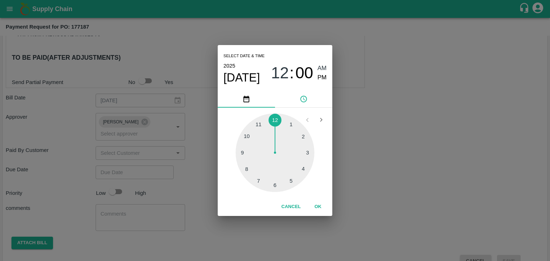
click at [319, 202] on button "OK" at bounding box center [317, 207] width 23 height 13
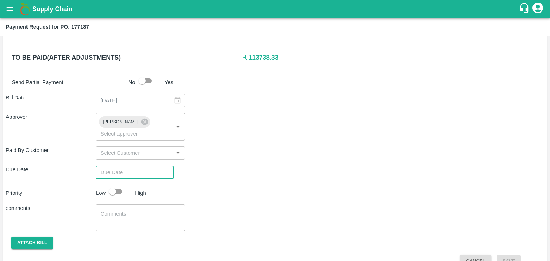
type input "[DATE] 12:00 AM"
click at [120, 185] on input "checkbox" at bounding box center [112, 192] width 41 height 14
checkbox input "true"
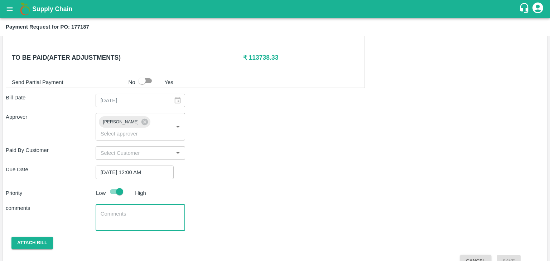
click at [138, 211] on textarea at bounding box center [141, 218] width 80 height 15
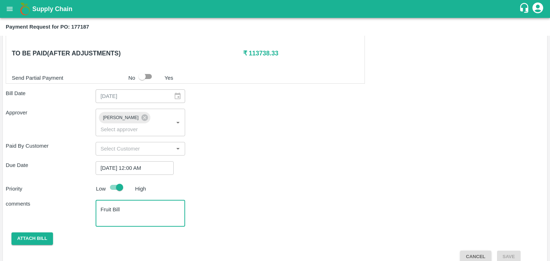
type textarea "Fruit Bill"
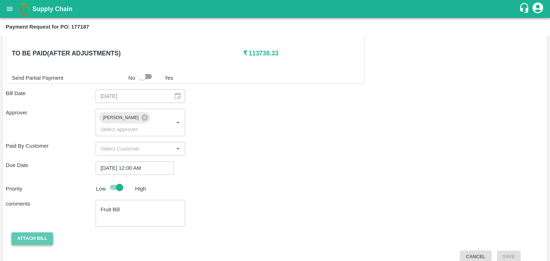
click at [37, 233] on button "Attach bill" at bounding box center [32, 239] width 42 height 13
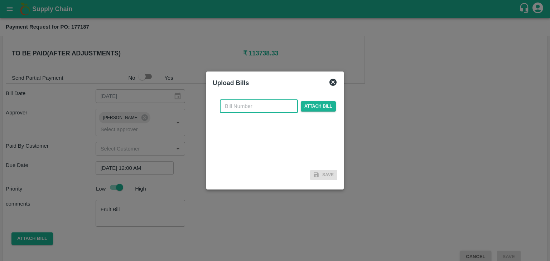
click at [256, 110] on input "text" at bounding box center [259, 107] width 78 height 14
type input "250"
click at [309, 109] on span "Attach bill" at bounding box center [318, 106] width 35 height 10
click at [0, 0] on input "Attach bill" at bounding box center [0, 0] width 0 height 0
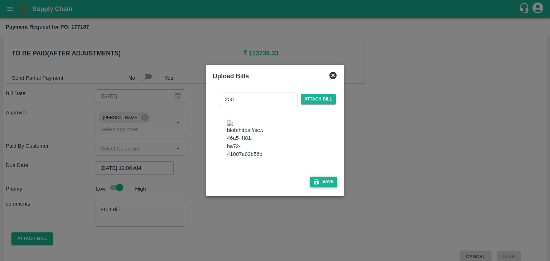
click at [332, 187] on button "Save" at bounding box center [323, 182] width 27 height 10
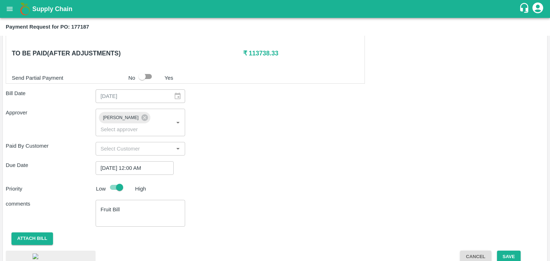
scroll to position [400, 0]
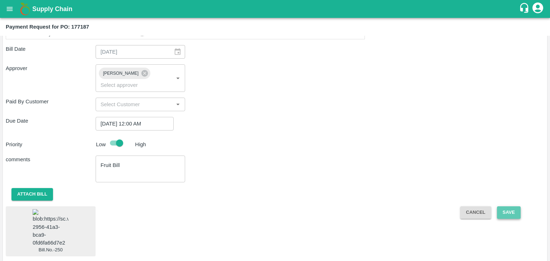
click at [506, 207] on button "Save" at bounding box center [509, 213] width 24 height 13
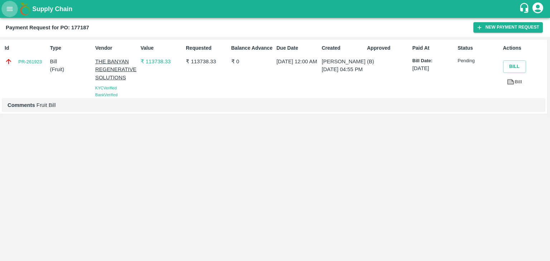
click at [7, 11] on icon "open drawer" at bounding box center [10, 9] width 8 height 8
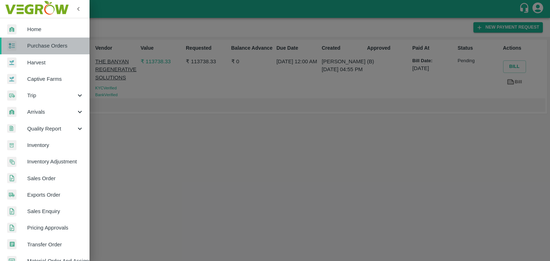
click at [60, 49] on span "Purchase Orders" at bounding box center [55, 46] width 57 height 8
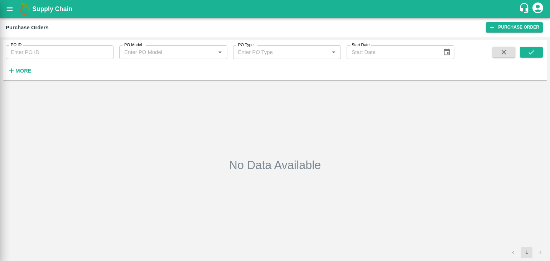
click at [106, 52] on div at bounding box center [275, 130] width 550 height 261
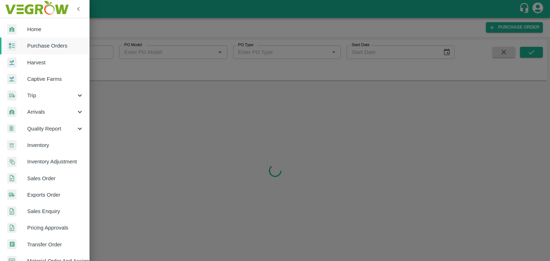
click at [106, 52] on div at bounding box center [275, 130] width 550 height 261
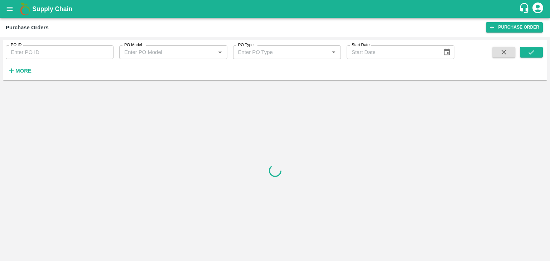
click at [106, 52] on input "PO ID" at bounding box center [60, 52] width 108 height 14
paste input "177518"
type input "177518"
click at [530, 52] on icon "submit" at bounding box center [531, 52] width 8 height 8
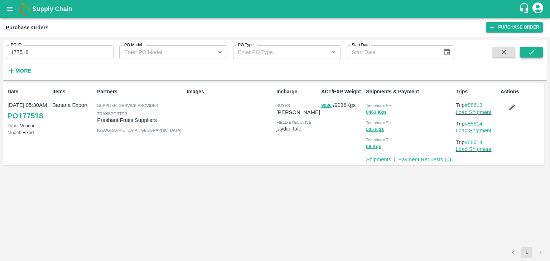
click at [530, 52] on icon "submit" at bounding box center [531, 52] width 8 height 8
click at [424, 159] on link "Payment Requests ( 0 )" at bounding box center [424, 160] width 53 height 6
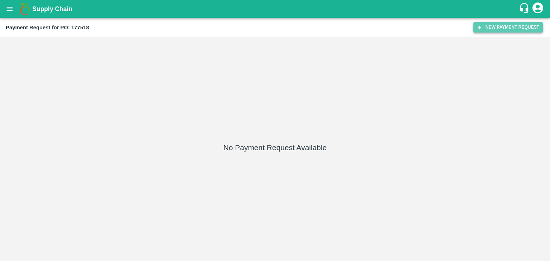
click at [496, 30] on button "New Payment Request" at bounding box center [507, 27] width 69 height 10
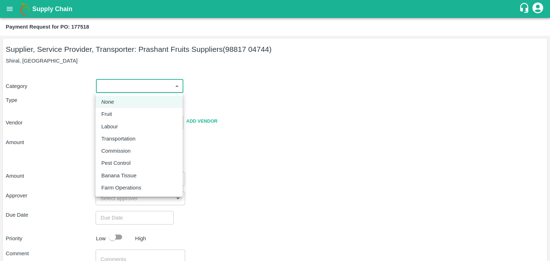
click at [109, 90] on body "Supply Chain Payment Request for PO: 177518 Supplier, Service Provider, Transpo…" at bounding box center [275, 130] width 550 height 261
click at [121, 113] on div "Fruit" at bounding box center [139, 114] width 76 height 8
type input "1"
type input "Prashant Fruits Suppliers - 98817 04744(Supplier, Service Provider, Transporter)"
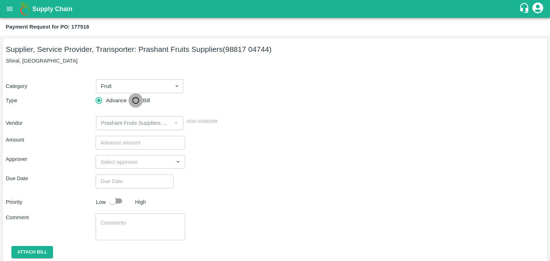
click at [136, 95] on input "Bill" at bounding box center [136, 100] width 14 height 14
radio input "true"
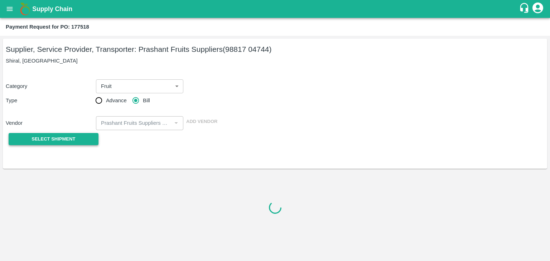
click at [65, 145] on button "Select Shipment" at bounding box center [54, 139] width 90 height 13
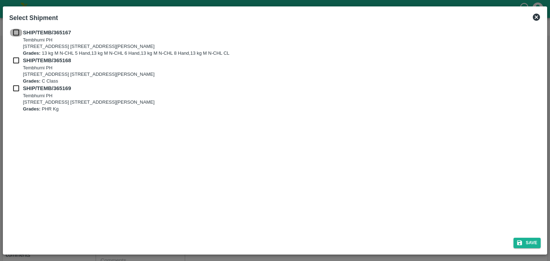
click at [13, 34] on input "checkbox" at bounding box center [16, 33] width 14 height 8
checkbox input "true"
click at [13, 64] on input "checkbox" at bounding box center [16, 61] width 14 height 8
checkbox input "true"
click at [14, 87] on input "checkbox" at bounding box center [16, 88] width 14 height 8
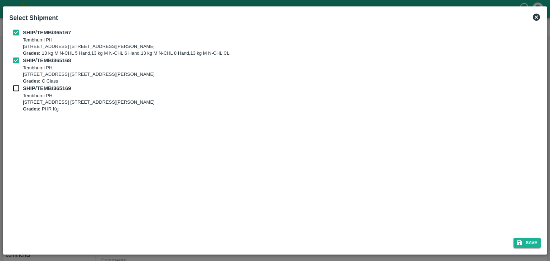
checkbox input "true"
click at [530, 242] on button "Save" at bounding box center [526, 243] width 27 height 10
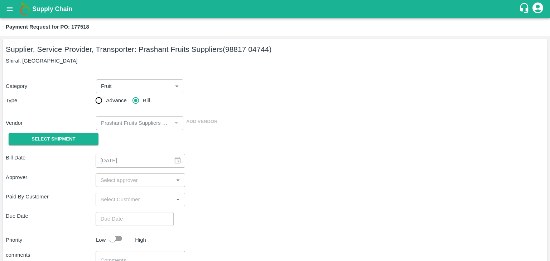
type input "20/09/2025"
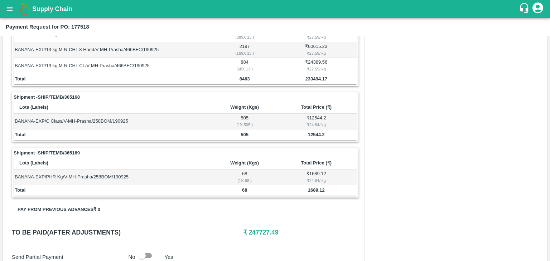
scroll to position [335, 0]
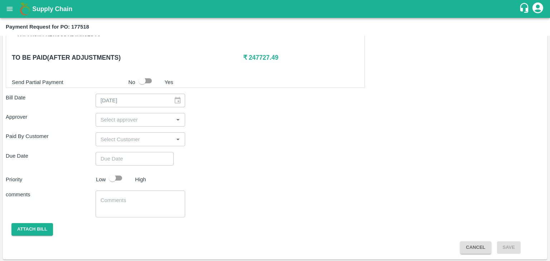
click at [122, 115] on input "input" at bounding box center [135, 119] width 74 height 9
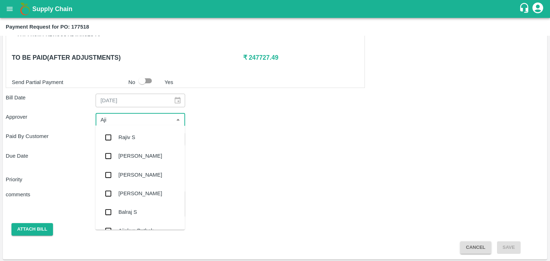
type input "Ajit"
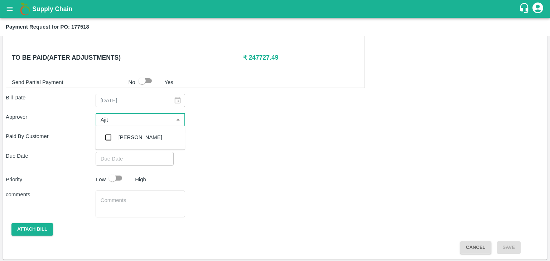
click at [138, 138] on div "Ajit Otari" at bounding box center [141, 138] width 44 height 8
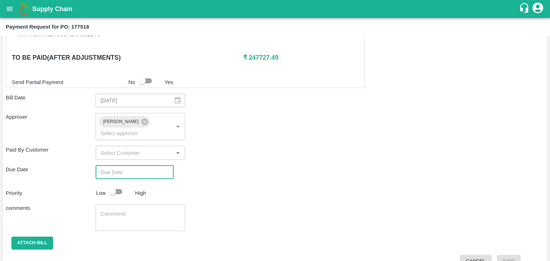
type input "DD/MM/YYYY hh:mm aa"
click at [154, 166] on input "DD/MM/YYYY hh:mm aa" at bounding box center [132, 173] width 73 height 14
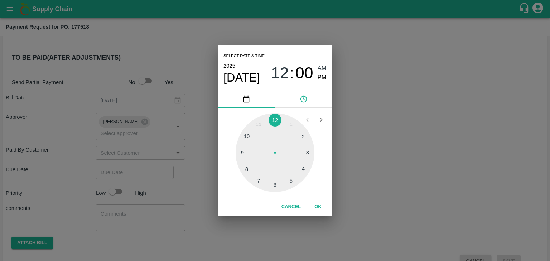
click at [318, 208] on button "OK" at bounding box center [317, 207] width 23 height 13
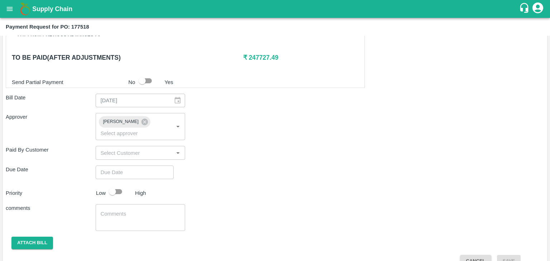
drag, startPoint x: 116, startPoint y: 177, endPoint x: 118, endPoint y: 182, distance: 5.3
click at [118, 182] on div "Select date & time 2025 Sep 27 12 : 00 AM PM 1 2 3 4 5 6 7 8 9 10 11 12 Cancel …" at bounding box center [275, 130] width 550 height 261
type input "27/09/2025 12:00 AM"
click at [118, 185] on input "checkbox" at bounding box center [112, 192] width 41 height 14
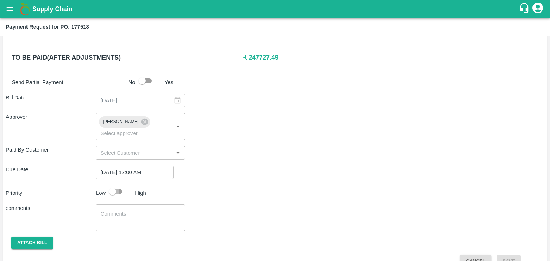
checkbox input "true"
click at [132, 204] on div "x ​" at bounding box center [141, 217] width 90 height 27
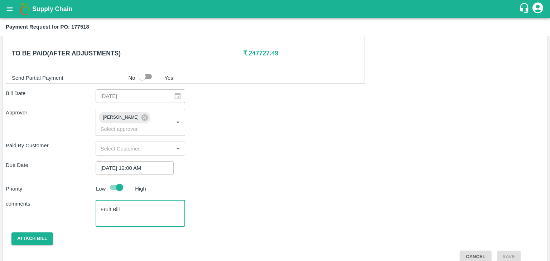
scroll to position [339, 0]
type textarea "Fruit Bill"
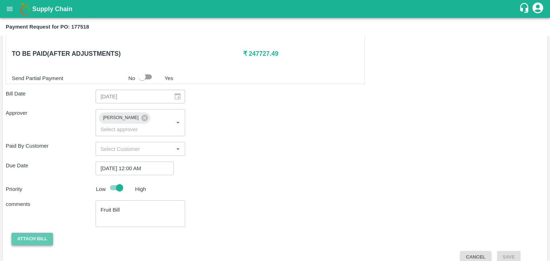
click at [18, 233] on button "Attach bill" at bounding box center [32, 239] width 42 height 13
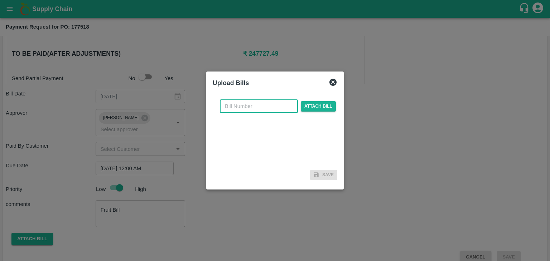
click at [269, 109] on input "text" at bounding box center [259, 107] width 78 height 14
type input "521"
click at [308, 105] on span "Attach bill" at bounding box center [318, 106] width 35 height 10
click at [0, 0] on input "Attach bill" at bounding box center [0, 0] width 0 height 0
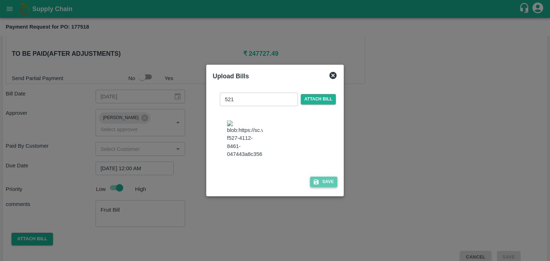
click at [333, 186] on button "Save" at bounding box center [323, 182] width 27 height 10
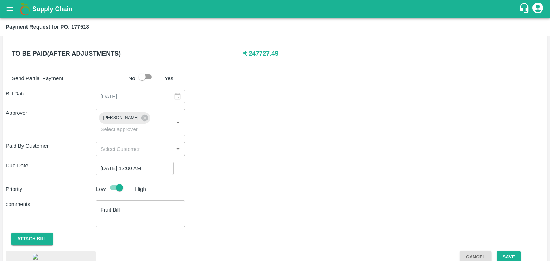
scroll to position [386, 0]
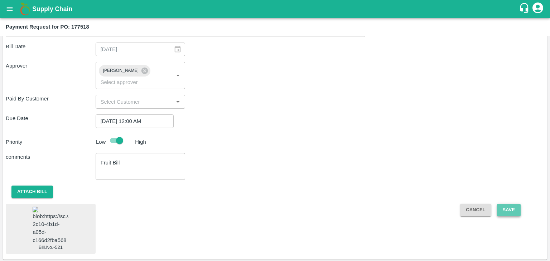
click at [512, 204] on button "Save" at bounding box center [509, 210] width 24 height 13
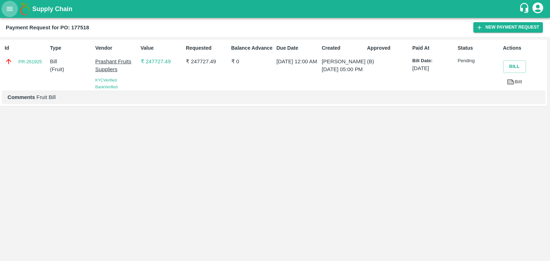
click at [8, 10] on icon "open drawer" at bounding box center [10, 9] width 6 height 4
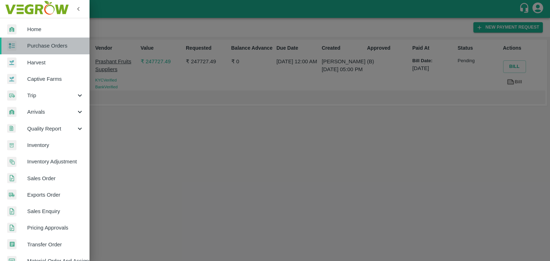
click at [51, 42] on span "Purchase Orders" at bounding box center [55, 46] width 57 height 8
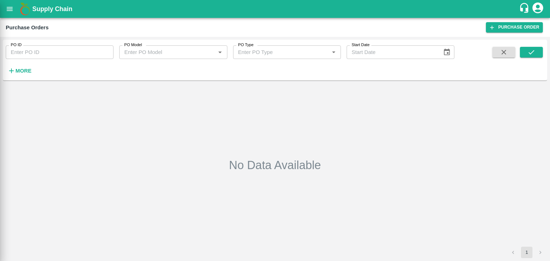
click at [102, 53] on div at bounding box center [275, 130] width 550 height 261
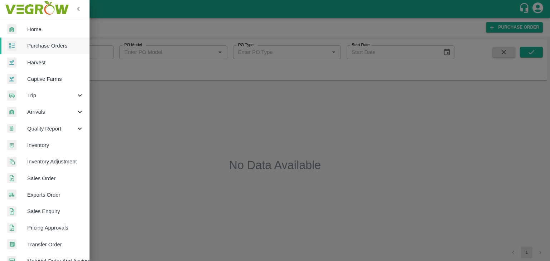
click at [107, 50] on div at bounding box center [275, 130] width 550 height 261
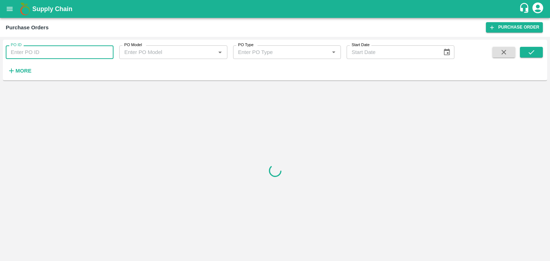
click at [107, 50] on input "PO ID" at bounding box center [60, 52] width 108 height 14
paste input "177490"
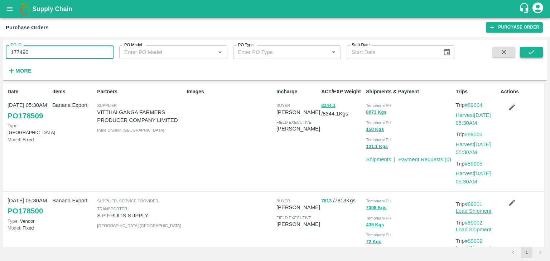
type input "177490"
click at [531, 53] on icon "submit" at bounding box center [531, 52] width 6 height 4
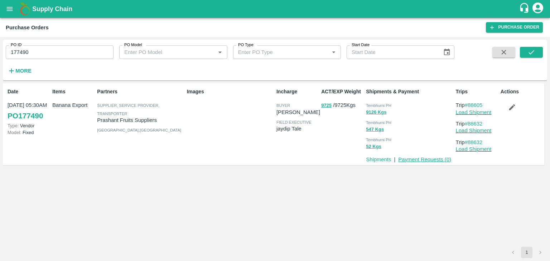
click at [420, 161] on link "Payment Requests ( 0 )" at bounding box center [424, 160] width 53 height 6
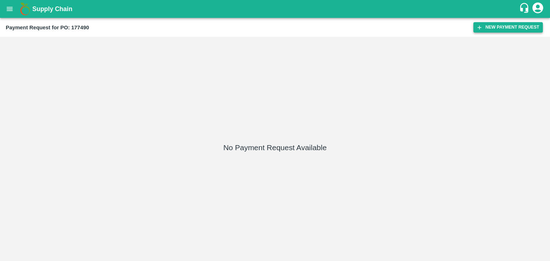
click at [503, 28] on button "New Payment Request" at bounding box center [507, 27] width 69 height 10
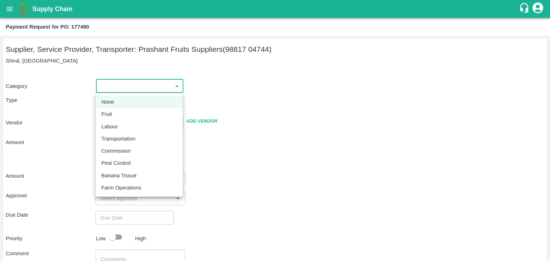
click at [122, 83] on body "Supply Chain Payment Request for PO: 177490 Supplier, Service Provider, Transpo…" at bounding box center [275, 130] width 550 height 261
click at [125, 112] on div "Fruit" at bounding box center [139, 114] width 76 height 8
type input "1"
type input "Prashant Fruits Suppliers - 98817 04744(Supplier, Service Provider, Transporter)"
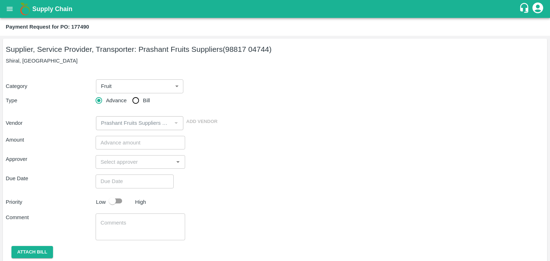
click at [143, 95] on label "Bill" at bounding box center [139, 100] width 21 height 14
click at [143, 95] on input "Bill" at bounding box center [136, 100] width 14 height 14
radio input "true"
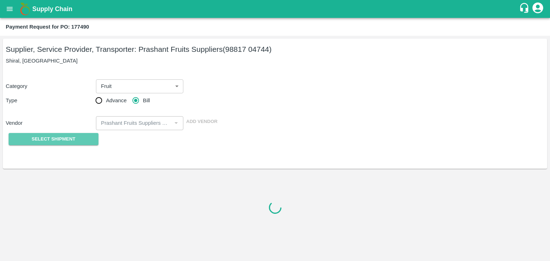
click at [70, 139] on span "Select Shipment" at bounding box center [54, 139] width 44 height 8
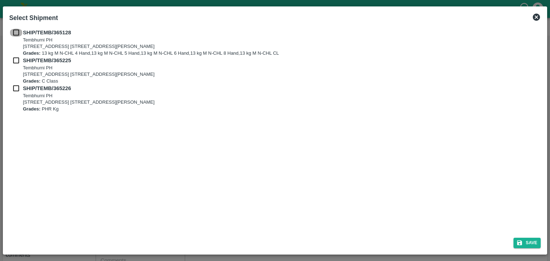
click at [14, 33] on input "checkbox" at bounding box center [16, 33] width 14 height 8
checkbox input "true"
click at [15, 61] on input "checkbox" at bounding box center [16, 61] width 14 height 8
checkbox input "true"
click at [14, 89] on input "checkbox" at bounding box center [16, 88] width 14 height 8
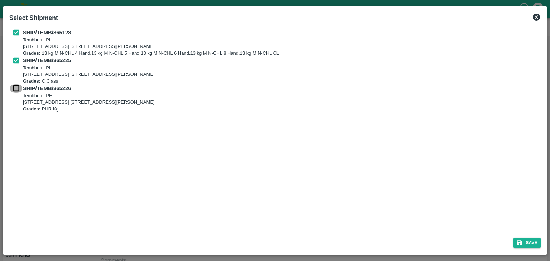
checkbox input "true"
click at [528, 239] on button "Save" at bounding box center [526, 243] width 27 height 10
type input "[DATE]"
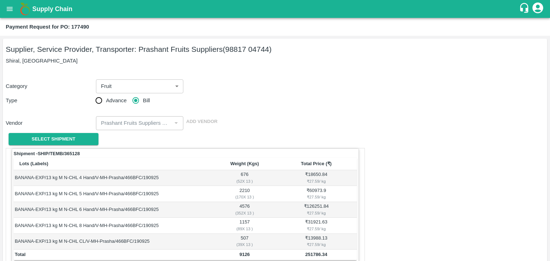
scroll to position [351, 0]
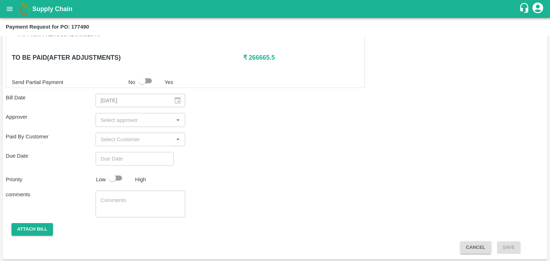
click at [107, 116] on input "input" at bounding box center [135, 119] width 74 height 9
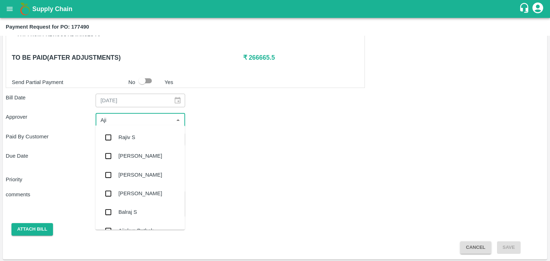
type input "Ajit"
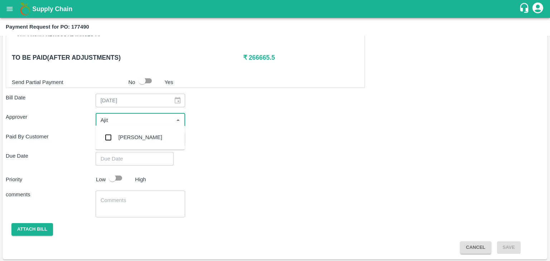
click at [137, 140] on div "[PERSON_NAME]" at bounding box center [141, 138] width 44 height 8
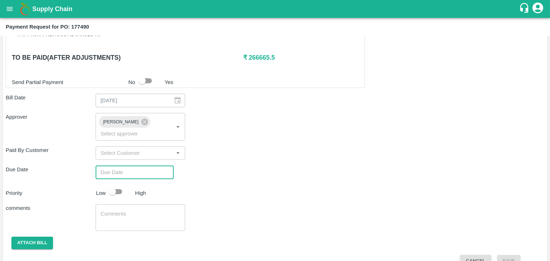
type input "DD/MM/YYYY hh:mm aa"
click at [152, 166] on input "DD/MM/YYYY hh:mm aa" at bounding box center [132, 173] width 73 height 14
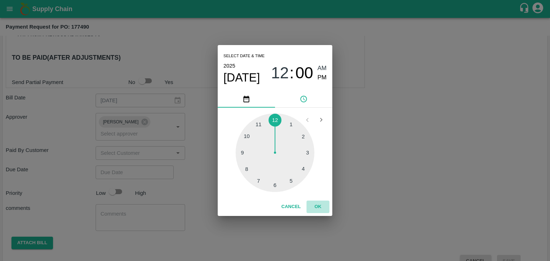
click at [322, 203] on button "OK" at bounding box center [317, 207] width 23 height 13
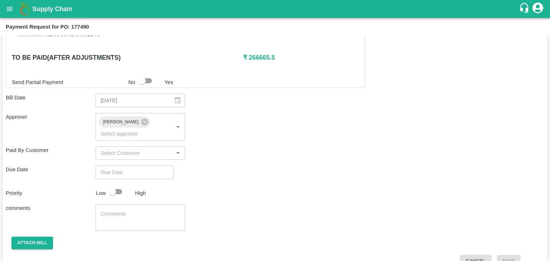
click at [117, 180] on div "Select date & time [DATE] 12 : 00 AM PM 1 2 3 4 5 6 7 8 9 10 11 12 Cancel OK" at bounding box center [275, 130] width 550 height 261
type input "[DATE] 12:00 AM"
click at [120, 185] on input "checkbox" at bounding box center [112, 192] width 41 height 14
checkbox input "true"
click at [140, 211] on textarea at bounding box center [141, 218] width 80 height 15
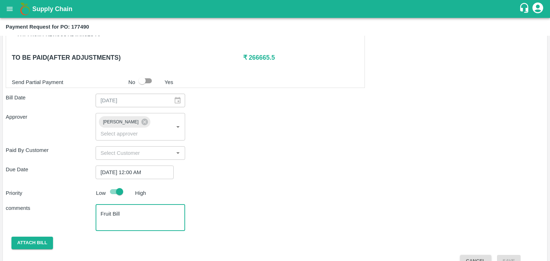
scroll to position [355, 0]
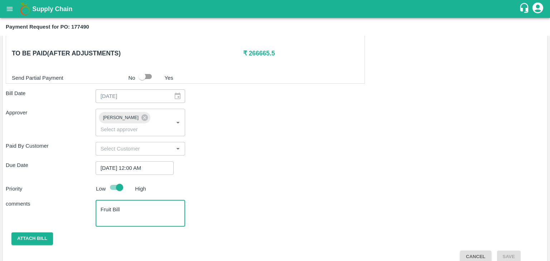
type textarea "Fruit Bill"
click at [40, 233] on button "Attach bill" at bounding box center [32, 239] width 42 height 13
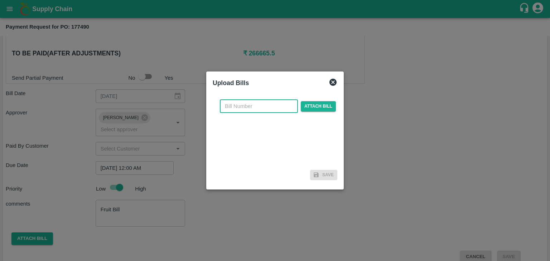
click at [261, 108] on input "text" at bounding box center [259, 107] width 78 height 14
type input "523"
drag, startPoint x: 337, startPoint y: 111, endPoint x: 332, endPoint y: 109, distance: 5.5
click at [332, 109] on div "523 ​ Attach bill Save" at bounding box center [275, 138] width 130 height 95
click at [332, 109] on span "Attach bill" at bounding box center [318, 106] width 35 height 10
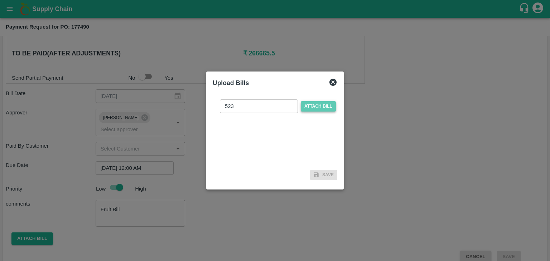
click at [0, 0] on input "Attach bill" at bounding box center [0, 0] width 0 height 0
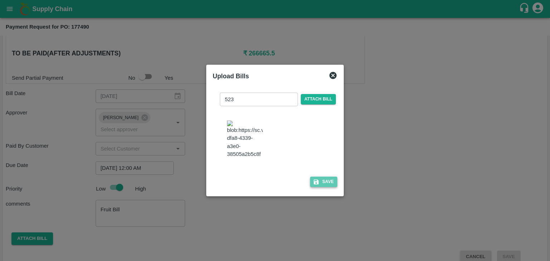
click at [331, 187] on button "Save" at bounding box center [323, 182] width 27 height 10
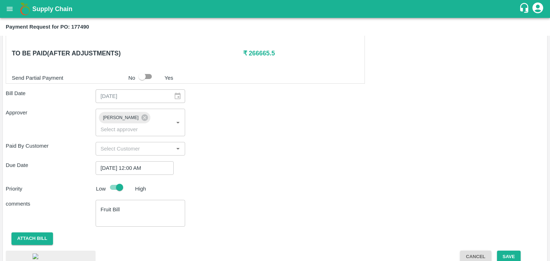
scroll to position [401, 0]
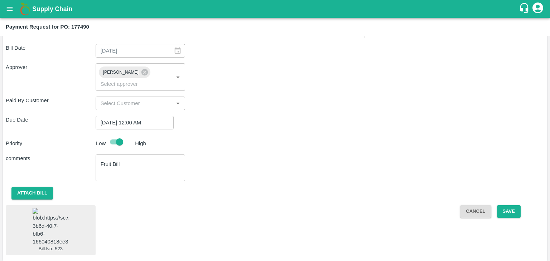
click at [56, 220] on img at bounding box center [51, 227] width 36 height 38
click at [509, 206] on button "Save" at bounding box center [509, 212] width 24 height 13
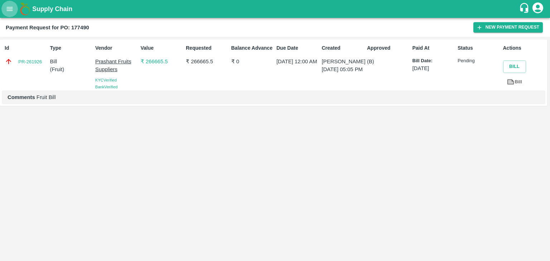
click at [12, 10] on icon "open drawer" at bounding box center [10, 9] width 8 height 8
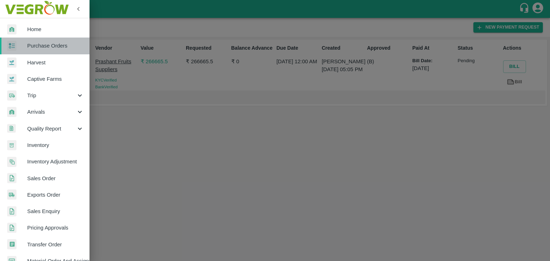
click at [50, 49] on span "Purchase Orders" at bounding box center [55, 46] width 57 height 8
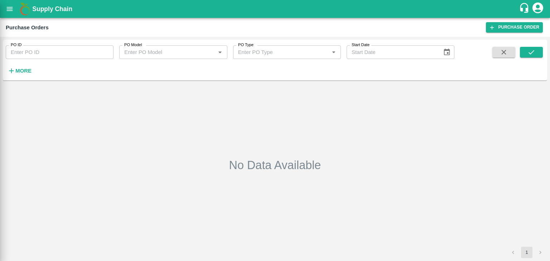
click at [97, 53] on div at bounding box center [275, 130] width 550 height 261
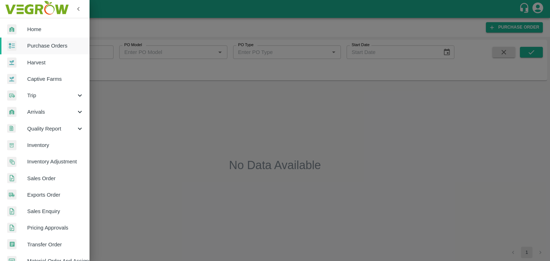
click at [106, 50] on div at bounding box center [275, 130] width 550 height 261
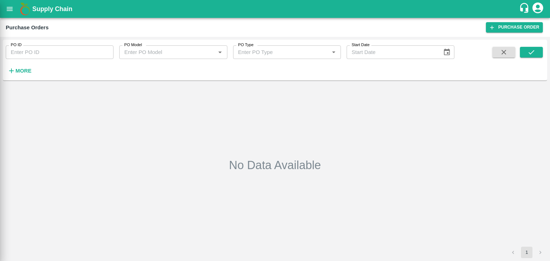
click at [106, 50] on div at bounding box center [275, 130] width 550 height 261
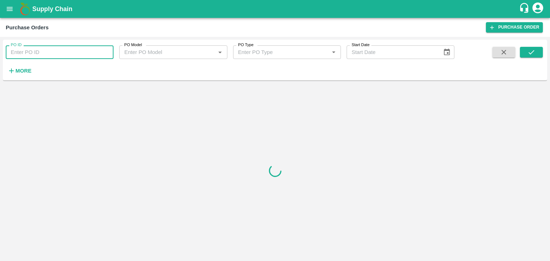
click at [99, 52] on input "PO ID" at bounding box center [60, 52] width 108 height 14
paste input "177704"
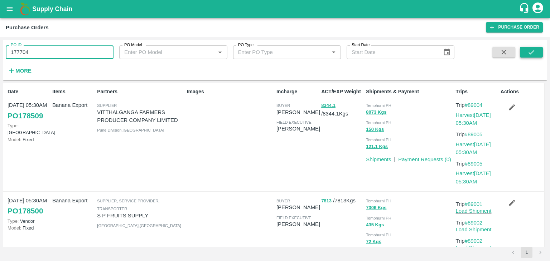
type input "177704"
click at [532, 52] on icon "submit" at bounding box center [531, 52] width 6 height 4
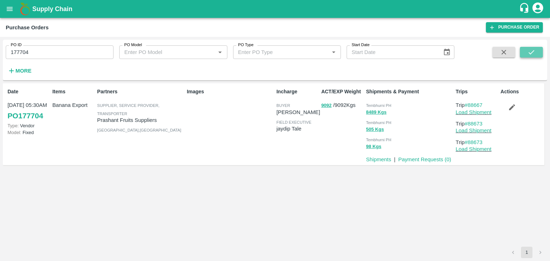
click at [532, 52] on icon "submit" at bounding box center [531, 52] width 6 height 4
click at [428, 158] on link "Payment Requests ( 0 )" at bounding box center [424, 160] width 53 height 6
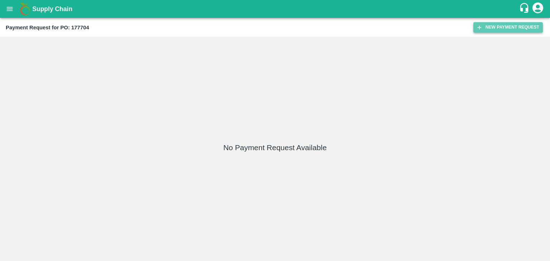
click at [503, 27] on button "New Payment Request" at bounding box center [507, 27] width 69 height 10
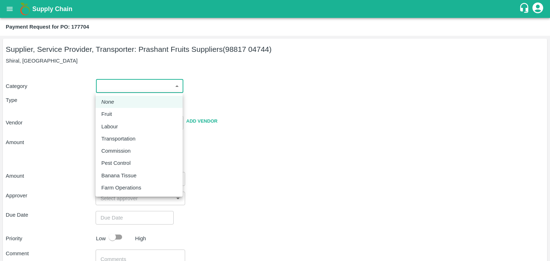
drag, startPoint x: 121, startPoint y: 85, endPoint x: 124, endPoint y: 111, distance: 26.6
click at [124, 111] on body "Supply Chain Payment Request for PO: 177704 Supplier, Service Provider, Transpo…" at bounding box center [275, 130] width 550 height 261
click at [124, 111] on div "Fruit" at bounding box center [139, 114] width 76 height 8
type input "1"
type input "Prashant Fruits Suppliers - 98817 04744(Supplier, Service Provider, Transporter)"
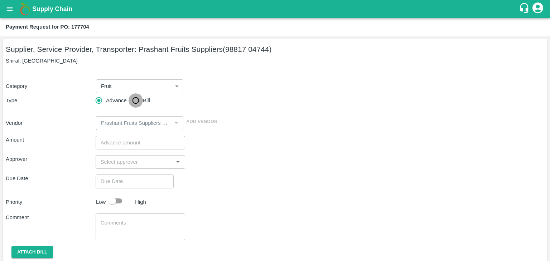
click at [136, 102] on input "Bill" at bounding box center [136, 100] width 14 height 14
radio input "true"
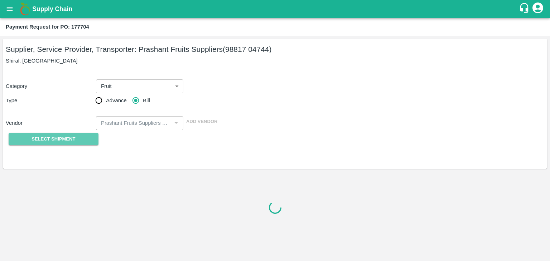
click at [60, 143] on span "Select Shipment" at bounding box center [54, 139] width 44 height 8
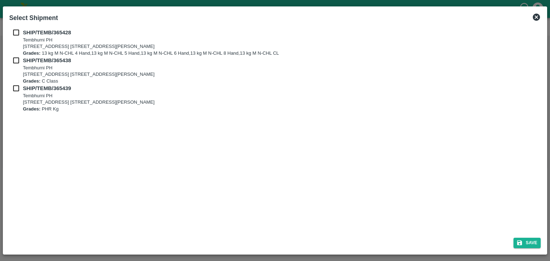
click at [15, 32] on input "checkbox" at bounding box center [16, 33] width 14 height 8
checkbox input "true"
click at [18, 59] on input "checkbox" at bounding box center [16, 61] width 14 height 8
checkbox input "true"
click at [16, 85] on input "checkbox" at bounding box center [16, 88] width 14 height 8
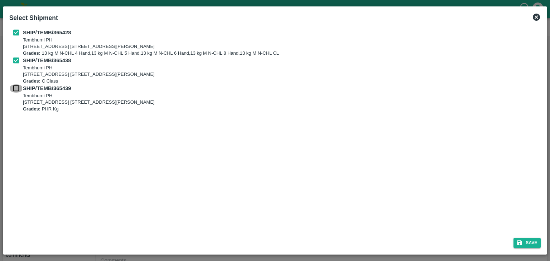
checkbox input "true"
click at [530, 239] on button "Save" at bounding box center [526, 243] width 27 height 10
type input "[DATE]"
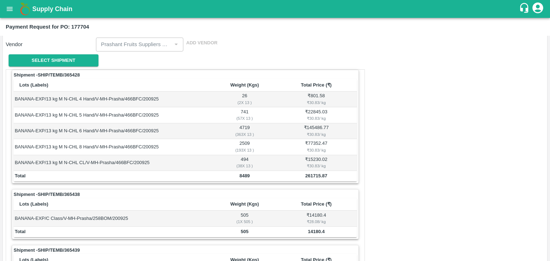
scroll to position [351, 0]
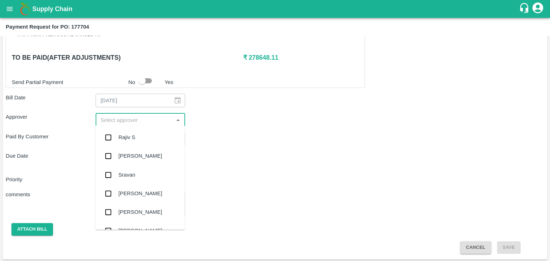
click at [134, 115] on input "input" at bounding box center [135, 119] width 74 height 9
type input "Ajit"
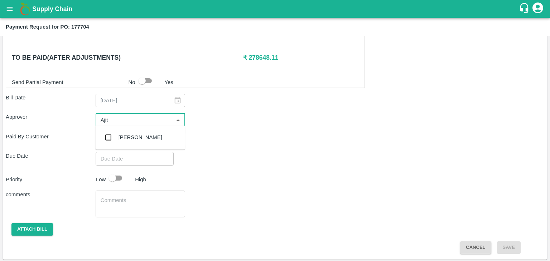
click at [136, 134] on div "[PERSON_NAME]" at bounding box center [141, 138] width 44 height 8
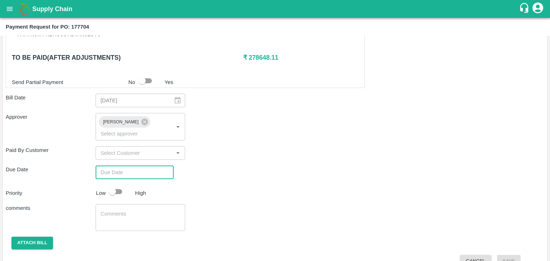
type input "DD/MM/YYYY hh:mm aa"
click at [149, 166] on input "DD/MM/YYYY hh:mm aa" at bounding box center [132, 173] width 73 height 14
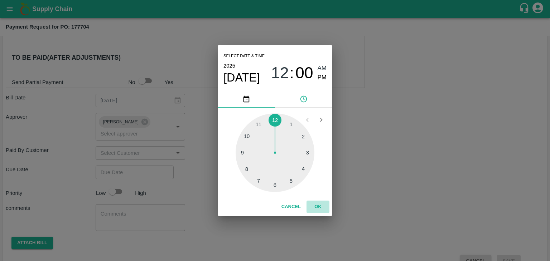
click at [320, 208] on button "OK" at bounding box center [317, 207] width 23 height 13
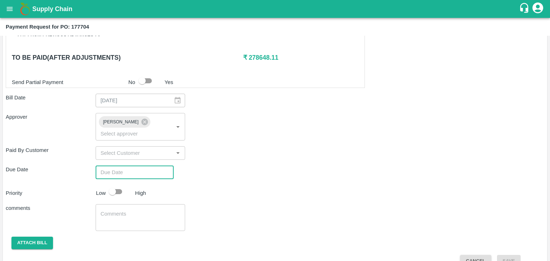
type input "[DATE] 12:00 AM"
click at [123, 185] on input "checkbox" at bounding box center [112, 192] width 41 height 14
checkbox input "true"
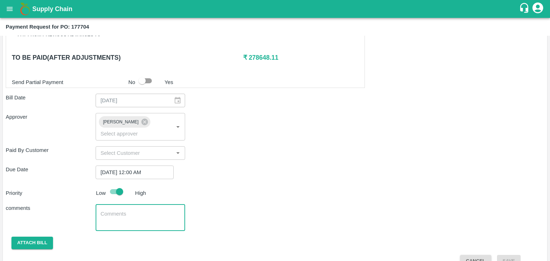
click at [133, 211] on textarea at bounding box center [141, 218] width 80 height 15
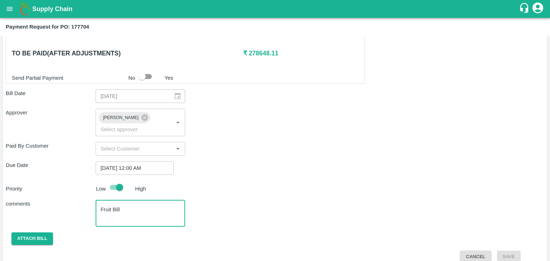
type textarea "Fruit Bill"
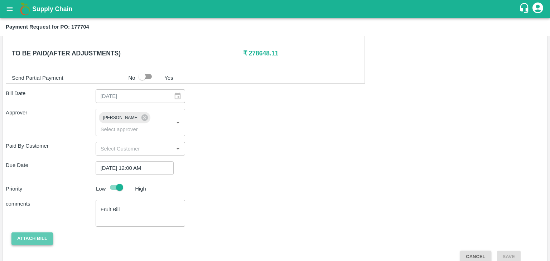
click at [37, 233] on button "Attach bill" at bounding box center [32, 239] width 42 height 13
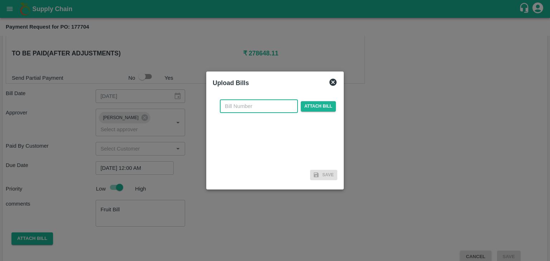
click at [257, 107] on input "text" at bounding box center [259, 107] width 78 height 14
type input "525"
click at [306, 105] on span "Attach bill" at bounding box center [318, 106] width 35 height 10
click at [0, 0] on input "Attach bill" at bounding box center [0, 0] width 0 height 0
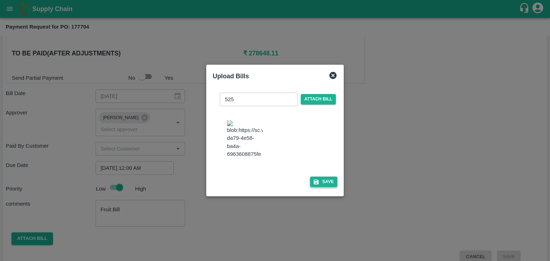
click at [317, 183] on icon "button" at bounding box center [316, 182] width 6 height 6
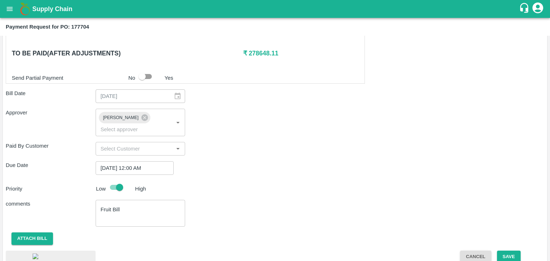
scroll to position [399, 0]
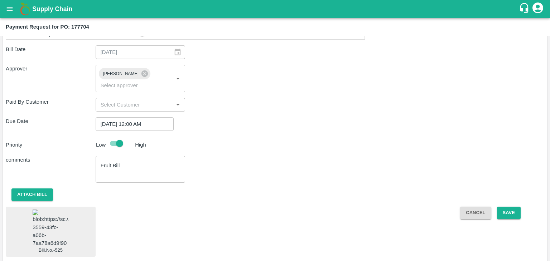
click at [40, 211] on img at bounding box center [51, 229] width 36 height 38
click at [515, 207] on button "Save" at bounding box center [509, 213] width 24 height 13
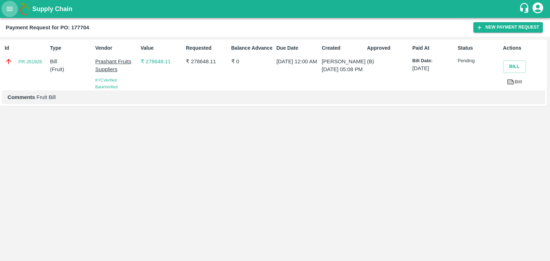
click at [8, 11] on icon "open drawer" at bounding box center [10, 9] width 8 height 8
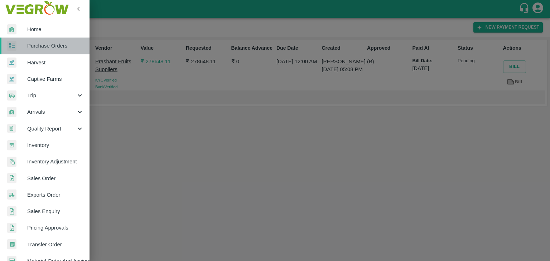
click at [57, 52] on link "Purchase Orders" at bounding box center [45, 46] width 90 height 16
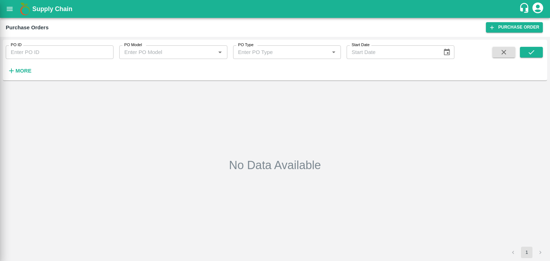
click at [107, 54] on div at bounding box center [275, 130] width 550 height 261
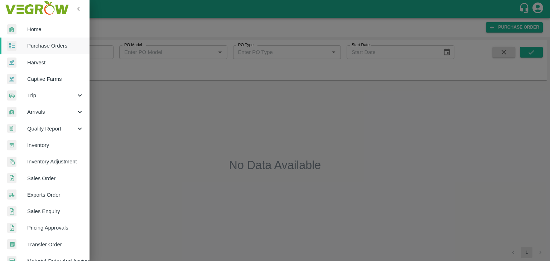
click at [106, 48] on div at bounding box center [275, 130] width 550 height 261
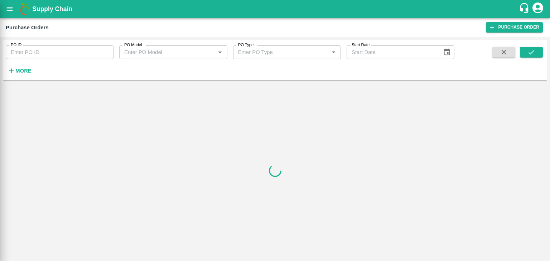
click at [104, 49] on div at bounding box center [275, 130] width 550 height 261
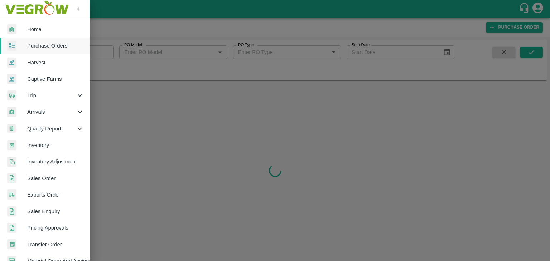
click at [103, 51] on div at bounding box center [275, 130] width 550 height 261
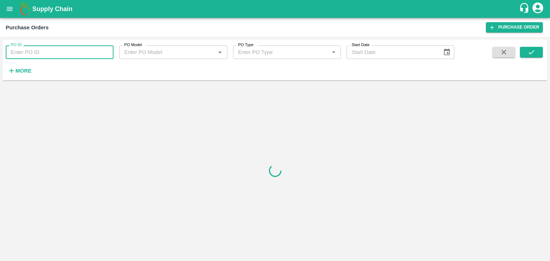
click at [103, 51] on input "PO ID" at bounding box center [60, 52] width 108 height 14
paste input "177859"
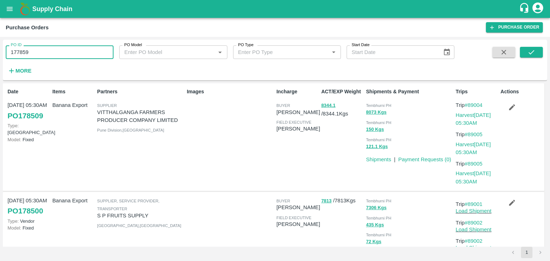
type input "177859"
click at [543, 54] on div "PO ID 177859 PO ID PO Model PO Model   * PO Type PO Type   * Start Date Start D…" at bounding box center [275, 60] width 544 height 35
click at [538, 53] on button "submit" at bounding box center [531, 52] width 23 height 11
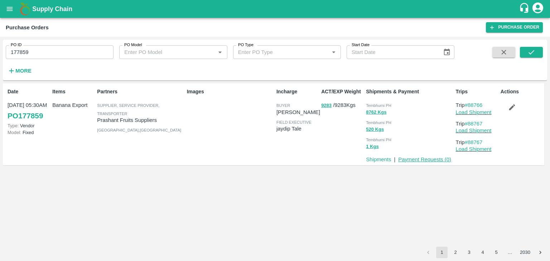
click at [417, 162] on link "Payment Requests ( 0 )" at bounding box center [424, 160] width 53 height 6
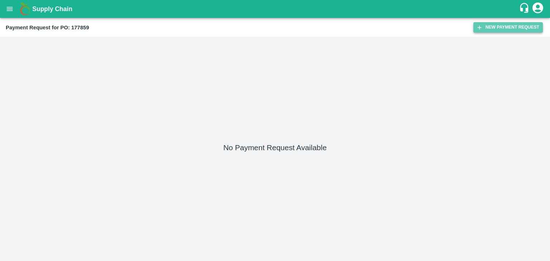
click at [512, 29] on button "New Payment Request" at bounding box center [507, 27] width 69 height 10
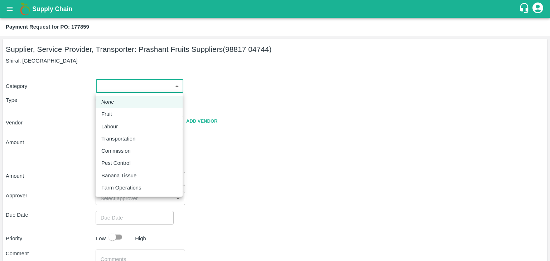
click at [115, 85] on body "Supply Chain Payment Request for PO: 177859 Supplier, Service Provider, Transpo…" at bounding box center [275, 130] width 550 height 261
click at [117, 115] on div "Fruit" at bounding box center [139, 114] width 76 height 8
type input "1"
type input "Prashant Fruits Suppliers - 98817 04744(Supplier, Service Provider, Transporter)"
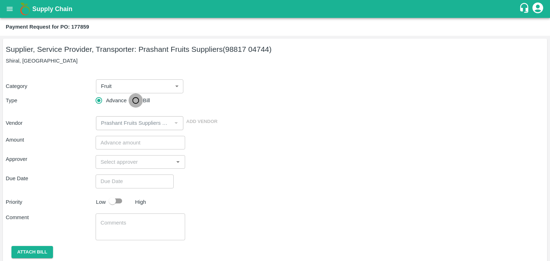
click at [137, 95] on input "Bill" at bounding box center [136, 100] width 14 height 14
radio input "true"
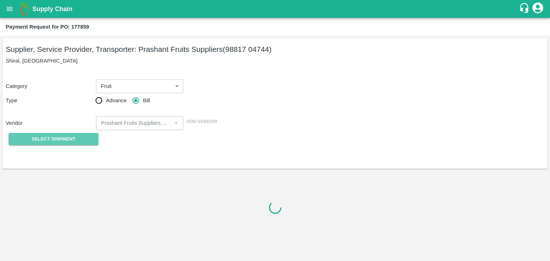
click at [60, 142] on span "Select Shipment" at bounding box center [54, 139] width 44 height 8
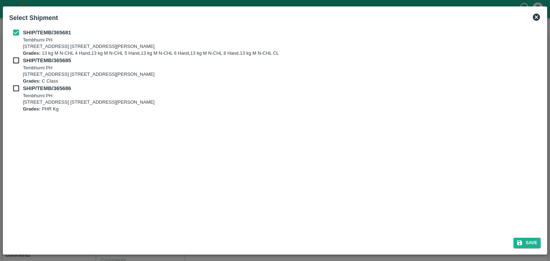
click at [15, 56] on div "SHIP/TEMB/365681 Tembhurni PH Tembhurni PH 205, PLOT NO. E-5, YASHSHREE INDUSTR…" at bounding box center [275, 43] width 532 height 28
click at [15, 62] on input "checkbox" at bounding box center [16, 61] width 14 height 8
checkbox input "true"
click at [15, 89] on input "checkbox" at bounding box center [16, 88] width 14 height 8
checkbox input "true"
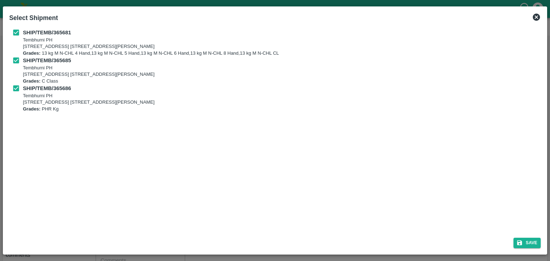
click at [541, 242] on div "Save" at bounding box center [274, 241] width 537 height 19
click at [532, 242] on button "Save" at bounding box center [526, 243] width 27 height 10
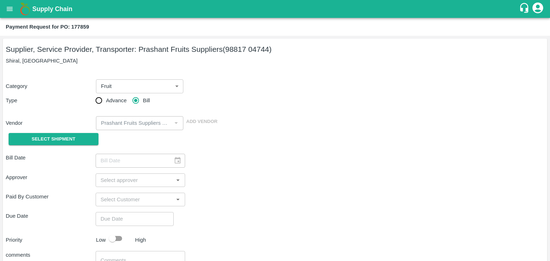
type input "22/09/2025"
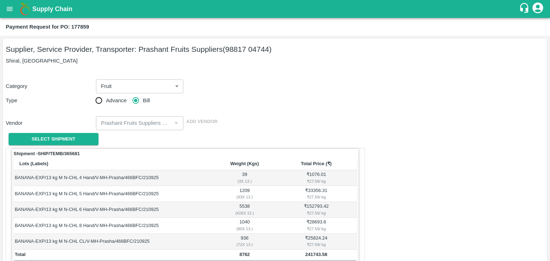
scroll to position [351, 0]
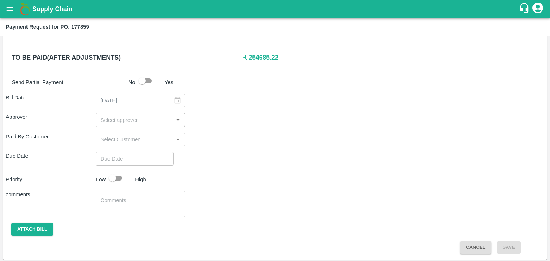
click at [144, 120] on input "input" at bounding box center [135, 119] width 74 height 9
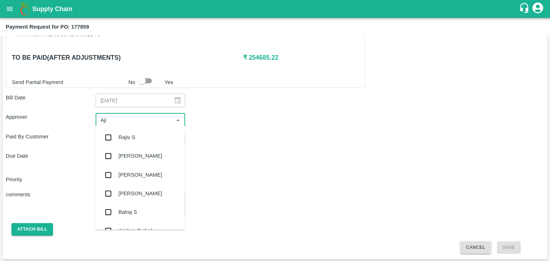
type input "Ajit"
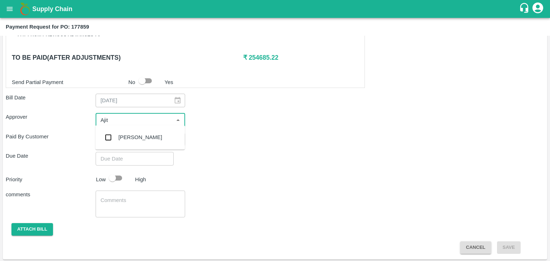
click at [143, 137] on div "Ajit Otari" at bounding box center [140, 137] width 90 height 19
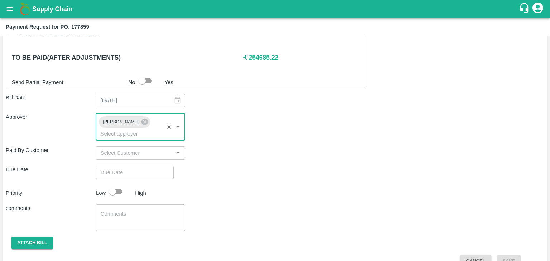
type input "DD/MM/YYYY hh:mm aa"
click at [151, 166] on input "DD/MM/YYYY hh:mm aa" at bounding box center [132, 173] width 73 height 14
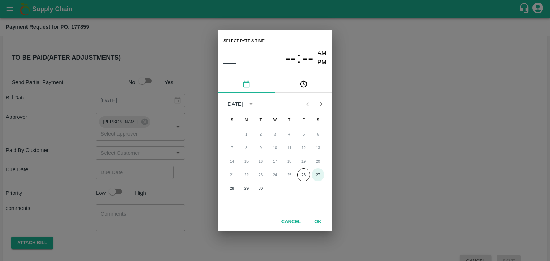
click at [317, 172] on button "27" at bounding box center [317, 175] width 13 height 13
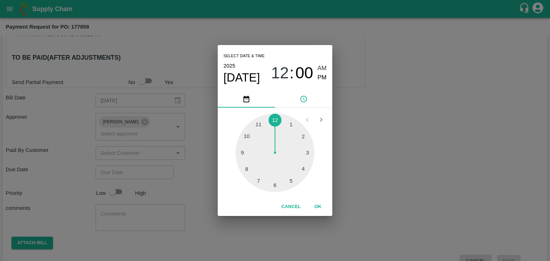
click at [319, 209] on button "OK" at bounding box center [317, 207] width 23 height 13
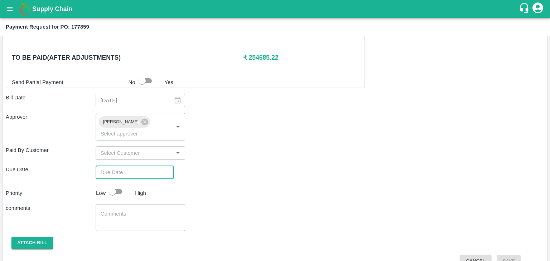
click at [119, 181] on div "Select date & time 2025 Sep 27 12 : 00 AM PM 1 2 3 4 5 6 7 8 9 10 11 12 Cancel …" at bounding box center [275, 130] width 550 height 261
type input "27/09/2025 12:00 AM"
click at [119, 185] on input "checkbox" at bounding box center [112, 192] width 41 height 14
checkbox input "true"
click at [139, 211] on textarea at bounding box center [141, 218] width 80 height 15
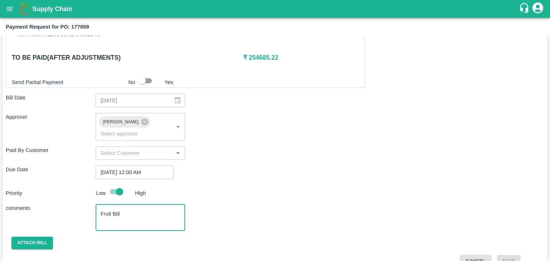
scroll to position [355, 0]
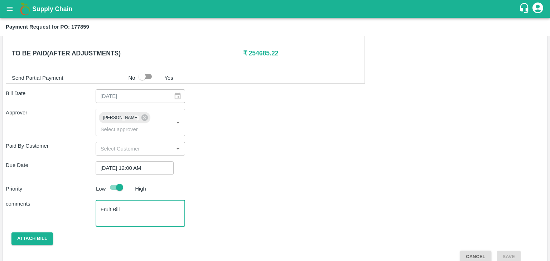
type textarea "Fruit Bill"
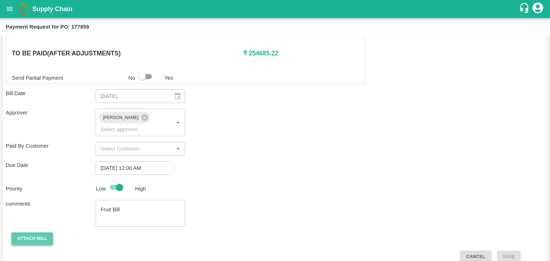
click at [45, 233] on button "Attach bill" at bounding box center [32, 239] width 42 height 13
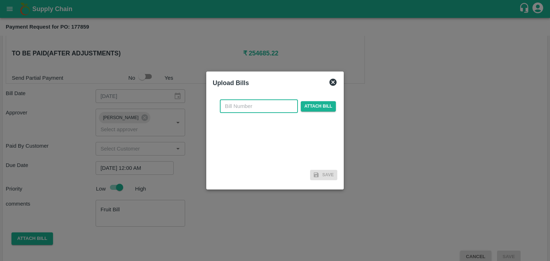
click at [260, 106] on input "text" at bounding box center [259, 107] width 78 height 14
type input "527"
click at [308, 107] on span "Attach bill" at bounding box center [318, 106] width 35 height 10
click at [0, 0] on input "Attach bill" at bounding box center [0, 0] width 0 height 0
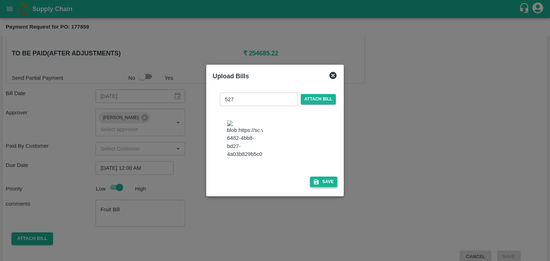
click at [320, 183] on button "Save" at bounding box center [323, 182] width 27 height 10
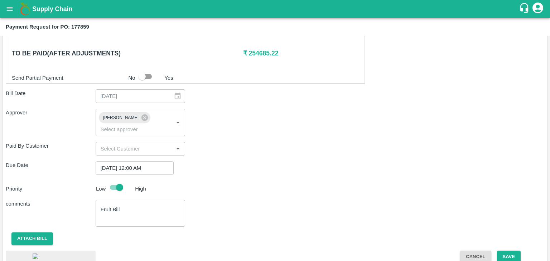
scroll to position [400, 0]
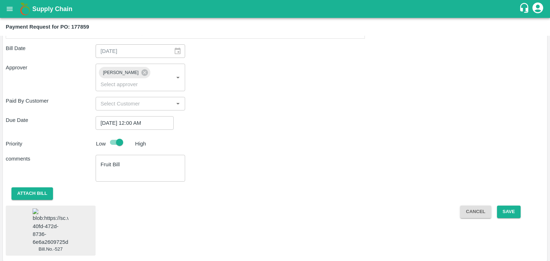
click at [54, 212] on img at bounding box center [51, 228] width 36 height 38
click at [507, 206] on button "Save" at bounding box center [509, 212] width 24 height 13
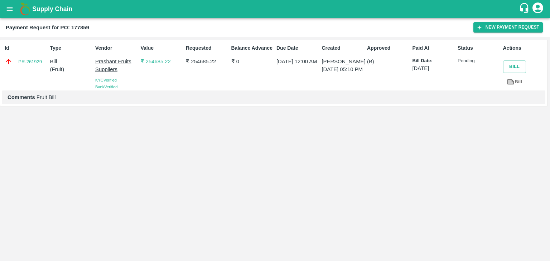
click at [10, 13] on icon "open drawer" at bounding box center [10, 9] width 8 height 8
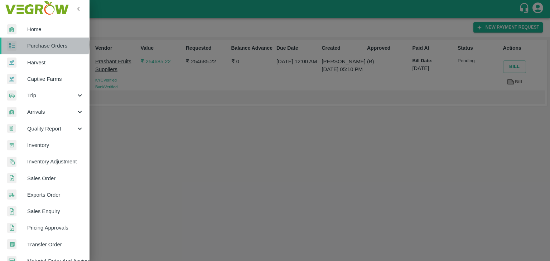
click at [43, 45] on span "Purchase Orders" at bounding box center [55, 46] width 57 height 8
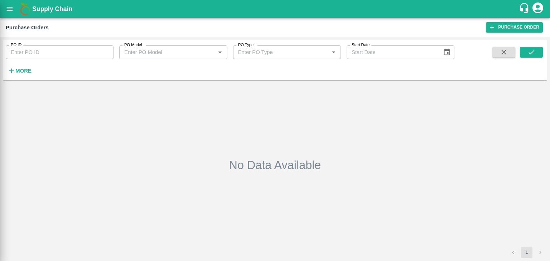
click at [100, 49] on div at bounding box center [275, 130] width 550 height 261
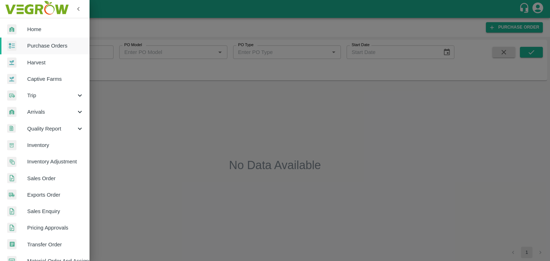
click at [105, 52] on div at bounding box center [275, 130] width 550 height 261
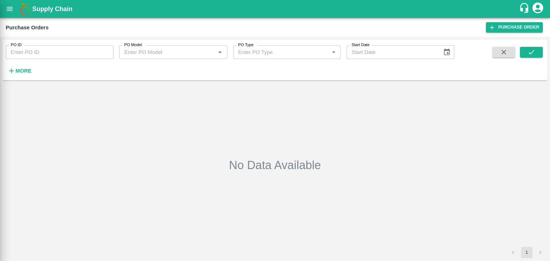
click at [105, 52] on div at bounding box center [275, 130] width 550 height 261
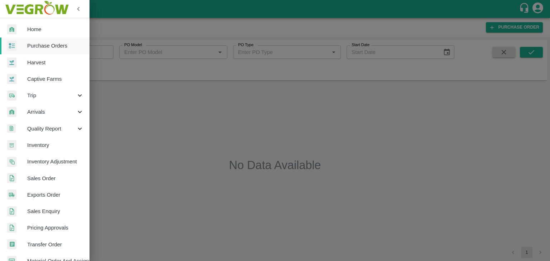
click at [102, 52] on div at bounding box center [275, 130] width 550 height 261
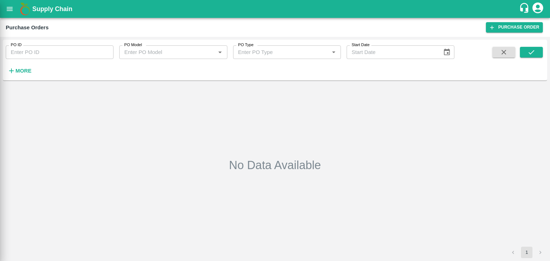
click at [102, 52] on div at bounding box center [275, 130] width 550 height 261
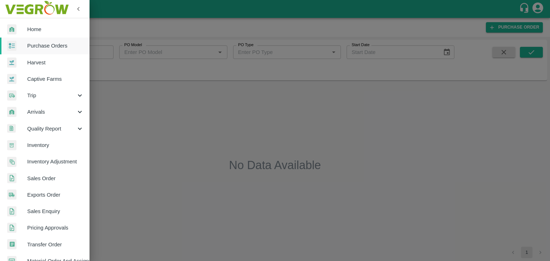
click at [102, 52] on div at bounding box center [275, 130] width 550 height 261
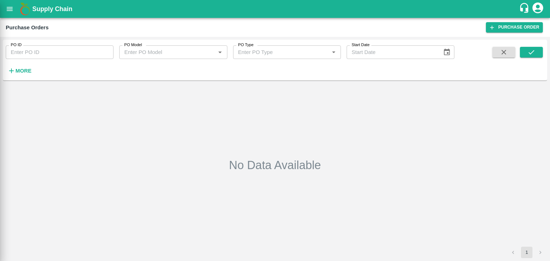
click at [92, 50] on div at bounding box center [275, 130] width 550 height 261
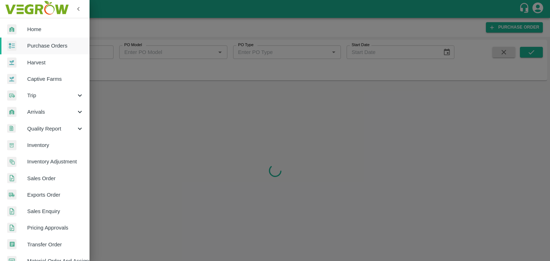
click at [100, 53] on div at bounding box center [275, 130] width 550 height 261
click at [106, 54] on div at bounding box center [275, 130] width 550 height 261
click at [111, 50] on div at bounding box center [275, 130] width 550 height 261
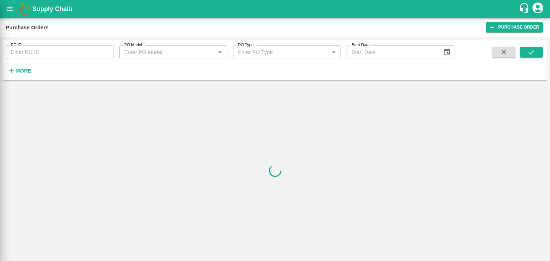
click at [109, 51] on div at bounding box center [275, 130] width 550 height 261
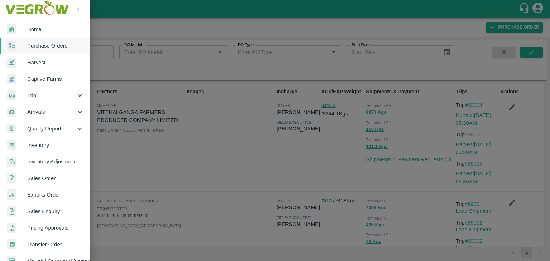
click at [102, 54] on div at bounding box center [275, 130] width 550 height 261
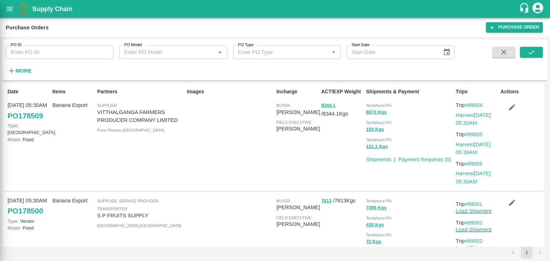
click at [101, 49] on div at bounding box center [275, 130] width 550 height 261
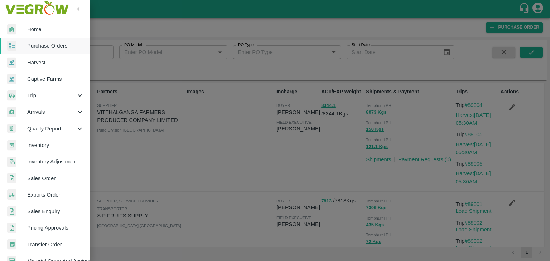
click at [98, 50] on div at bounding box center [275, 130] width 550 height 261
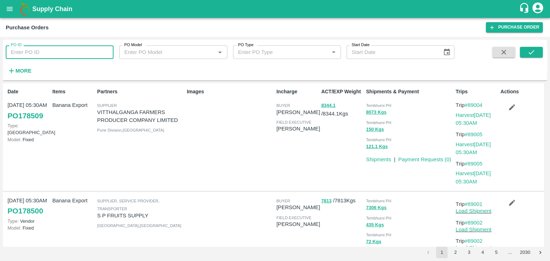
click at [98, 52] on input "PO ID" at bounding box center [60, 52] width 108 height 14
paste input "178364"
type input "178364"
click at [536, 50] on button "submit" at bounding box center [531, 52] width 23 height 11
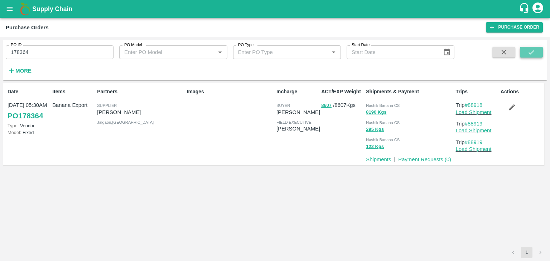
click at [528, 47] on button "submit" at bounding box center [531, 52] width 23 height 11
click at [481, 110] on link "Load Shipment" at bounding box center [474, 113] width 36 height 6
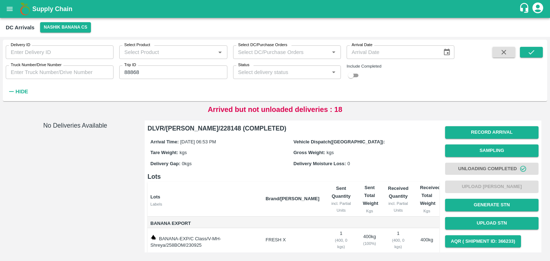
scroll to position [37, 0]
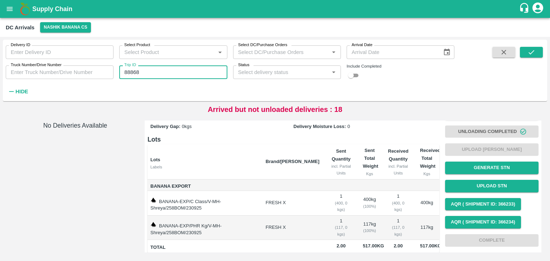
click at [166, 73] on input "88868" at bounding box center [173, 73] width 108 height 14
click at [154, 72] on input "88868" at bounding box center [173, 73] width 108 height 14
type input "88919"
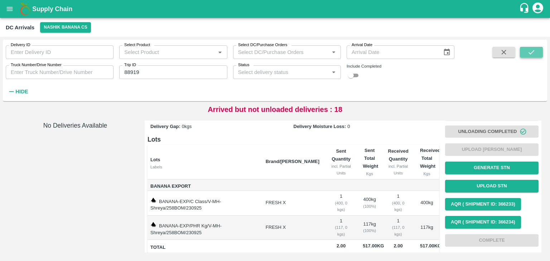
click at [535, 56] on button "submit" at bounding box center [531, 52] width 23 height 11
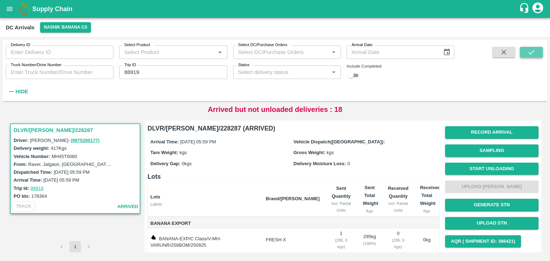
click at [535, 56] on button "submit" at bounding box center [531, 52] width 23 height 11
click at [496, 165] on button "Start Unloading" at bounding box center [491, 169] width 93 height 13
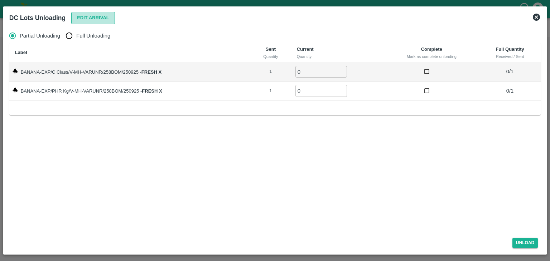
click at [89, 19] on button "Edit Arrival" at bounding box center [93, 18] width 44 height 13
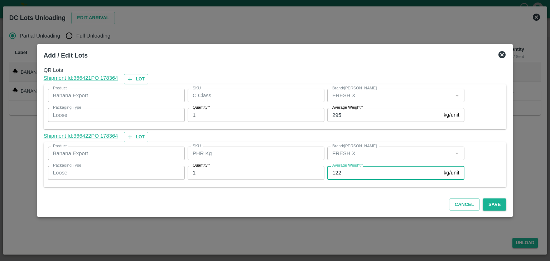
click at [342, 171] on input "122" at bounding box center [383, 173] width 113 height 14
type input "1"
type input "85"
drag, startPoint x: 477, startPoint y: 198, endPoint x: 482, endPoint y: 199, distance: 4.5
click at [483, 199] on button "Save" at bounding box center [495, 205] width 24 height 13
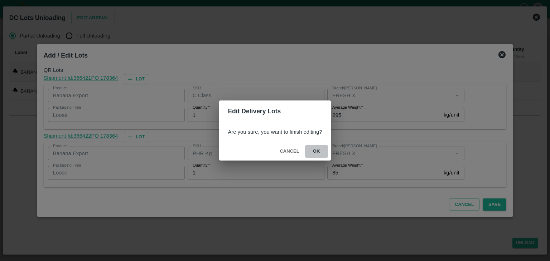
click at [319, 153] on button "ok" at bounding box center [316, 151] width 23 height 13
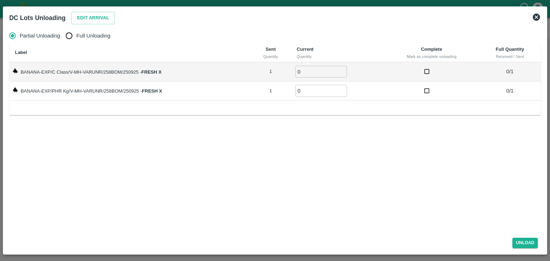
click at [77, 37] on span "Full Unloading" at bounding box center [93, 36] width 34 height 8
click at [76, 37] on input "Full Unloading" at bounding box center [69, 36] width 14 height 14
radio input "true"
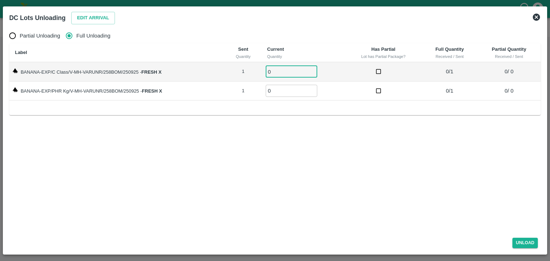
click at [279, 66] on input "0" at bounding box center [292, 72] width 52 height 12
type input "01"
click at [281, 95] on input "0" at bounding box center [292, 91] width 52 height 12
type input "01"
click at [531, 239] on button "Unload" at bounding box center [525, 243] width 26 height 10
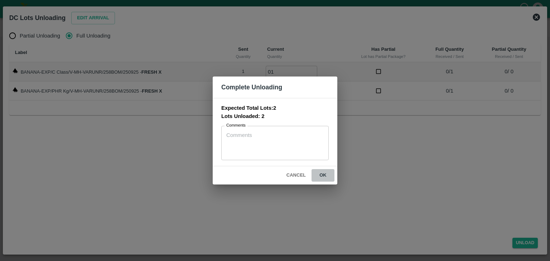
click at [325, 177] on button "ok" at bounding box center [322, 175] width 23 height 13
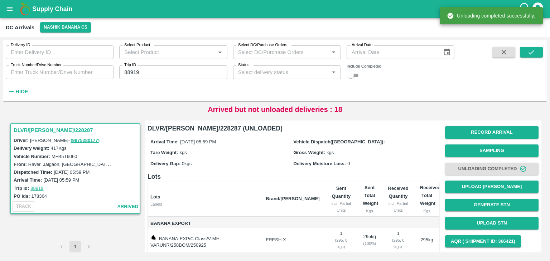
scroll to position [38, 0]
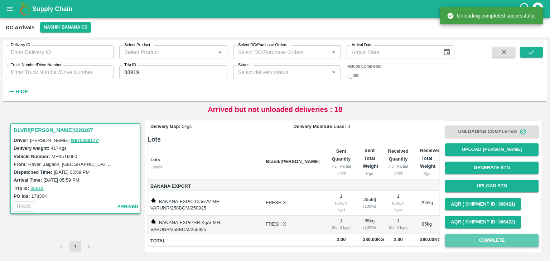
click at [501, 244] on button "Complete" at bounding box center [491, 241] width 93 height 13
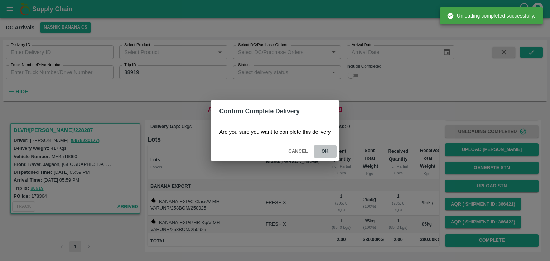
click at [325, 148] on button "ok" at bounding box center [325, 151] width 23 height 13
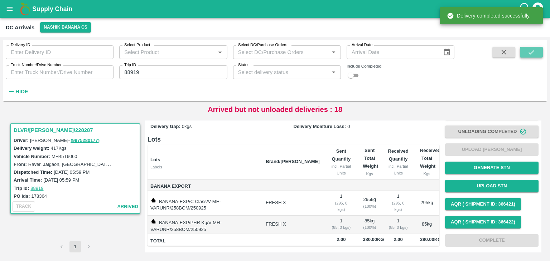
click at [534, 50] on icon "submit" at bounding box center [531, 52] width 8 height 8
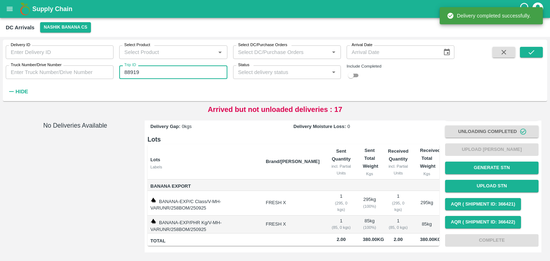
click at [171, 73] on input "88919" at bounding box center [173, 73] width 108 height 14
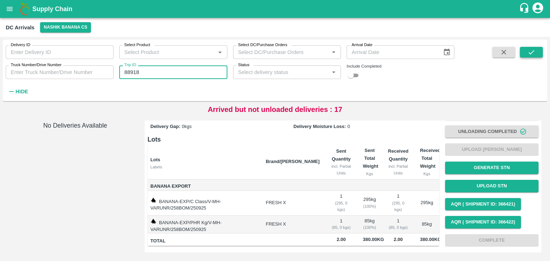
type input "88918"
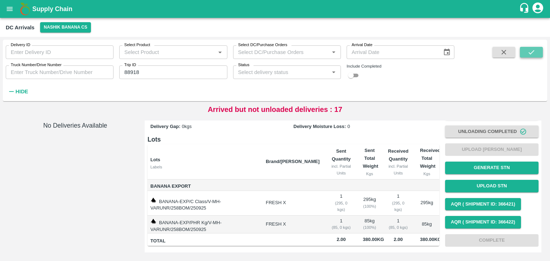
click at [538, 51] on button "submit" at bounding box center [531, 52] width 23 height 11
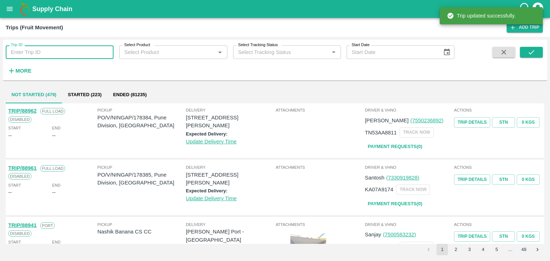
click at [69, 49] on input "Trip ID" at bounding box center [60, 52] width 108 height 14
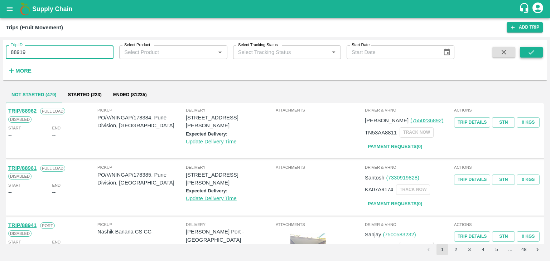
type input "88919"
click at [529, 48] on icon "submit" at bounding box center [531, 52] width 8 height 8
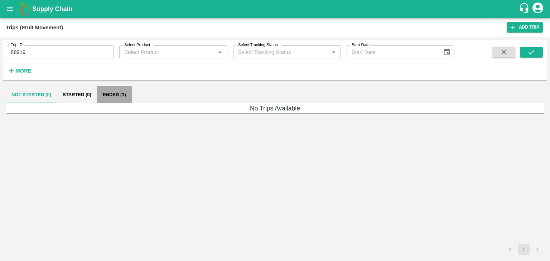
click at [121, 100] on button "Ended (1)" at bounding box center [114, 94] width 35 height 17
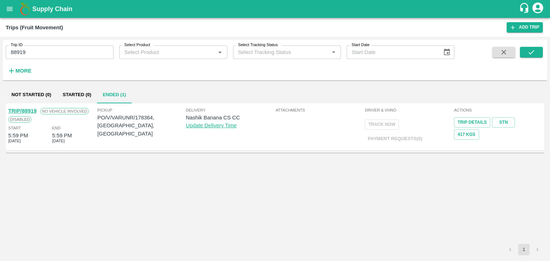
click at [27, 109] on link "TRIP/88919" at bounding box center [22, 111] width 28 height 6
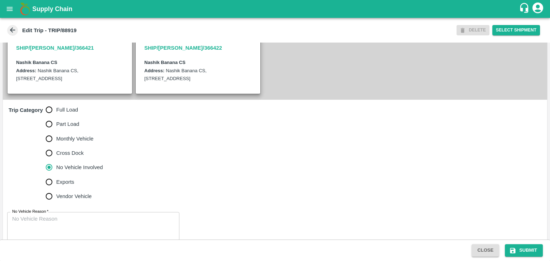
scroll to position [168, 0]
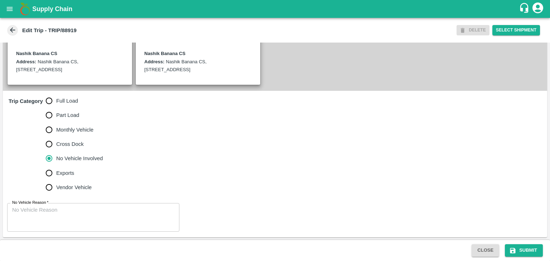
click at [64, 99] on span "Full Load" at bounding box center [67, 101] width 22 height 8
click at [56, 99] on input "Full Load" at bounding box center [49, 101] width 14 height 14
radio input "true"
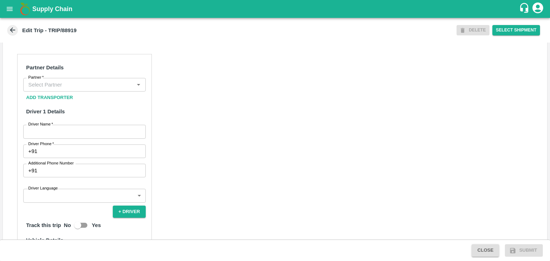
scroll to position [321, 0]
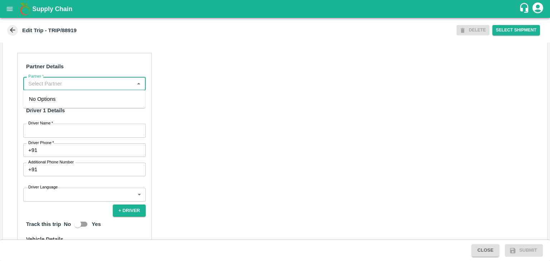
click at [101, 84] on input "Partner   *" at bounding box center [78, 83] width 106 height 9
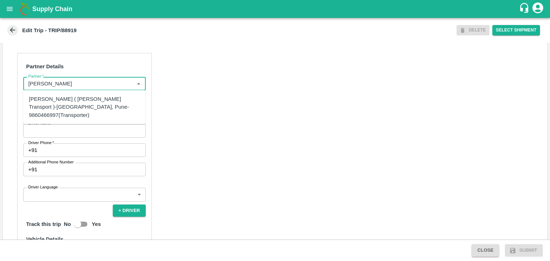
click at [90, 98] on div "[PERSON_NAME] ( [PERSON_NAME] Transport )-[GEOGRAPHIC_DATA], Pune-9860466997(Tr…" at bounding box center [84, 107] width 111 height 24
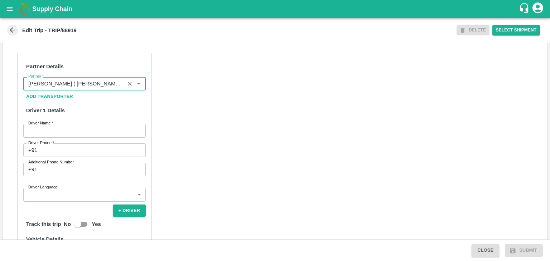
type input "[PERSON_NAME] ( [PERSON_NAME] Transport )-[GEOGRAPHIC_DATA], Pune-9860466997(Tr…"
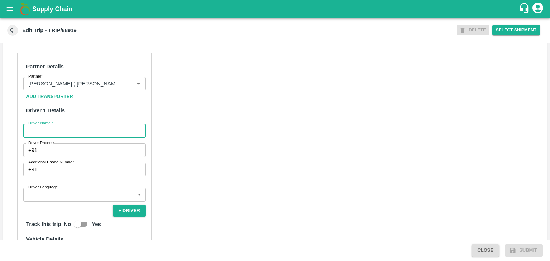
click at [70, 130] on input "Driver Name   *" at bounding box center [84, 131] width 122 height 14
type input "[PERSON_NAME]"
click at [78, 149] on input "Driver Phone   *" at bounding box center [93, 151] width 106 height 14
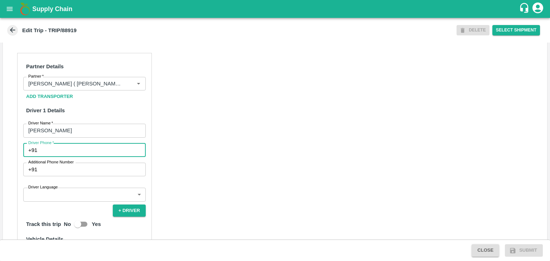
type input "9975280177"
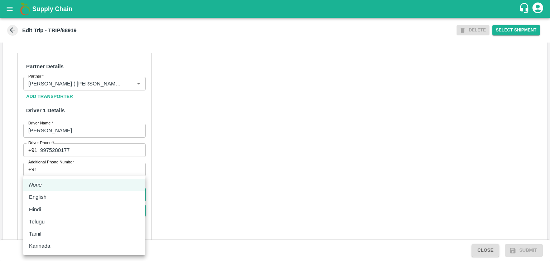
click at [79, 194] on body "Supply Chain Edit Trip - TRIP/88919 DELETE Select Shipment Trip Details Trip Ty…" at bounding box center [275, 130] width 550 height 261
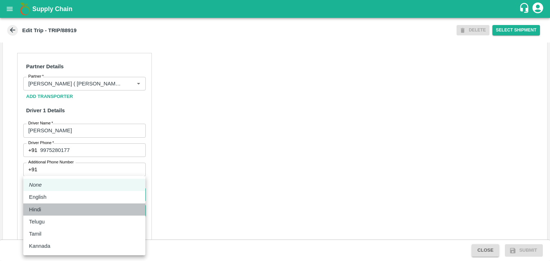
click at [53, 210] on div "Hindi" at bounding box center [84, 210] width 111 height 8
type input "hi"
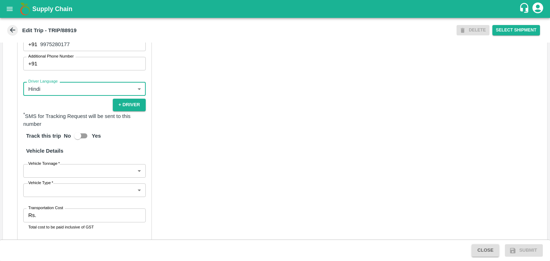
scroll to position [487, 0]
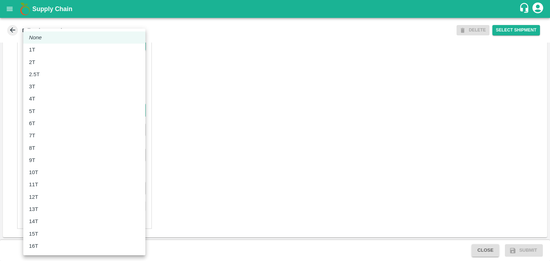
click at [44, 108] on body "Supply Chain Edit Trip - TRIP/88919 DELETE Select Shipment Trip Details Trip Ty…" at bounding box center [275, 130] width 550 height 261
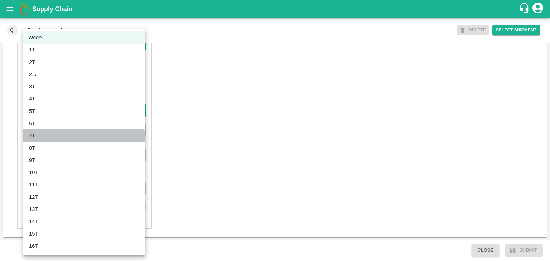
click at [49, 140] on li "7T" at bounding box center [84, 136] width 122 height 12
type input "7000"
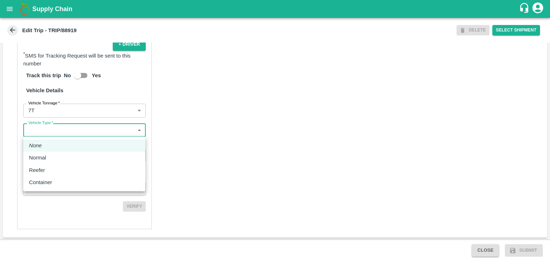
click at [77, 126] on body "Supply Chain Edit Trip - TRIP/88919 DELETE Select Shipment Trip Details Trip Ty…" at bounding box center [275, 130] width 550 height 261
click at [68, 156] on div "Normal" at bounding box center [84, 158] width 111 height 8
type input "Normal"
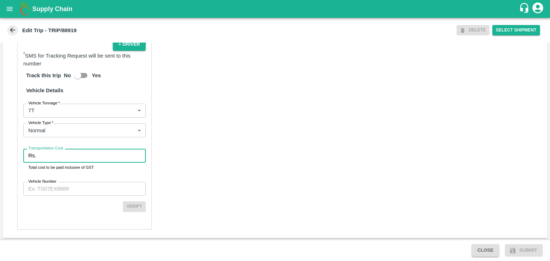
click at [74, 155] on input "Transportation Cost" at bounding box center [92, 156] width 107 height 14
type input "1"
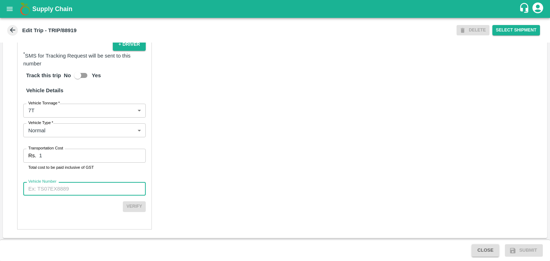
click at [84, 190] on input "Vehicle Number" at bounding box center [84, 189] width 122 height 14
type input "MH45T6060"
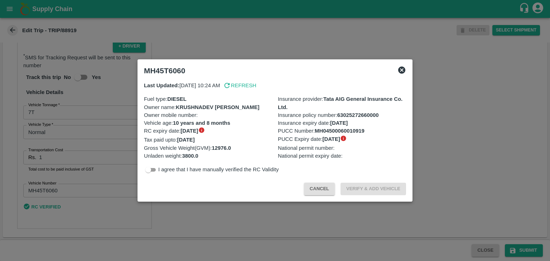
click at [524, 243] on div at bounding box center [275, 130] width 550 height 261
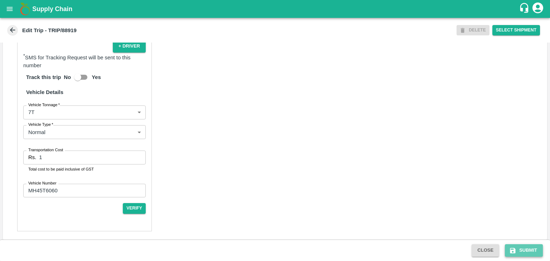
click at [529, 250] on button "Submit" at bounding box center [524, 251] width 38 height 13
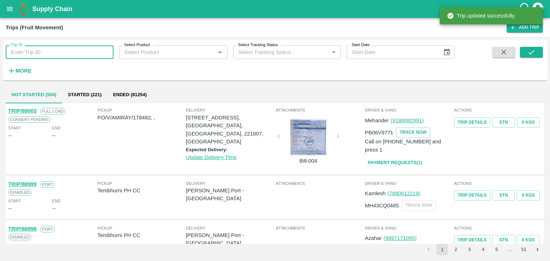
click at [38, 52] on input "Trip ID" at bounding box center [60, 52] width 108 height 14
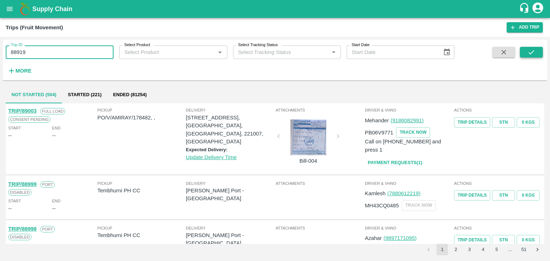
type input "88919"
click at [535, 52] on icon "submit" at bounding box center [531, 52] width 8 height 8
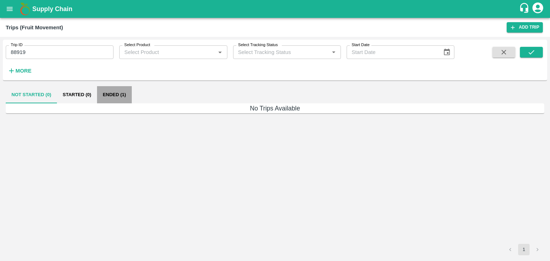
click at [97, 95] on button "Ended (1)" at bounding box center [114, 94] width 35 height 17
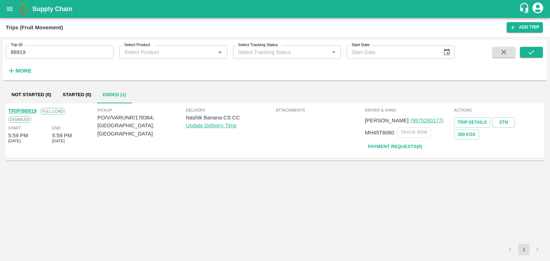
click at [21, 109] on link "TRIP/88919" at bounding box center [22, 111] width 28 height 6
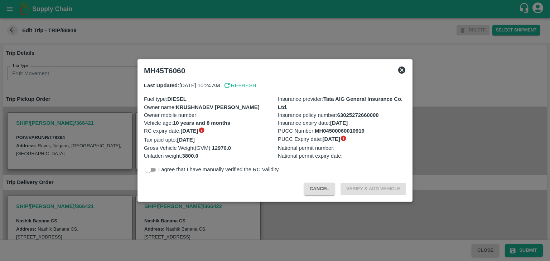
click at [289, 210] on div at bounding box center [275, 130] width 550 height 261
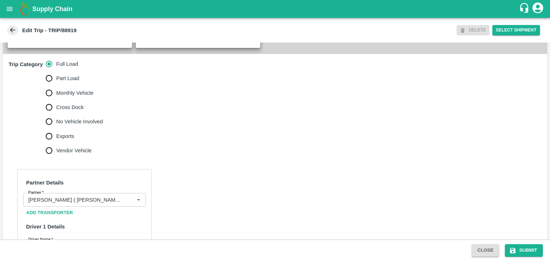
scroll to position [231, 0]
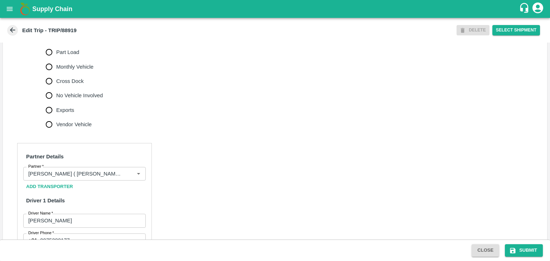
click at [83, 96] on span "No Vehicle Involved" at bounding box center [79, 96] width 47 height 8
click at [56, 96] on input "No Vehicle Involved" at bounding box center [49, 95] width 14 height 14
radio input "true"
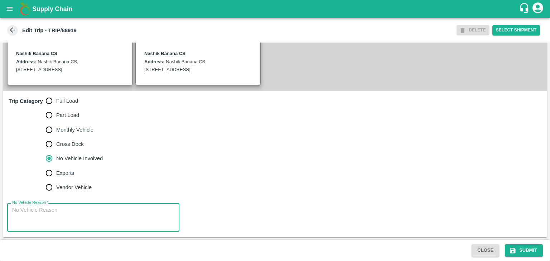
click at [86, 220] on textarea "No Vehicle Reason   *" at bounding box center [93, 218] width 162 height 23
type textarea "Field Dump"
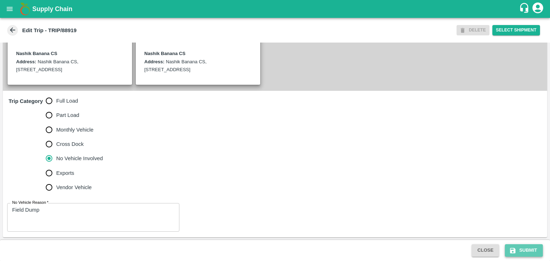
click at [533, 252] on button "Submit" at bounding box center [524, 251] width 38 height 13
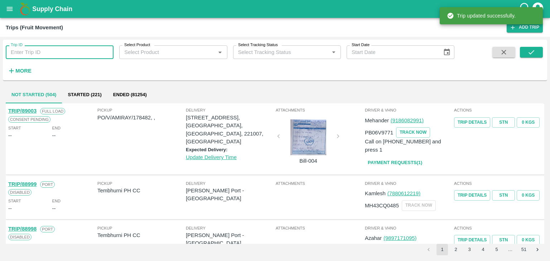
click at [57, 49] on input "Trip ID" at bounding box center [60, 52] width 108 height 14
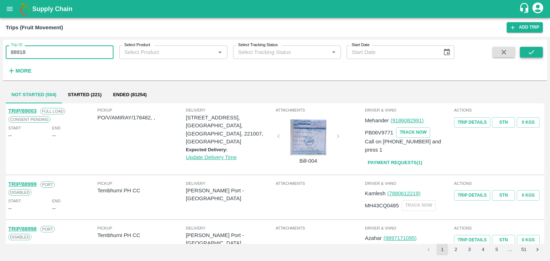
type input "88918"
click at [536, 55] on button "submit" at bounding box center [531, 52] width 23 height 11
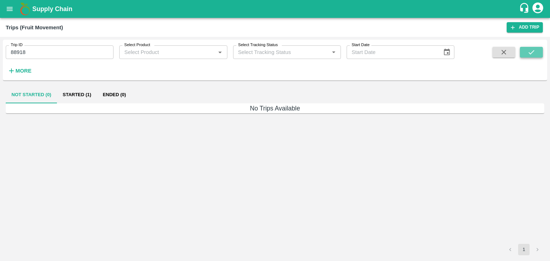
click at [536, 55] on button "submit" at bounding box center [531, 52] width 23 height 11
click at [64, 103] on button "Started (1)" at bounding box center [77, 94] width 40 height 17
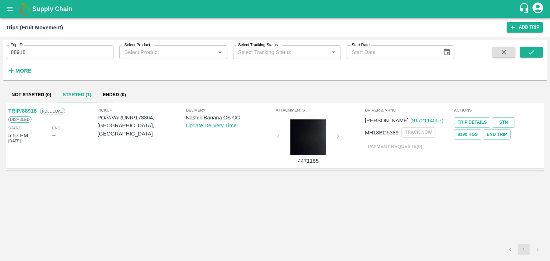
click at [24, 111] on link "TRIP/88918" at bounding box center [22, 111] width 28 height 6
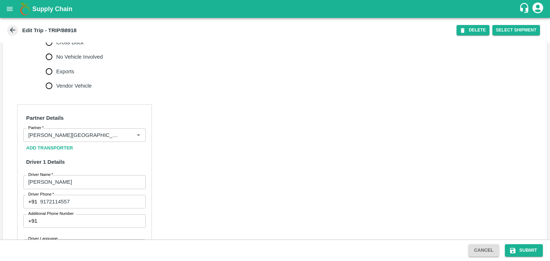
scroll to position [301, 0]
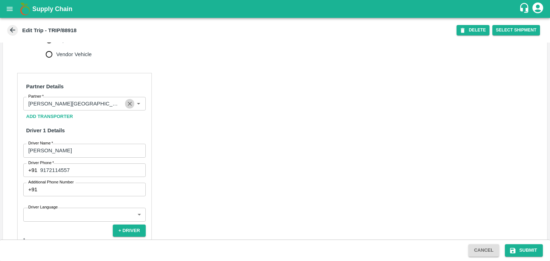
click at [127, 103] on icon "Clear" at bounding box center [129, 104] width 7 height 7
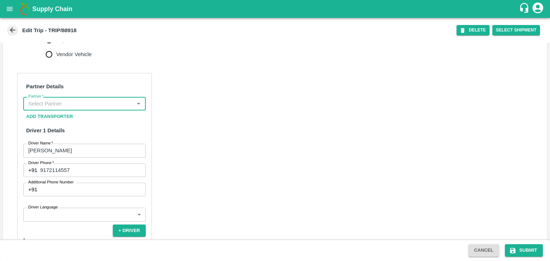
scroll to position [0, 0]
click at [118, 103] on input "Partner   *" at bounding box center [78, 103] width 106 height 9
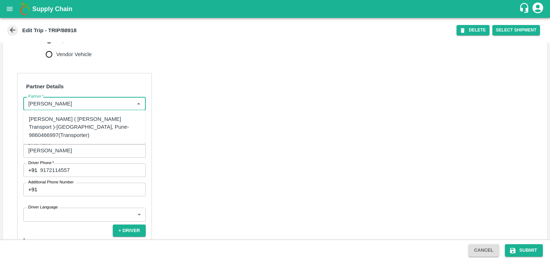
click at [86, 125] on div "Nitin Rasal ( Bhairavnath Transport )-Deulgaon, Pune-9860466997(Transporter)" at bounding box center [84, 127] width 111 height 24
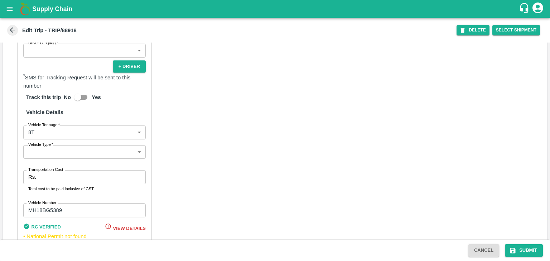
scroll to position [494, 0]
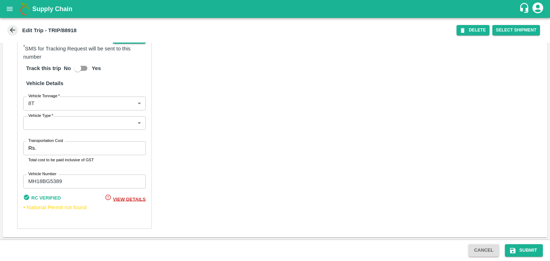
type input "Nitin Rasal ( Bhairavnath Transport )-Deulgaon, Pune-9860466997(Transporter)"
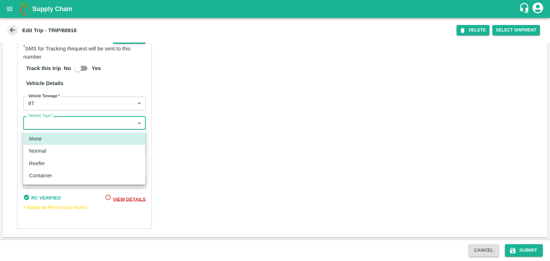
click at [67, 125] on body "Supply Chain Edit Trip - TRIP/88918 DELETE Select Shipment Trip Details Trip Ty…" at bounding box center [275, 130] width 550 height 261
drag, startPoint x: 58, startPoint y: 157, endPoint x: 64, endPoint y: 146, distance: 13.1
click at [64, 146] on ul "None Normal Reefer Container" at bounding box center [84, 157] width 122 height 55
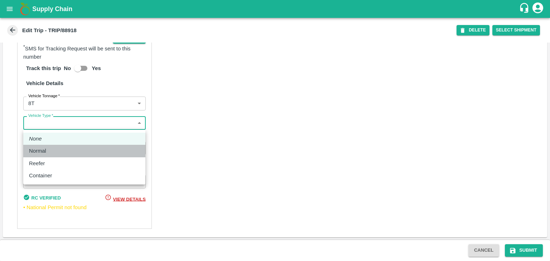
click at [64, 146] on li "Normal" at bounding box center [84, 151] width 122 height 12
type input "Normal"
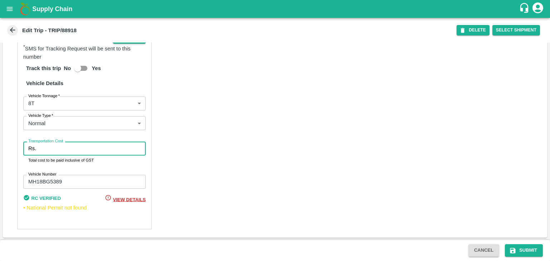
click at [72, 142] on input "Transportation Cost" at bounding box center [92, 149] width 107 height 14
type input "10000"
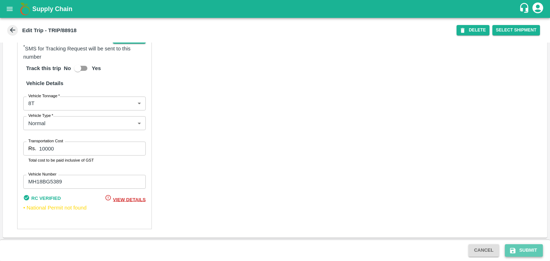
click at [524, 251] on button "Submit" at bounding box center [524, 251] width 38 height 13
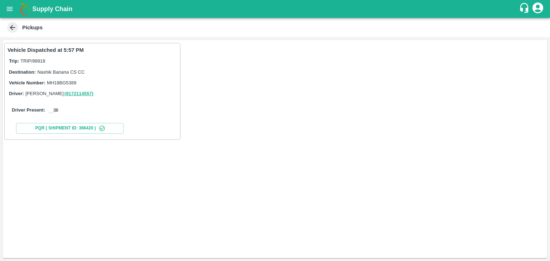
click at [53, 110] on input "checkbox" at bounding box center [51, 110] width 26 height 9
checkbox input "true"
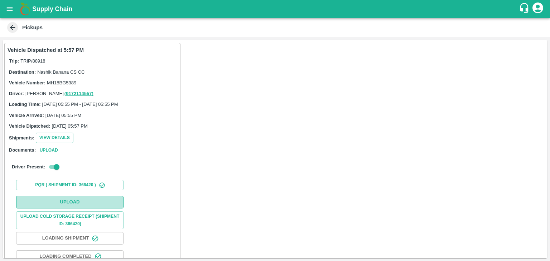
click at [96, 199] on button "Upload" at bounding box center [69, 202] width 107 height 13
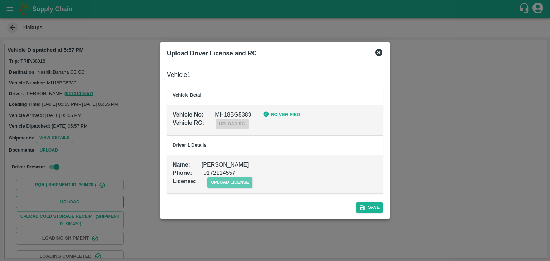
click at [243, 179] on span "upload license" at bounding box center [229, 183] width 45 height 10
click at [0, 0] on input "upload license" at bounding box center [0, 0] width 0 height 0
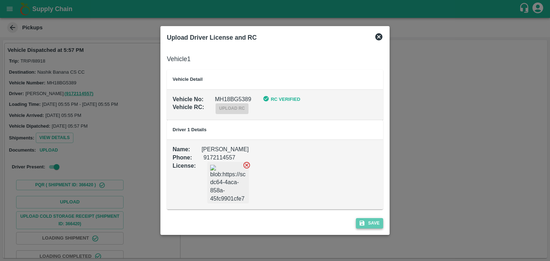
click at [372, 221] on button "Save" at bounding box center [369, 223] width 27 height 10
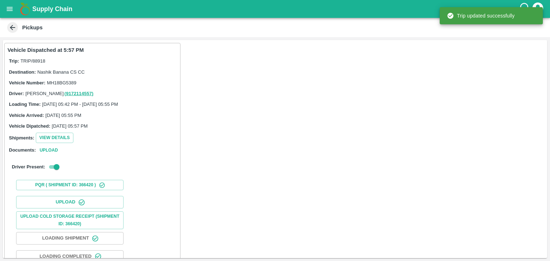
scroll to position [75, 0]
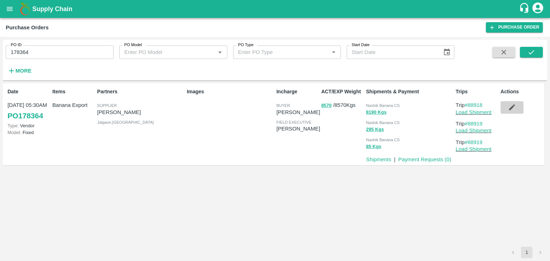
click at [509, 109] on icon "button" at bounding box center [512, 108] width 6 height 6
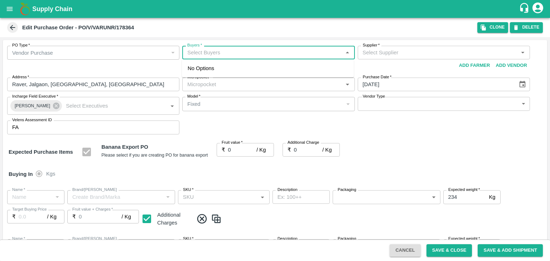
click at [221, 53] on input "Buyers   *" at bounding box center [262, 52] width 156 height 9
type input "Ajit o"
type input "[PERSON_NAME]-undefined"
type input "172-Savda"
type input "Banana Export"
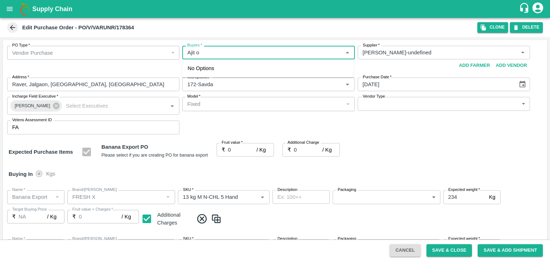
type input "FRESH X"
type input "13 kg M N-CHL 5 Hand"
type input "NA"
type input "Banana Export"
type input "FRESH X"
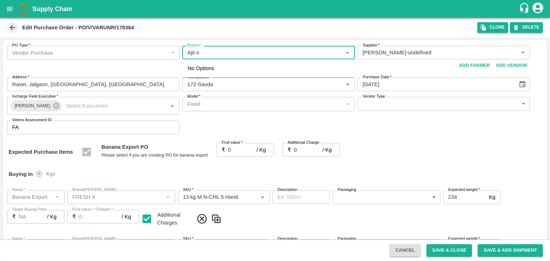
type input "13 kg M N-CHL 6 Hand"
type input "NA"
type input "Banana Export"
type input "FRESH X"
type input "13 kg M N-CHL 8 Hand"
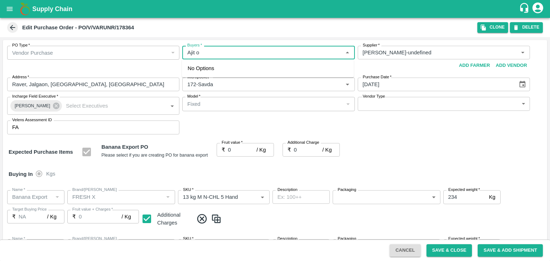
type input "NA"
type input "Banana Export"
type input "FRESH X"
type input "13 kg M N-CHL CL"
type input "NA"
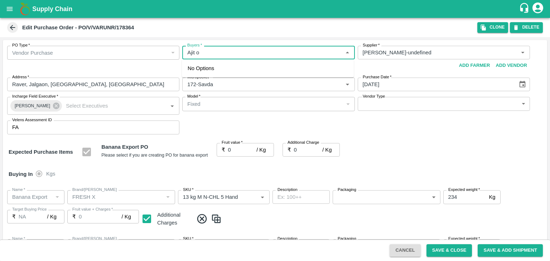
type input "Banana Export"
type input "FRESH X"
type input "C Class"
type input "NA"
type input "Banana Export"
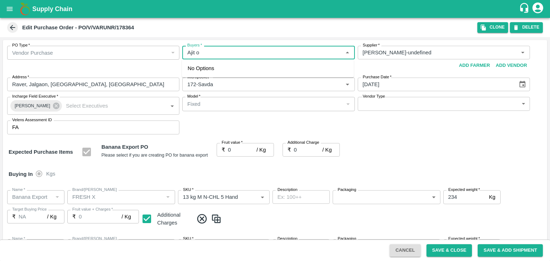
type input "FRESH X"
type input "PHR Kg"
type input "NA"
click at [223, 72] on div "[PERSON_NAME]" at bounding box center [227, 72] width 44 height 8
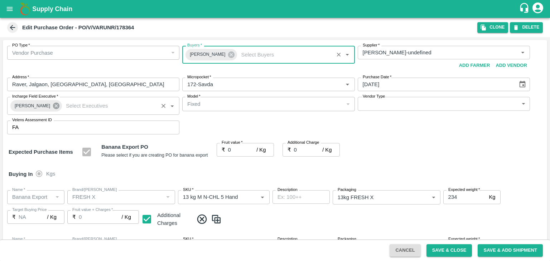
click at [55, 106] on icon at bounding box center [56, 106] width 6 height 6
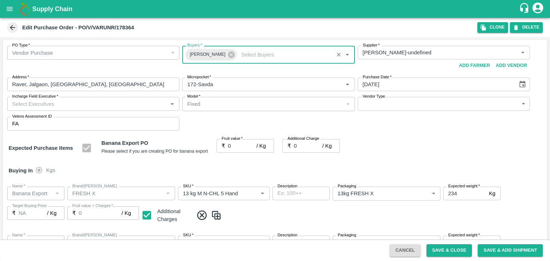
click at [62, 105] on input "Incharge Field Executive   *" at bounding box center [87, 103] width 156 height 9
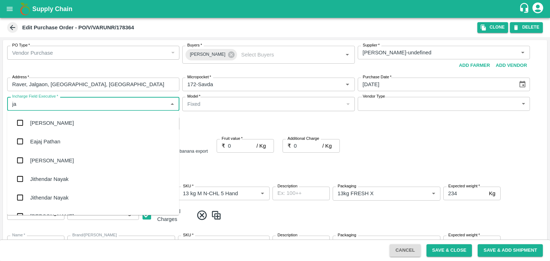
type input "jay"
click at [59, 199] on div "jaydip Tale" at bounding box center [93, 198] width 172 height 19
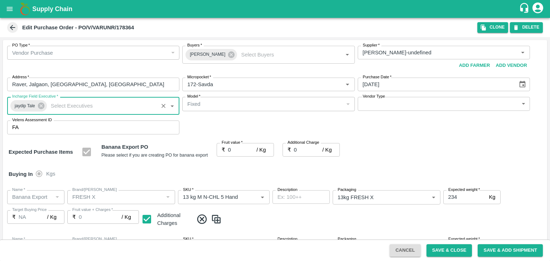
click at [381, 103] on body "Supply Chain Edit Purchase Order - PO/V/VARUNR/178364 Clone DELETE PO Type   * …" at bounding box center [275, 130] width 550 height 261
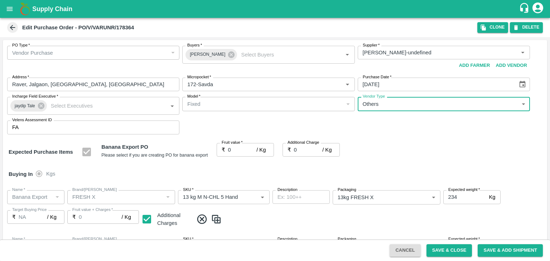
type input "OTHER"
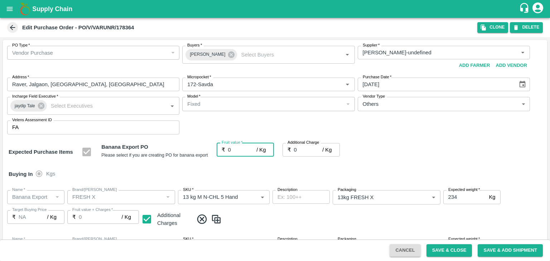
type input "1"
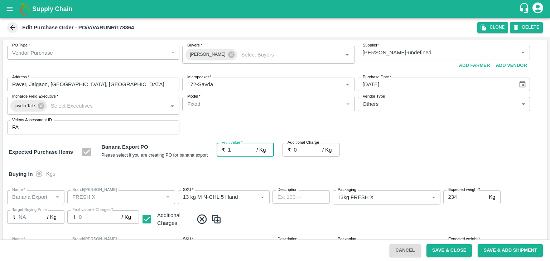
type input "1"
type input "17.5"
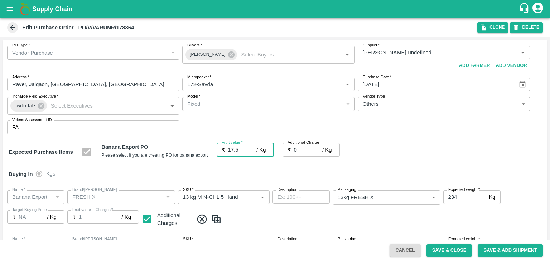
type input "17.5"
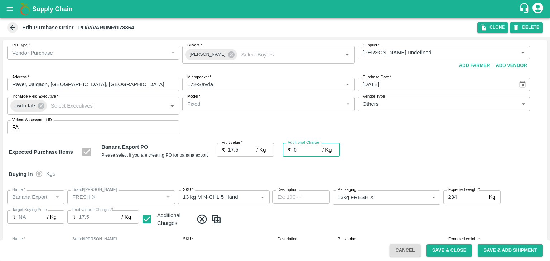
type input "2"
type input "19.5"
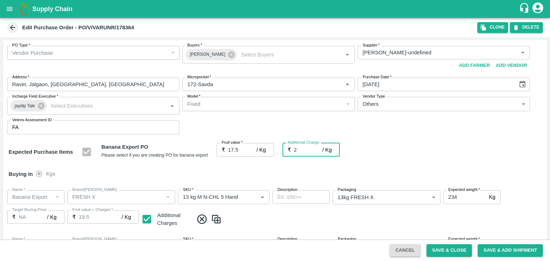
type input "2.7"
type input "20.2"
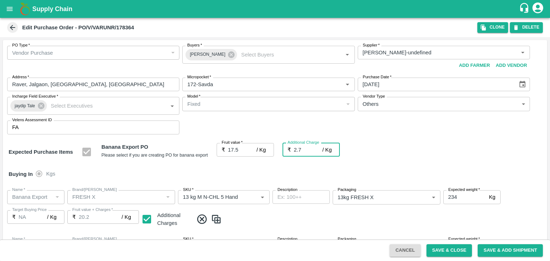
type input "2.75"
type input "20.25"
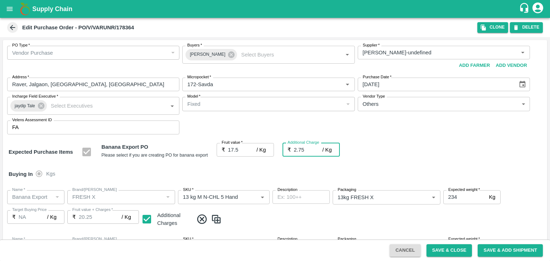
type input "2.75"
click at [457, 252] on div at bounding box center [275, 130] width 550 height 261
click at [449, 252] on div at bounding box center [275, 130] width 550 height 261
click at [441, 250] on div at bounding box center [275, 130] width 550 height 261
click at [444, 252] on button "Save & Close" at bounding box center [449, 251] width 46 height 13
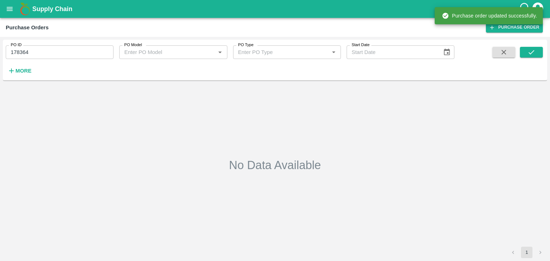
type input "178364"
